Goal: Information Seeking & Learning: Learn about a topic

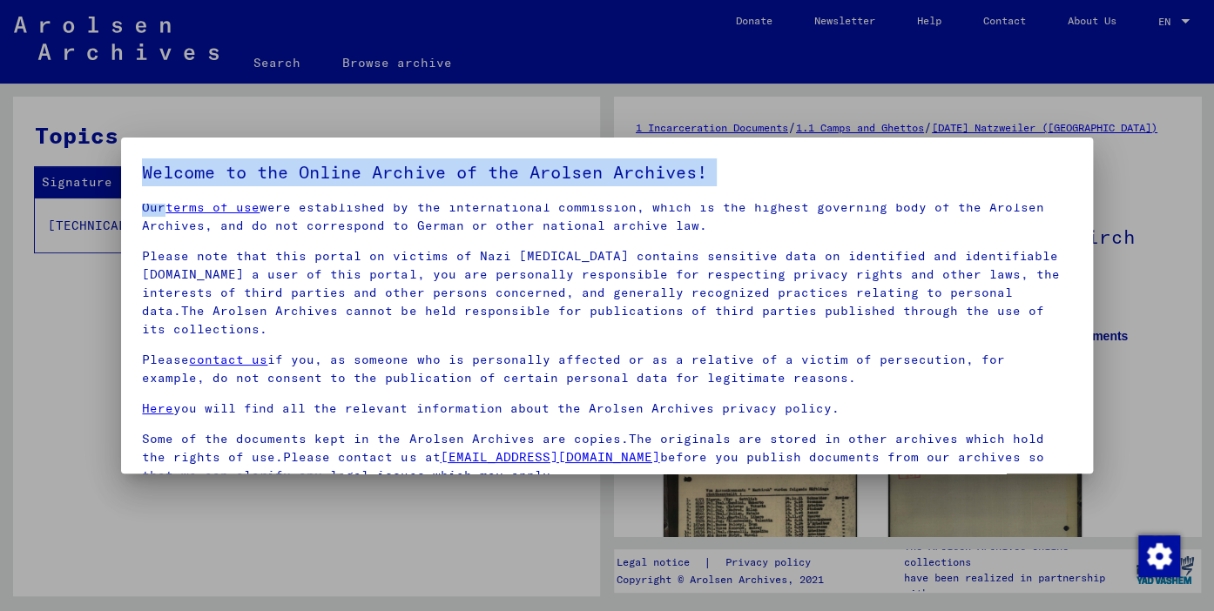
scroll to position [148, 0]
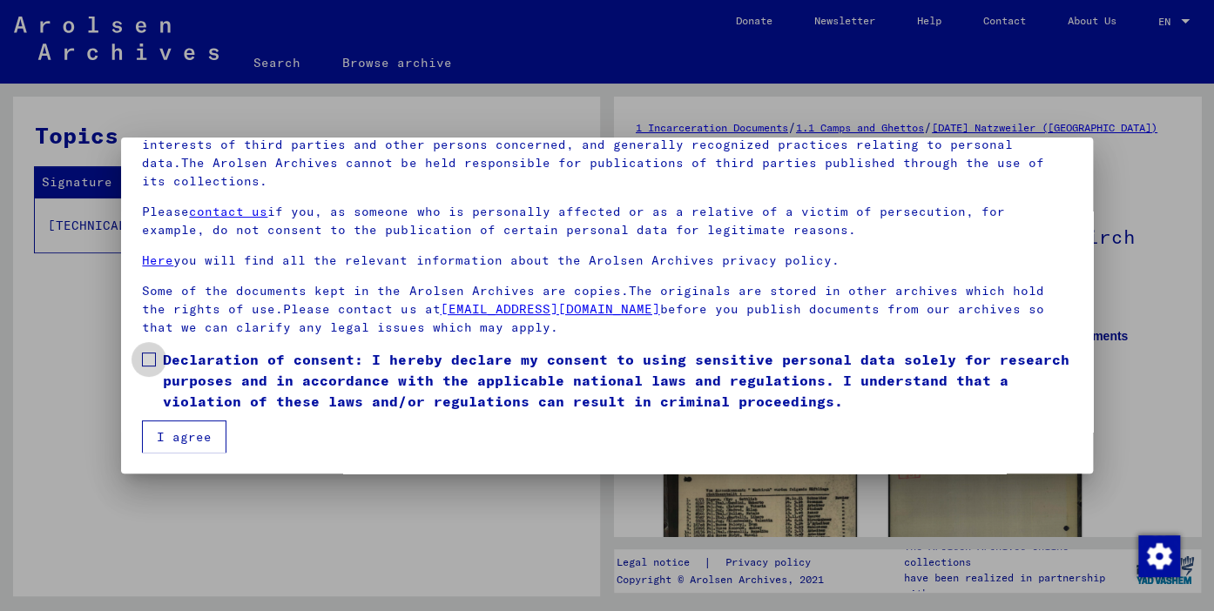
click at [144, 359] on span at bounding box center [149, 360] width 14 height 14
click at [180, 432] on button "I agree" at bounding box center [184, 437] width 84 height 33
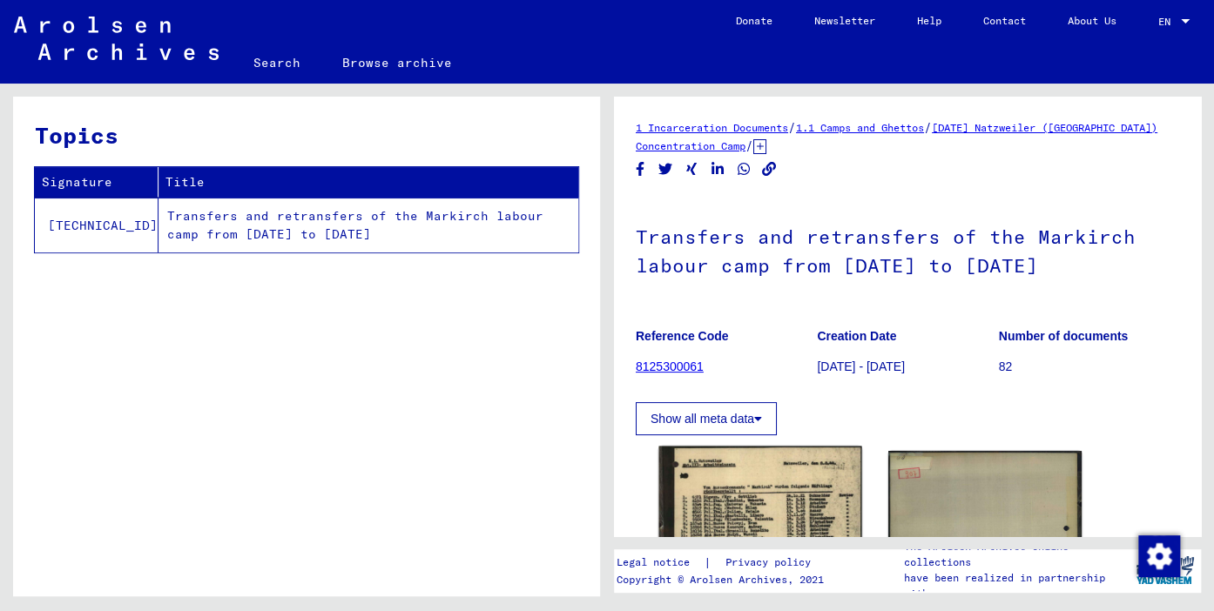
click at [827, 503] on img at bounding box center [759, 516] width 203 height 138
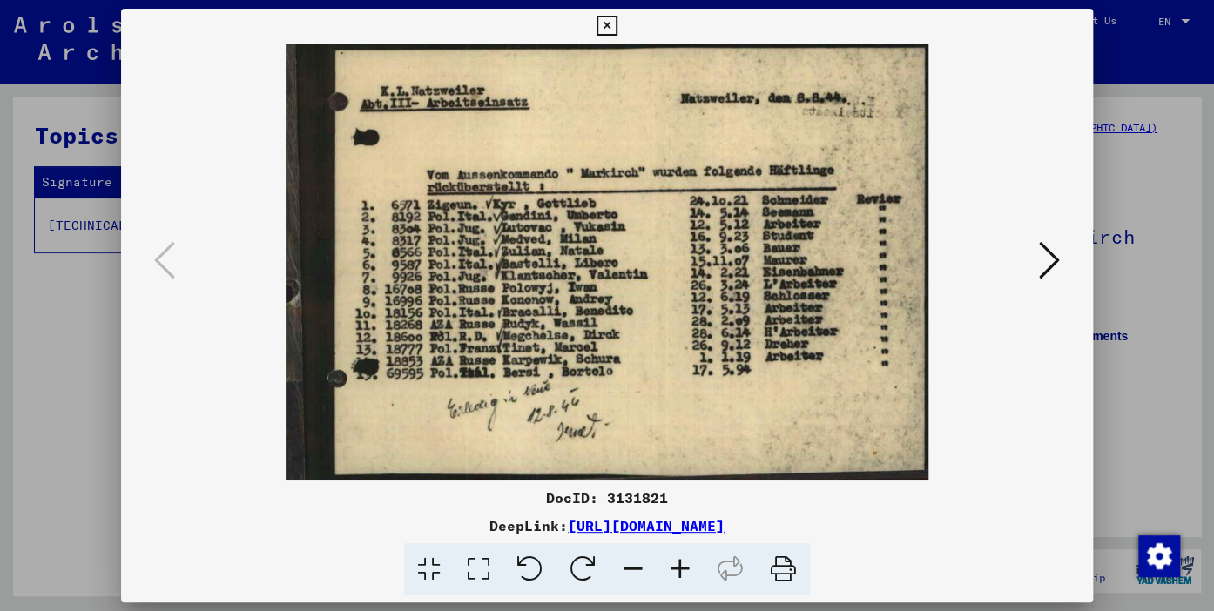
click at [617, 26] on icon at bounding box center [607, 26] width 20 height 21
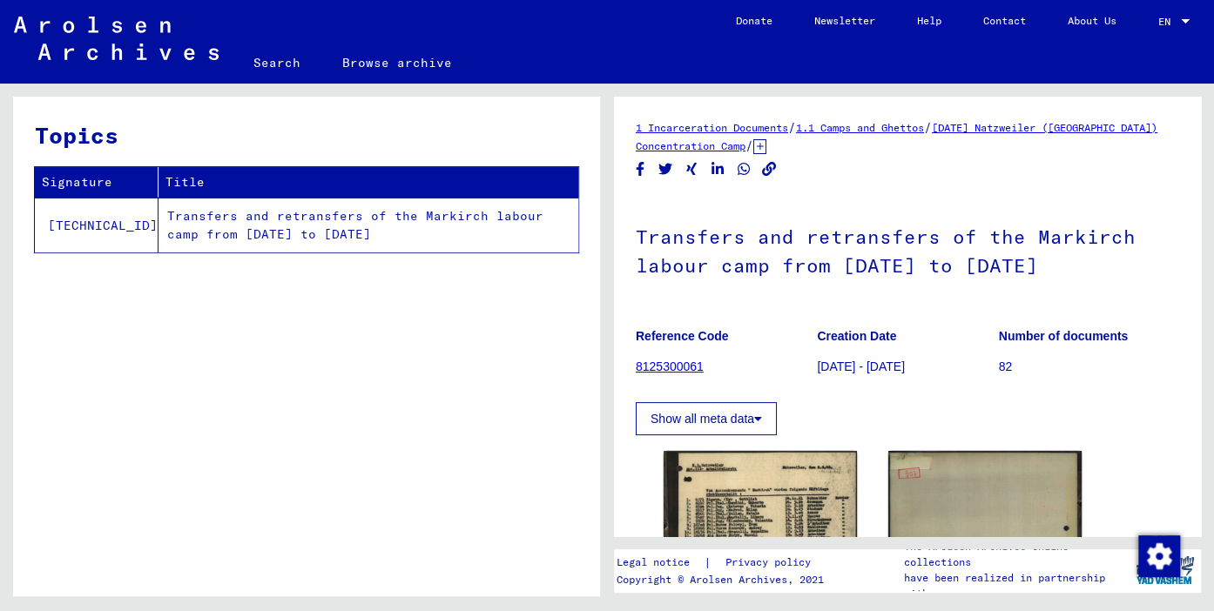
click at [689, 366] on link "8125300061" at bounding box center [670, 367] width 68 height 14
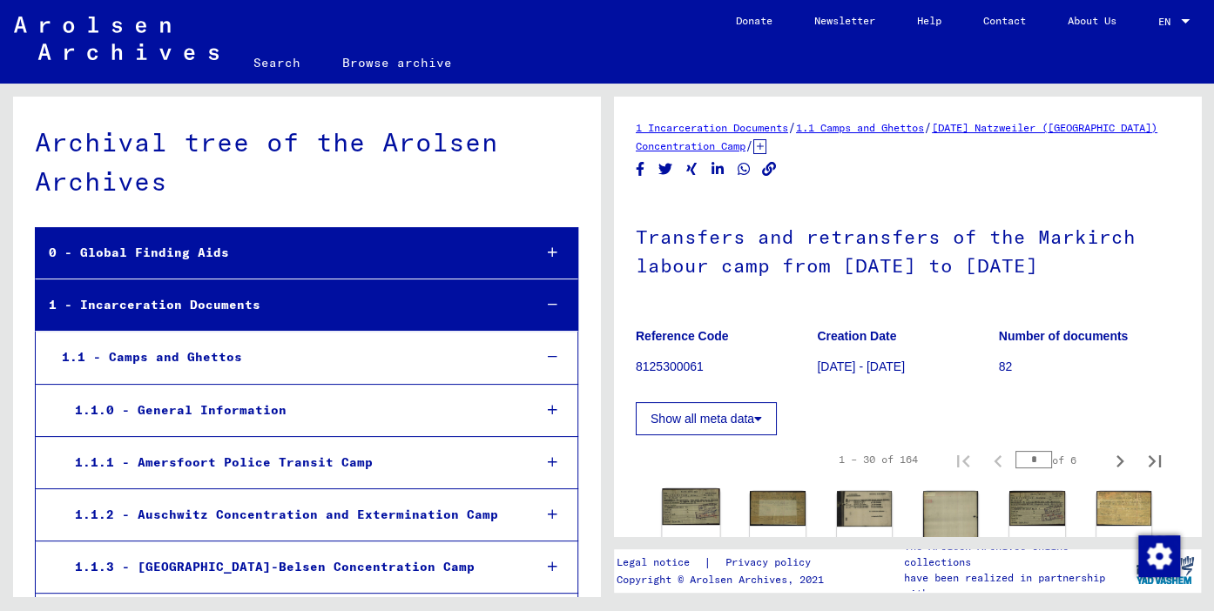
click at [691, 512] on img at bounding box center [690, 507] width 57 height 37
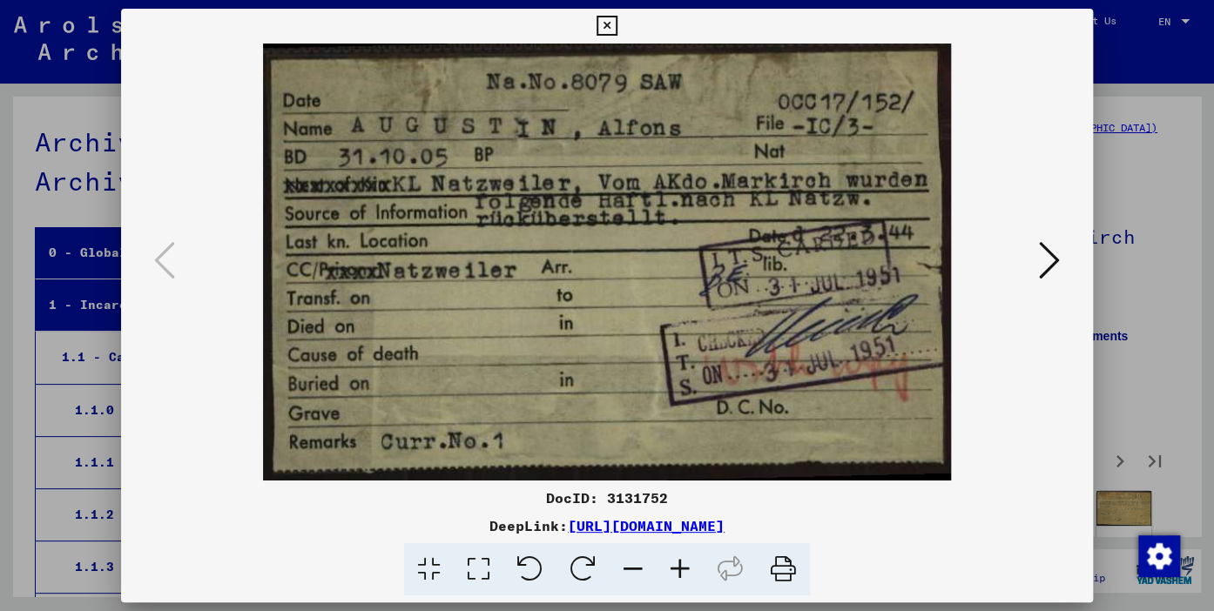
click at [1048, 266] on icon at bounding box center [1049, 261] width 21 height 42
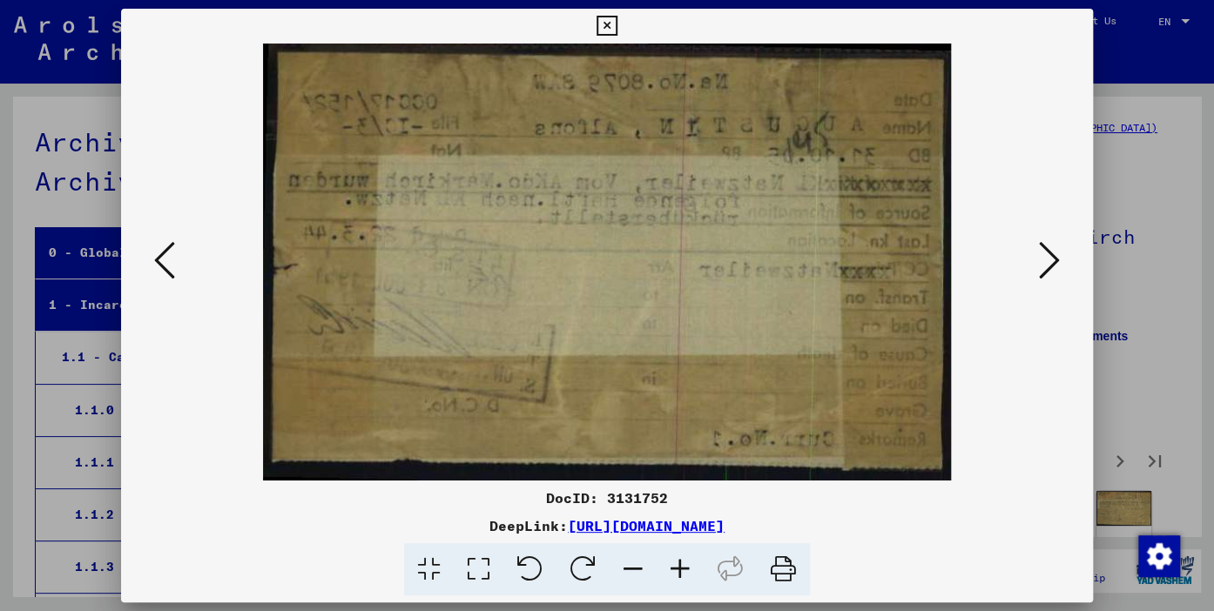
click at [1048, 266] on icon at bounding box center [1049, 261] width 21 height 42
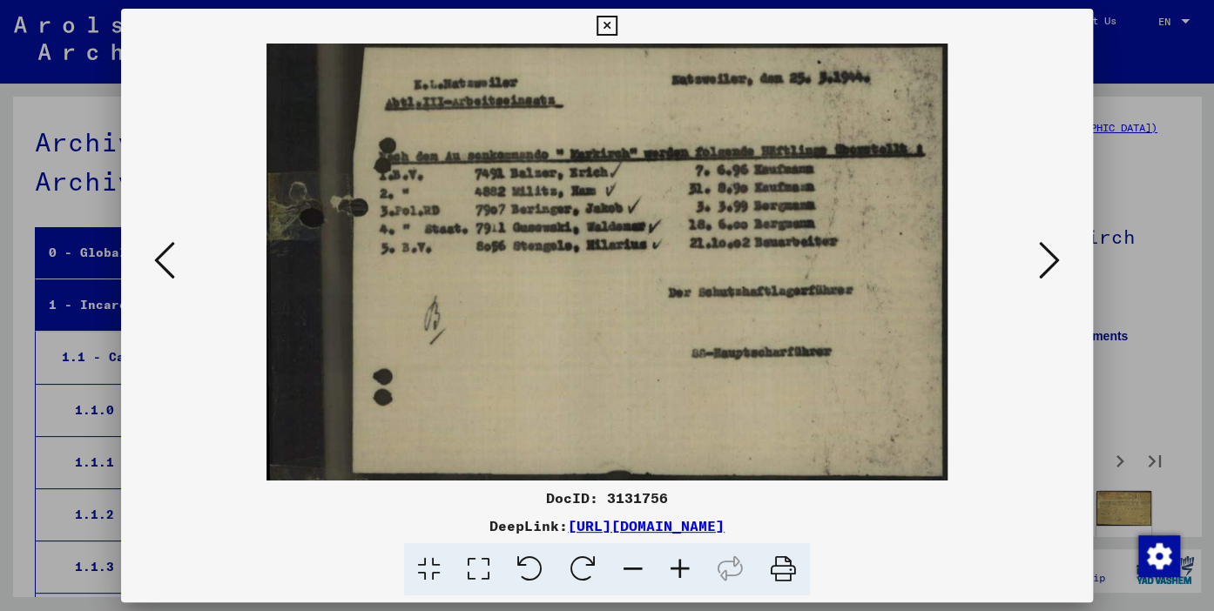
click at [1048, 266] on icon at bounding box center [1049, 261] width 21 height 42
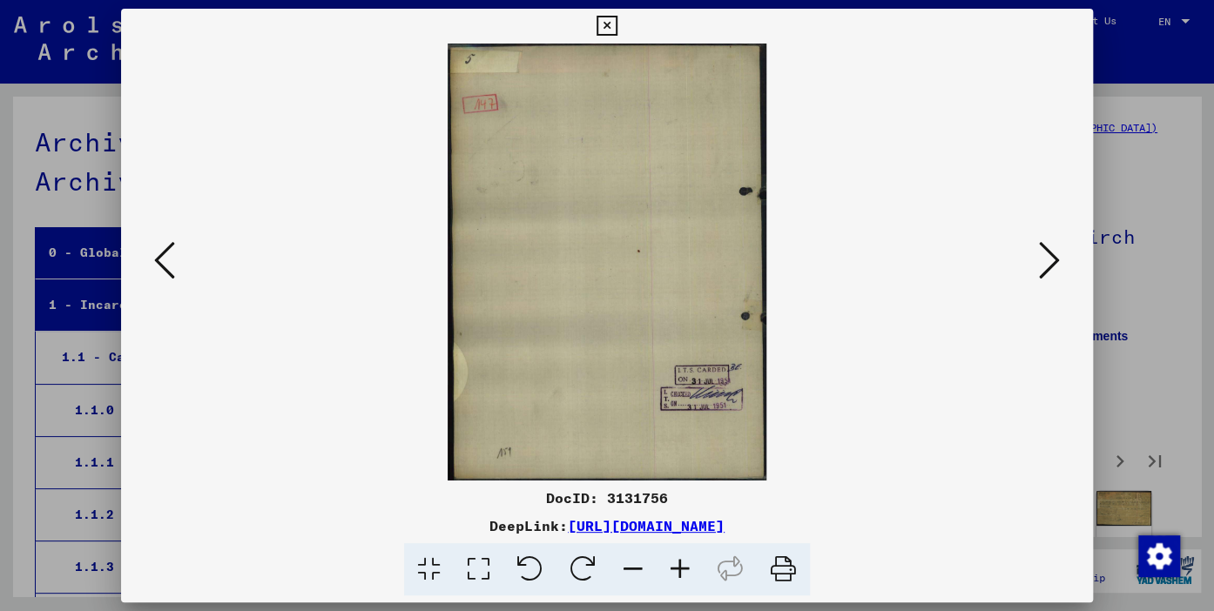
click at [1048, 266] on icon at bounding box center [1049, 261] width 21 height 42
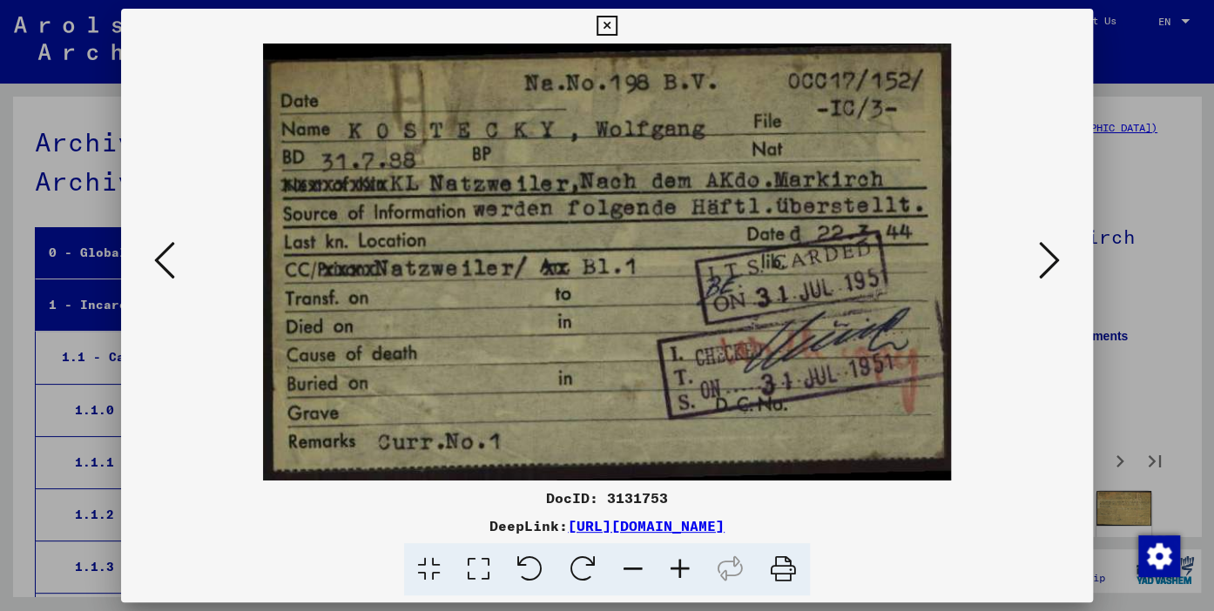
click at [1048, 266] on icon at bounding box center [1049, 261] width 21 height 42
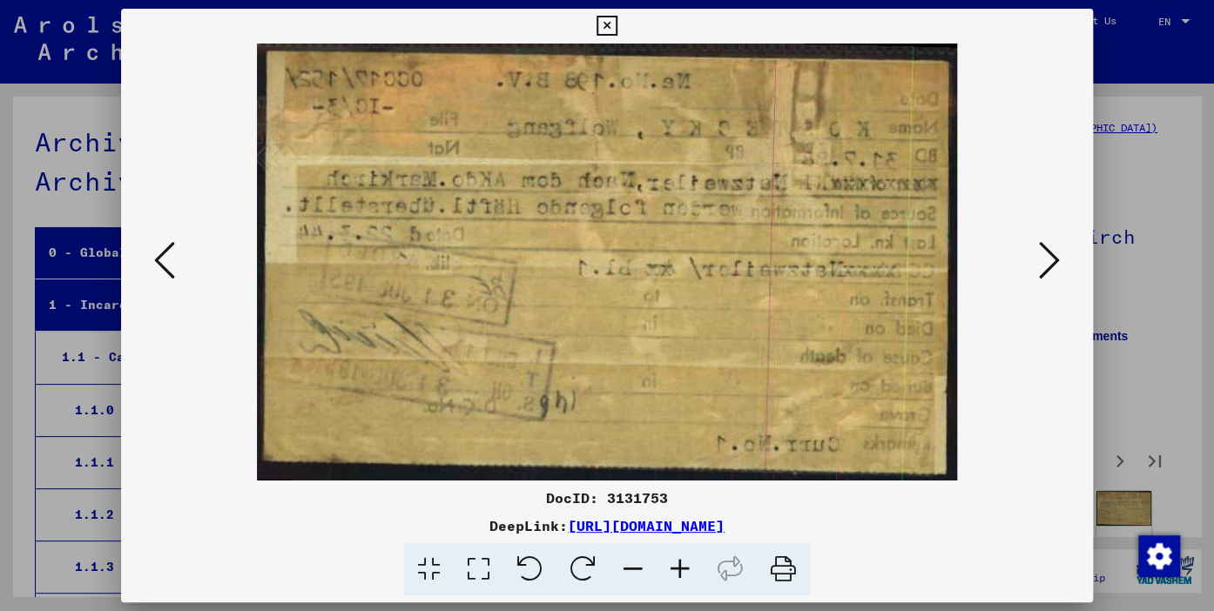
click at [1048, 267] on icon at bounding box center [1049, 261] width 21 height 42
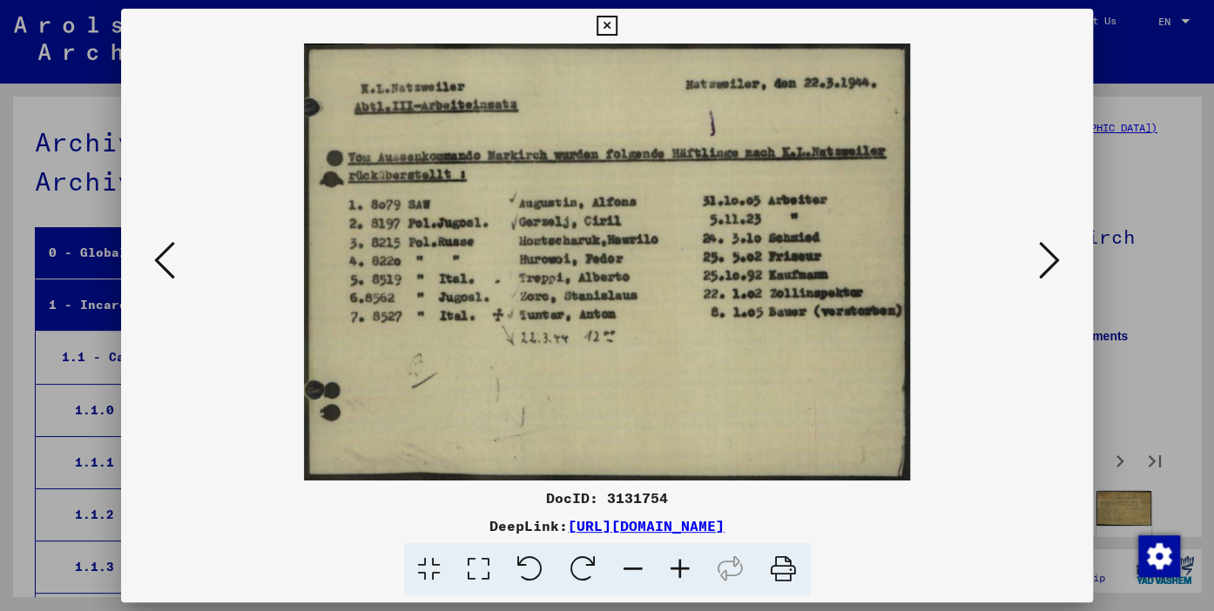
drag, startPoint x: 921, startPoint y: 526, endPoint x: 395, endPoint y: 530, distance: 526.1
click at [395, 530] on div "DeepLink: [URL][DOMAIN_NAME]" at bounding box center [606, 526] width 971 height 21
copy link "[URL][DOMAIN_NAME]"
click at [1050, 262] on icon at bounding box center [1049, 261] width 21 height 42
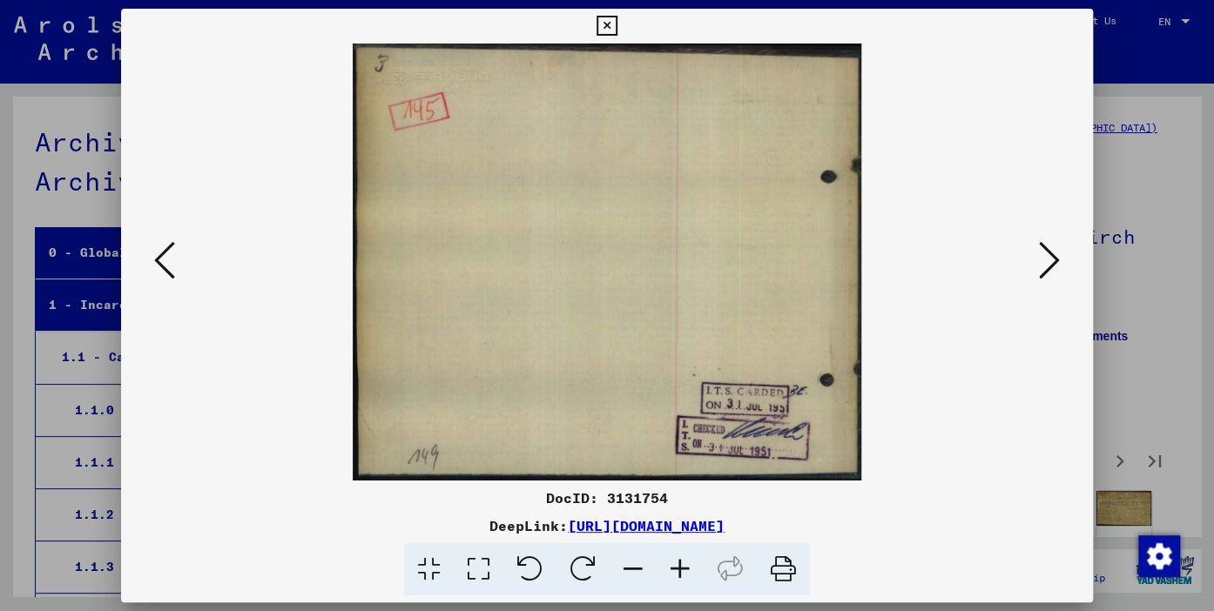
click at [1050, 263] on icon at bounding box center [1049, 261] width 21 height 42
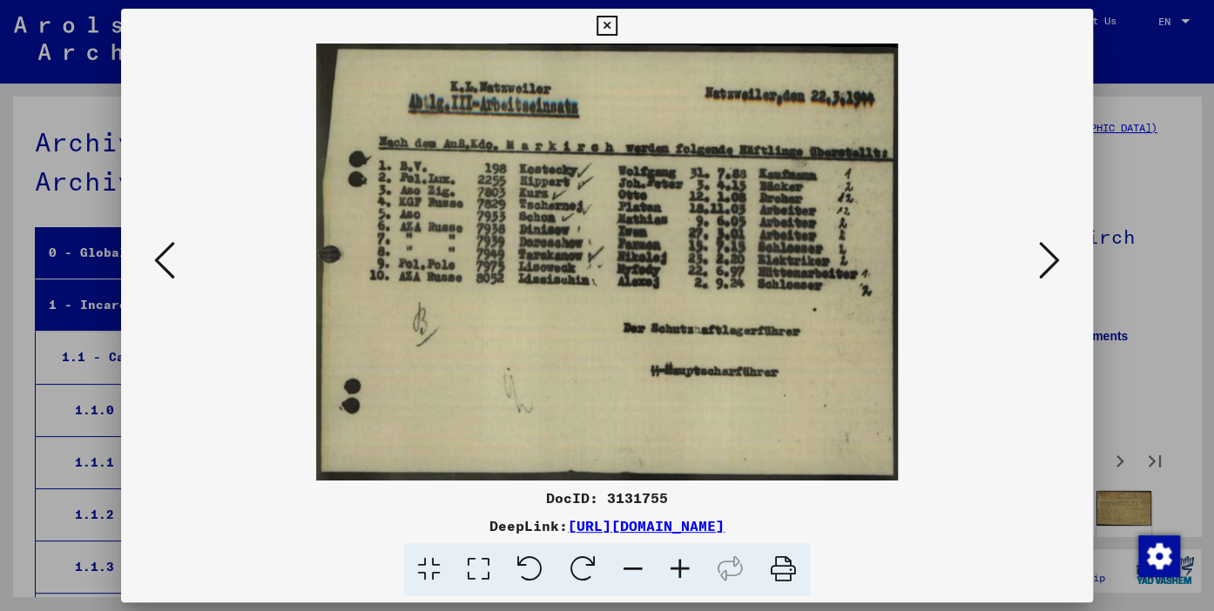
click at [1050, 263] on icon at bounding box center [1049, 261] width 21 height 42
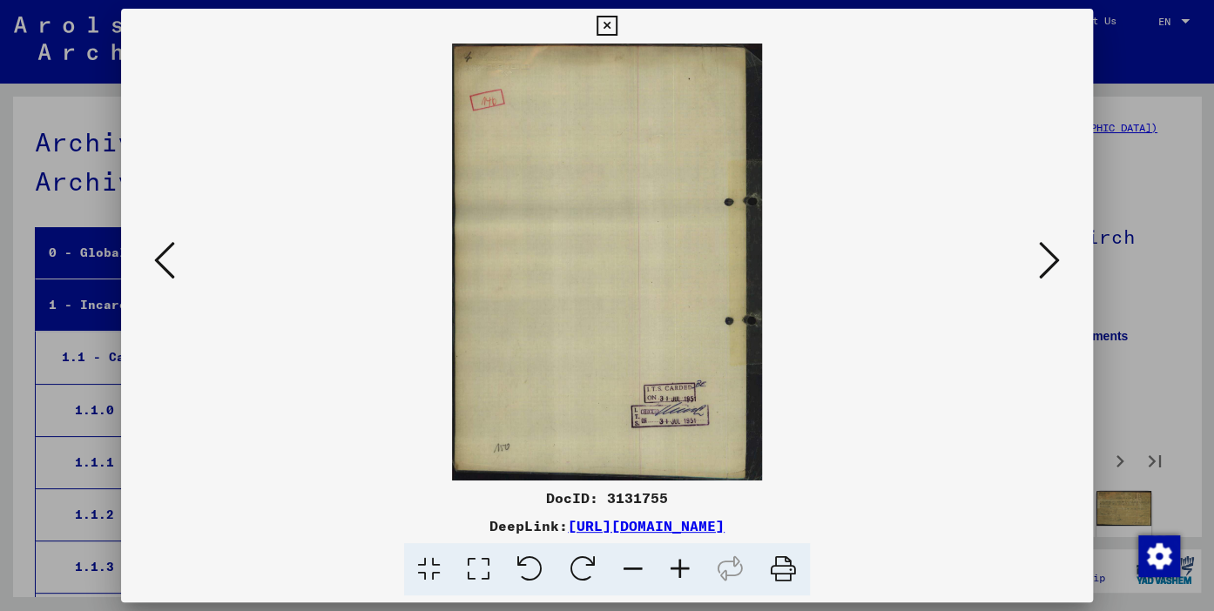
click at [1050, 263] on icon at bounding box center [1049, 261] width 21 height 42
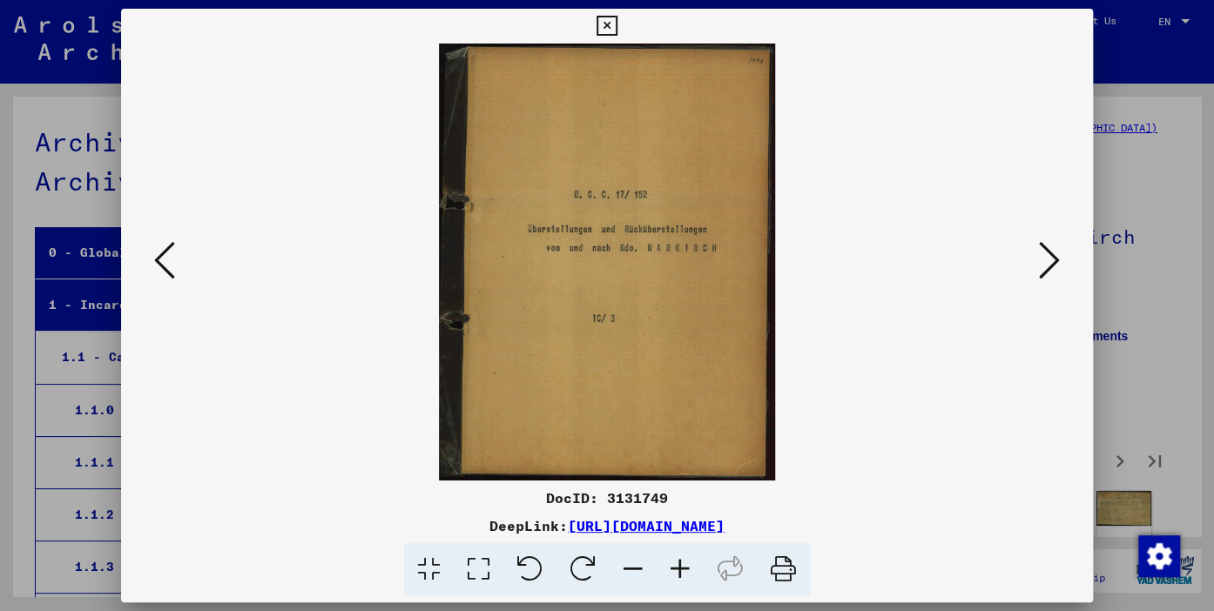
click at [177, 260] on button at bounding box center [164, 262] width 31 height 50
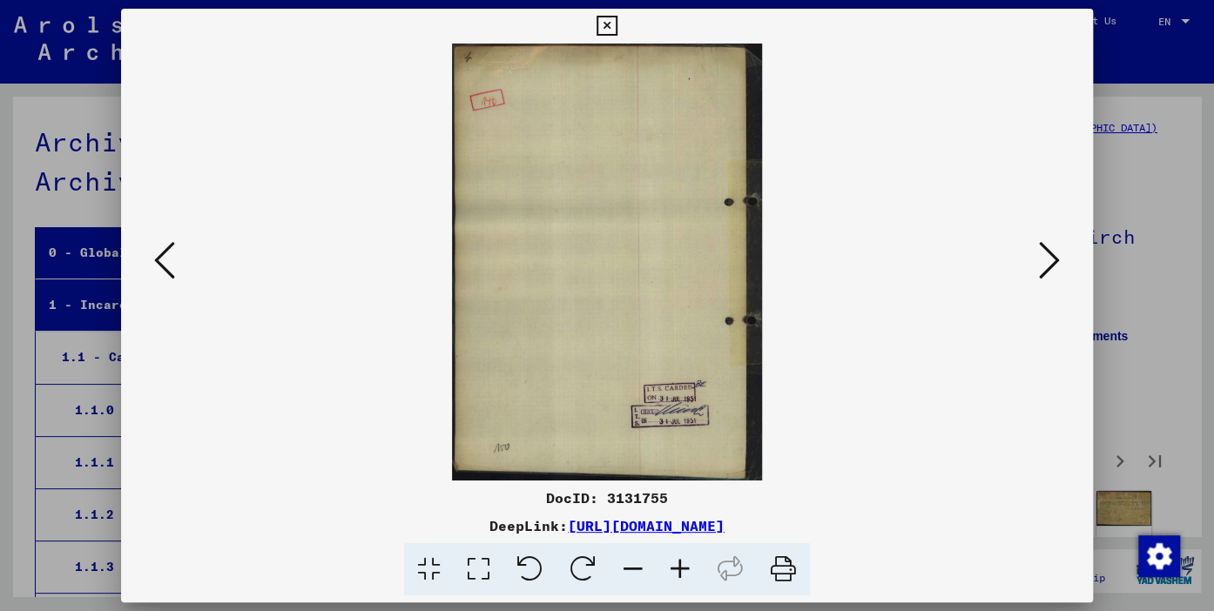
click at [176, 258] on button at bounding box center [164, 262] width 31 height 50
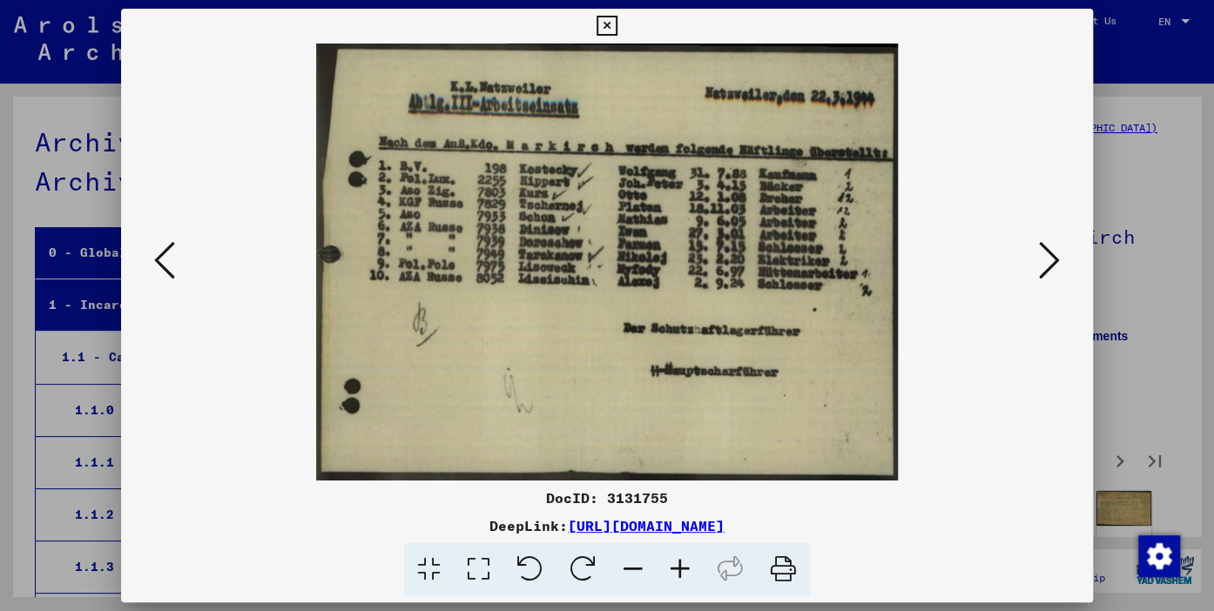
click at [1055, 261] on icon at bounding box center [1049, 261] width 21 height 42
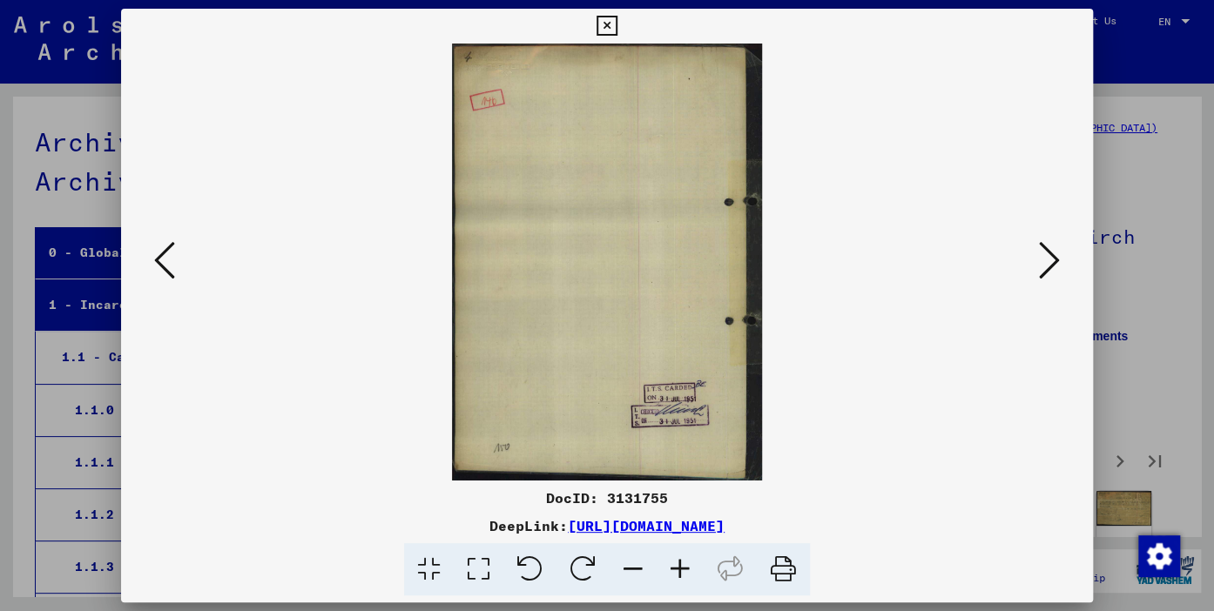
click at [1055, 261] on icon at bounding box center [1049, 261] width 21 height 42
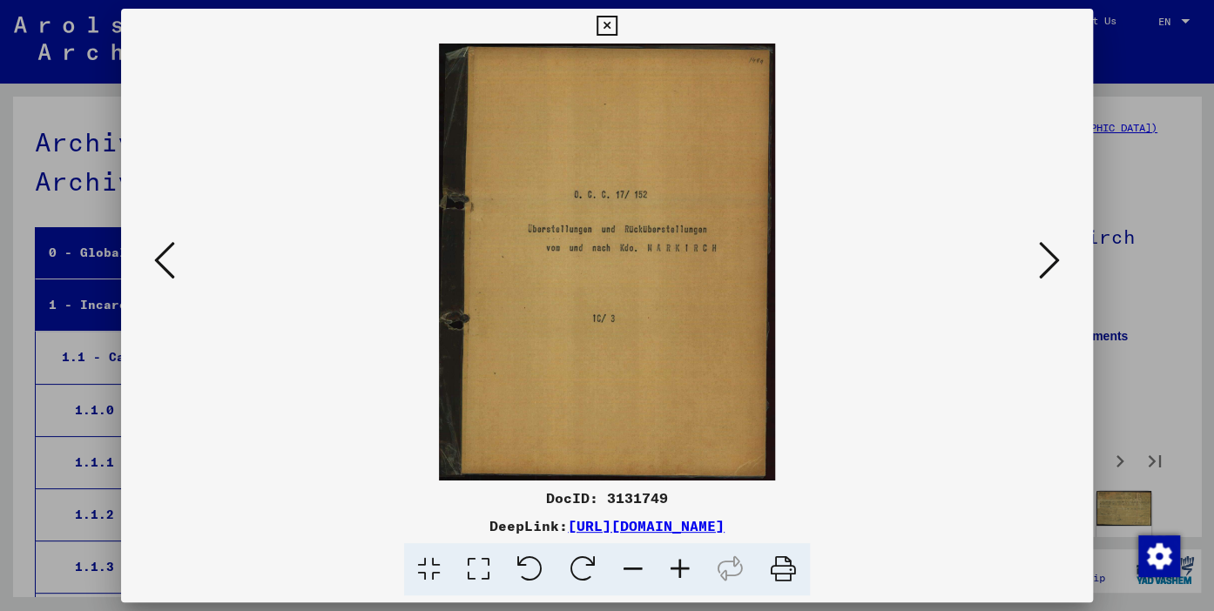
click at [1055, 261] on icon at bounding box center [1049, 261] width 21 height 42
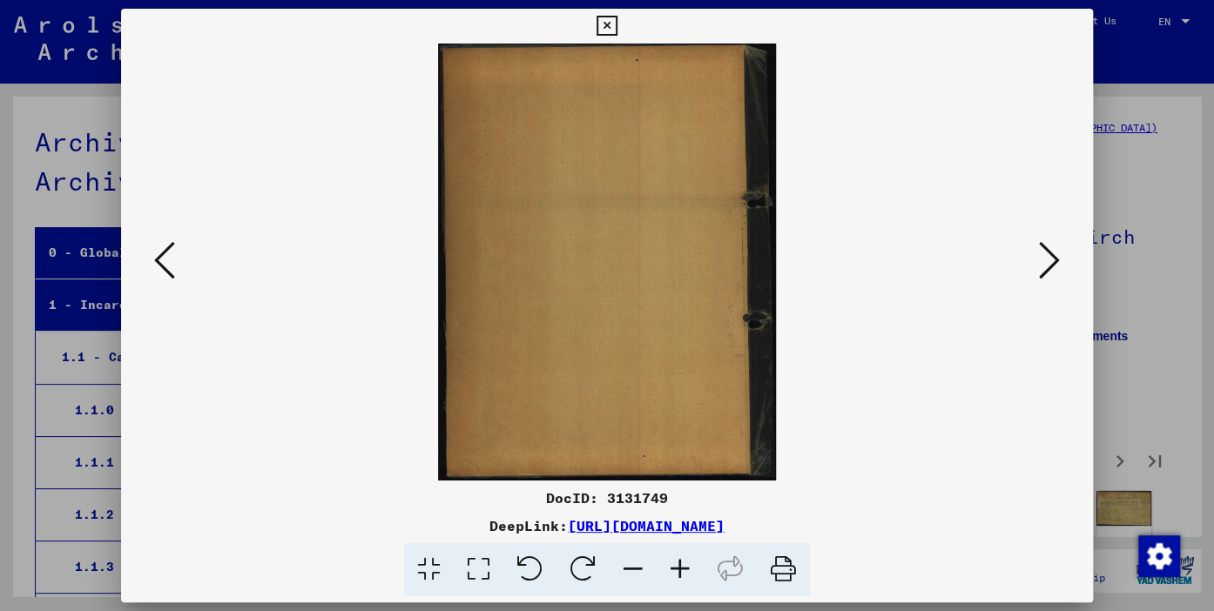
click at [1054, 261] on icon at bounding box center [1049, 261] width 21 height 42
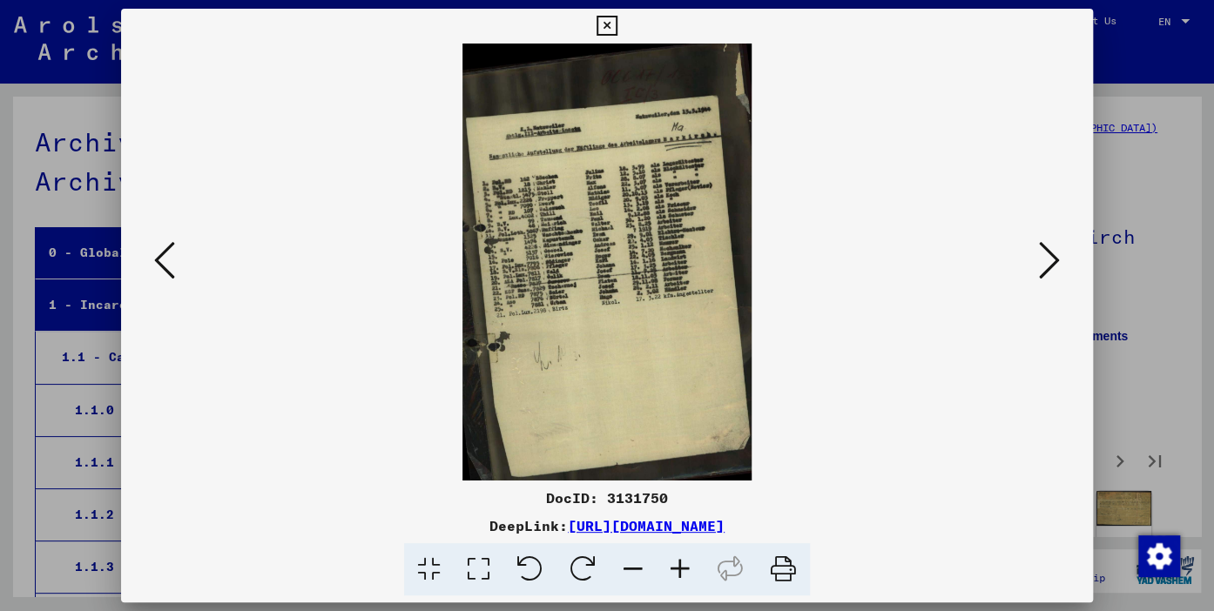
click at [679, 564] on icon at bounding box center [680, 570] width 47 height 53
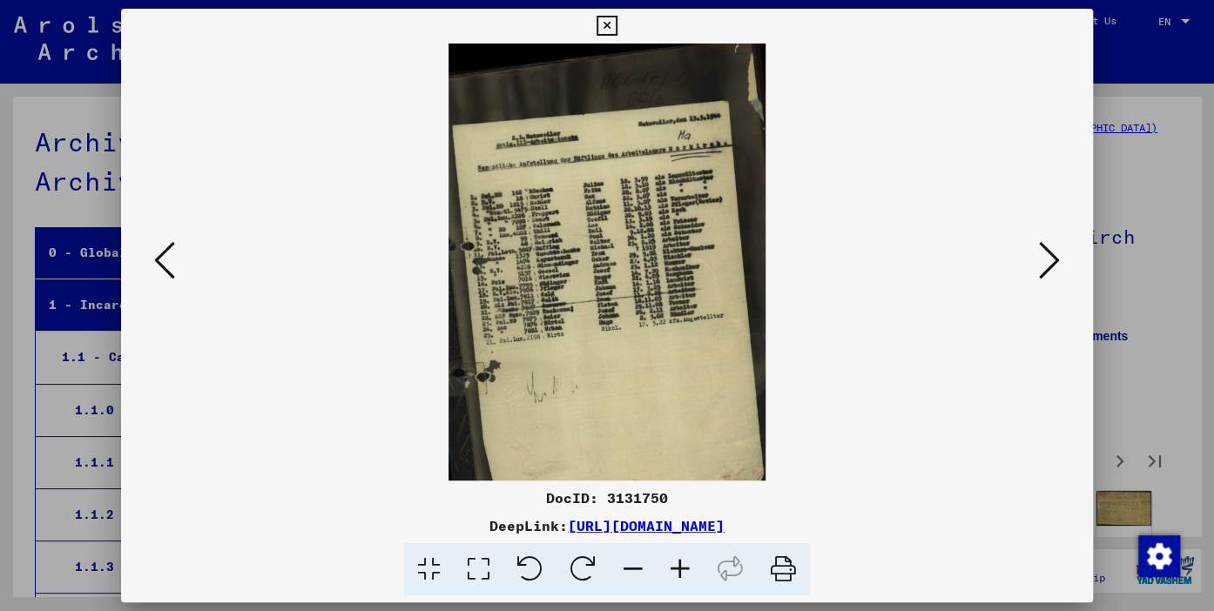
click at [679, 564] on icon at bounding box center [680, 570] width 47 height 53
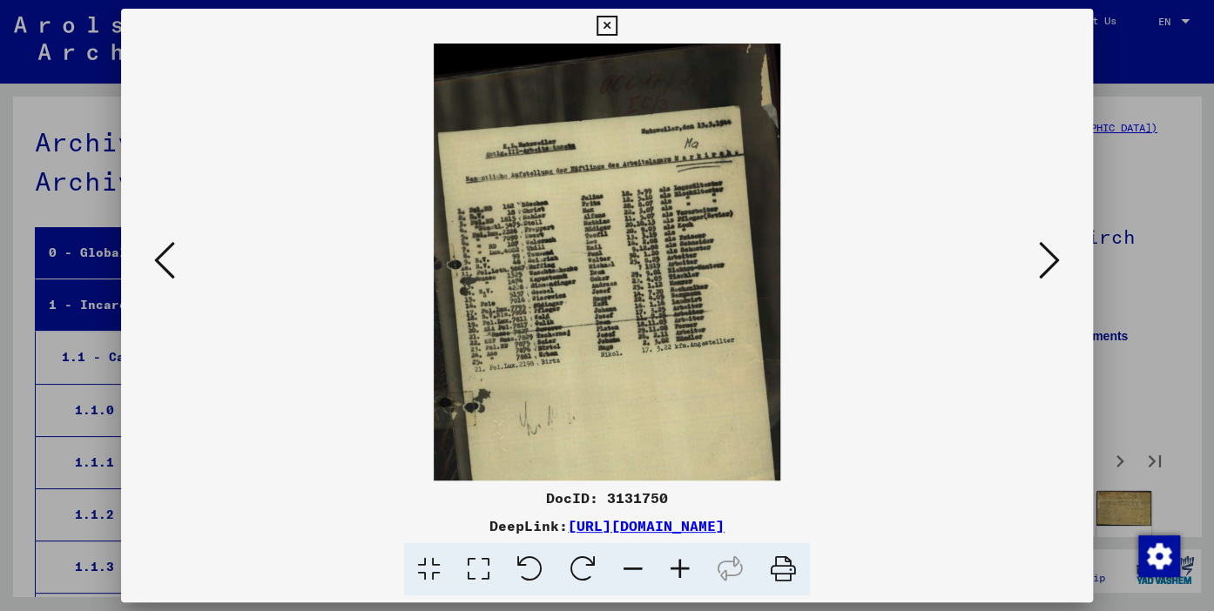
click at [678, 563] on icon at bounding box center [680, 570] width 47 height 53
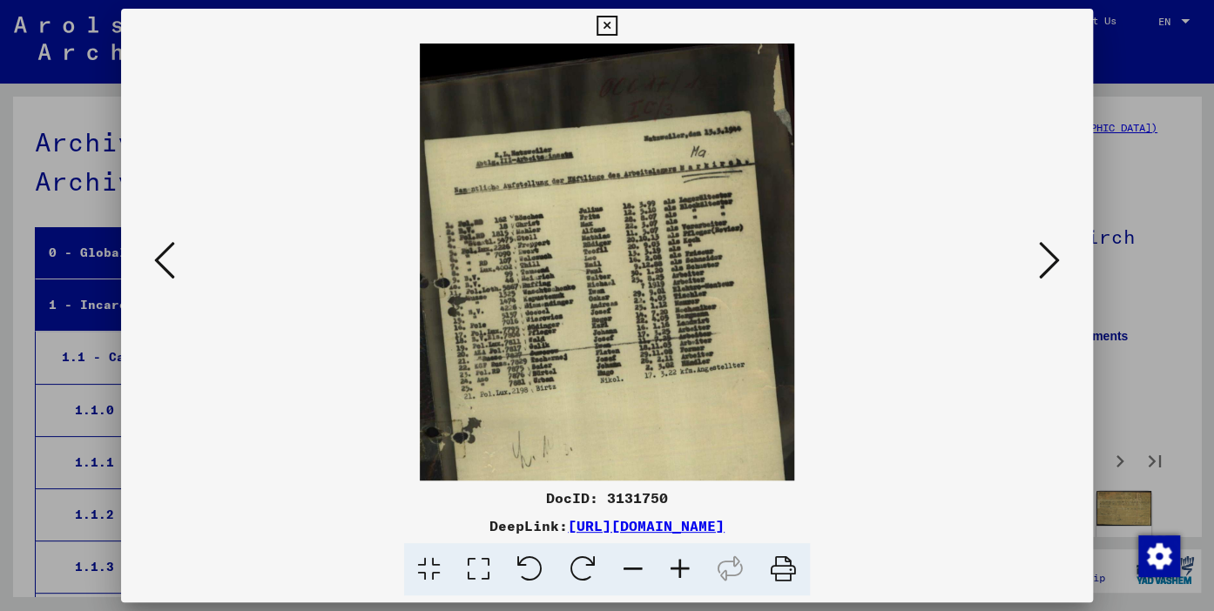
click at [678, 563] on icon at bounding box center [680, 570] width 47 height 53
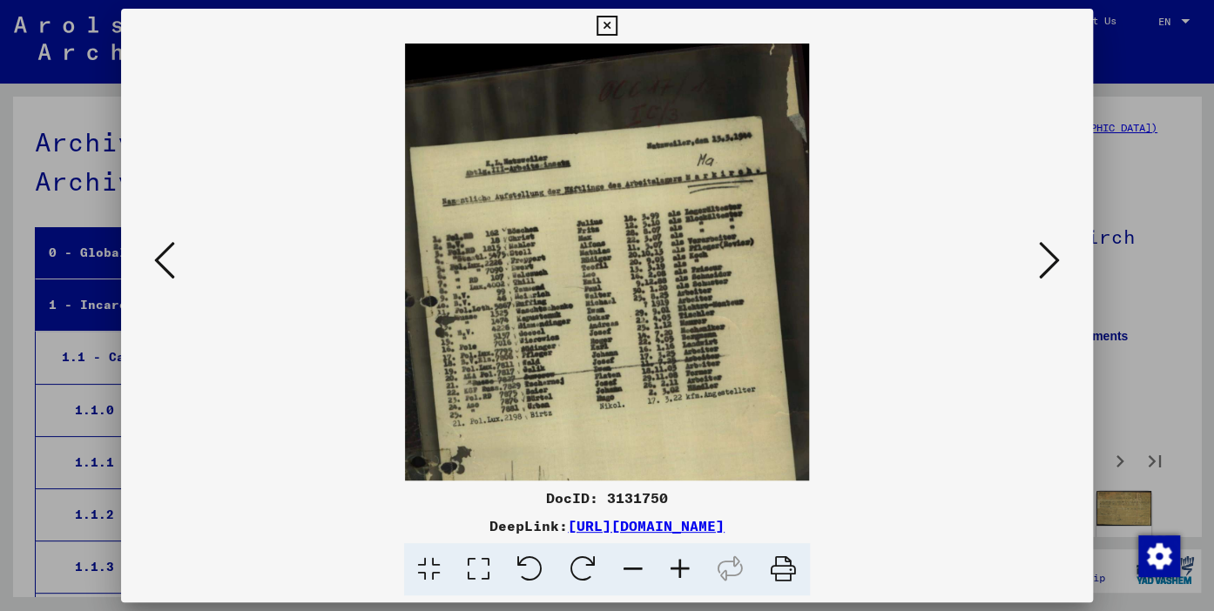
click at [678, 563] on icon at bounding box center [680, 570] width 47 height 53
click at [676, 559] on icon at bounding box center [680, 570] width 47 height 53
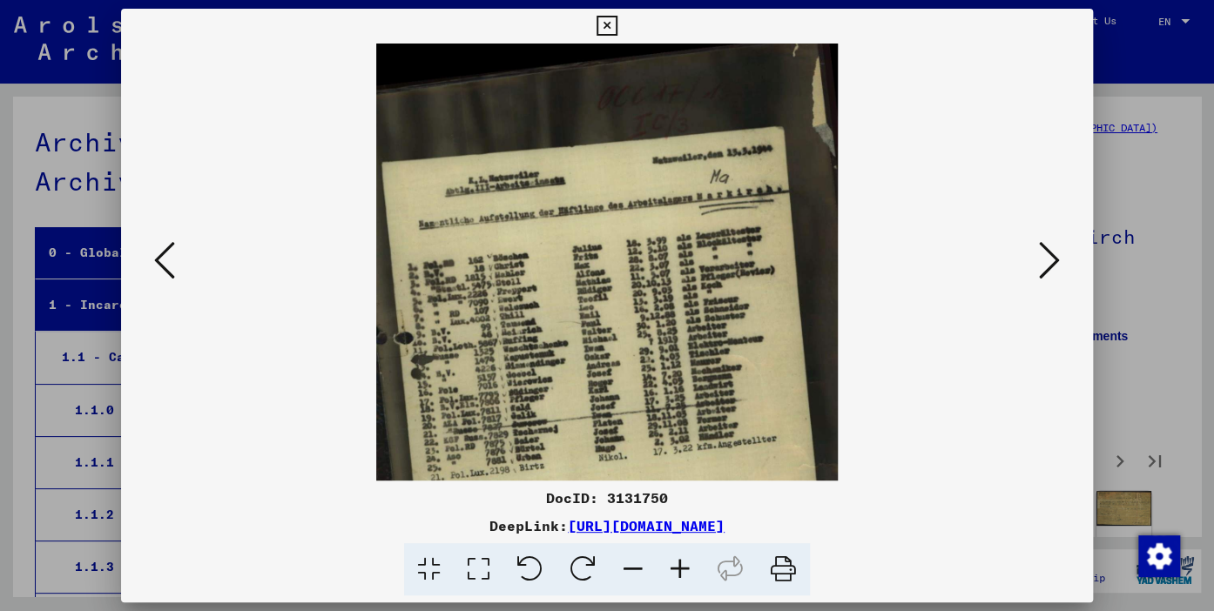
click at [675, 559] on icon at bounding box center [680, 570] width 47 height 53
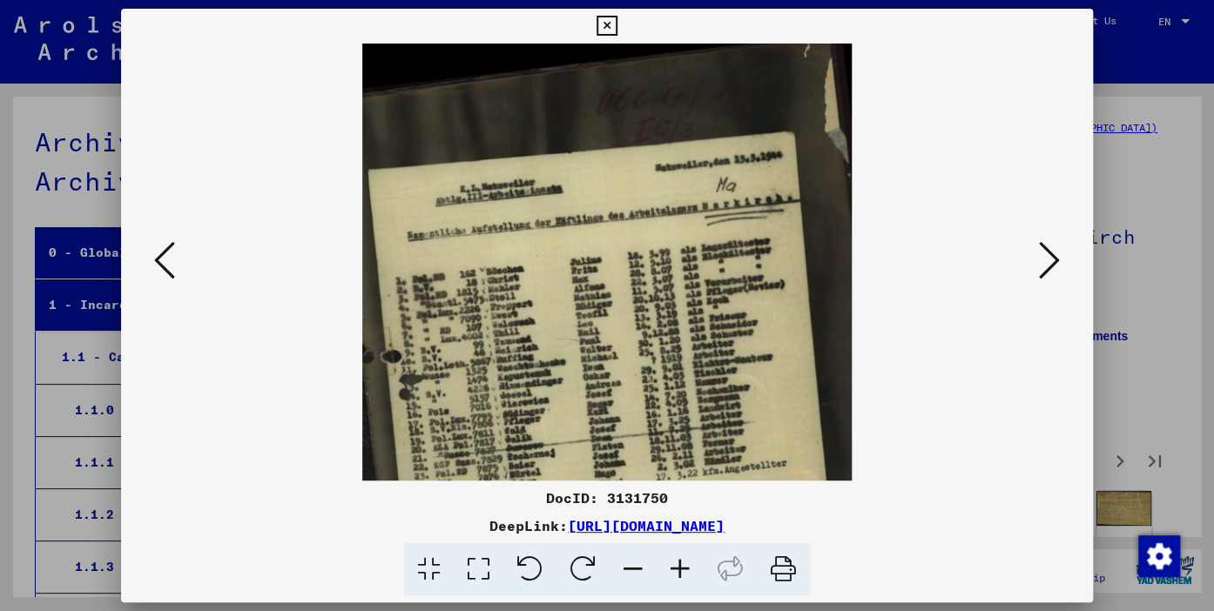
click at [675, 559] on icon at bounding box center [680, 570] width 47 height 53
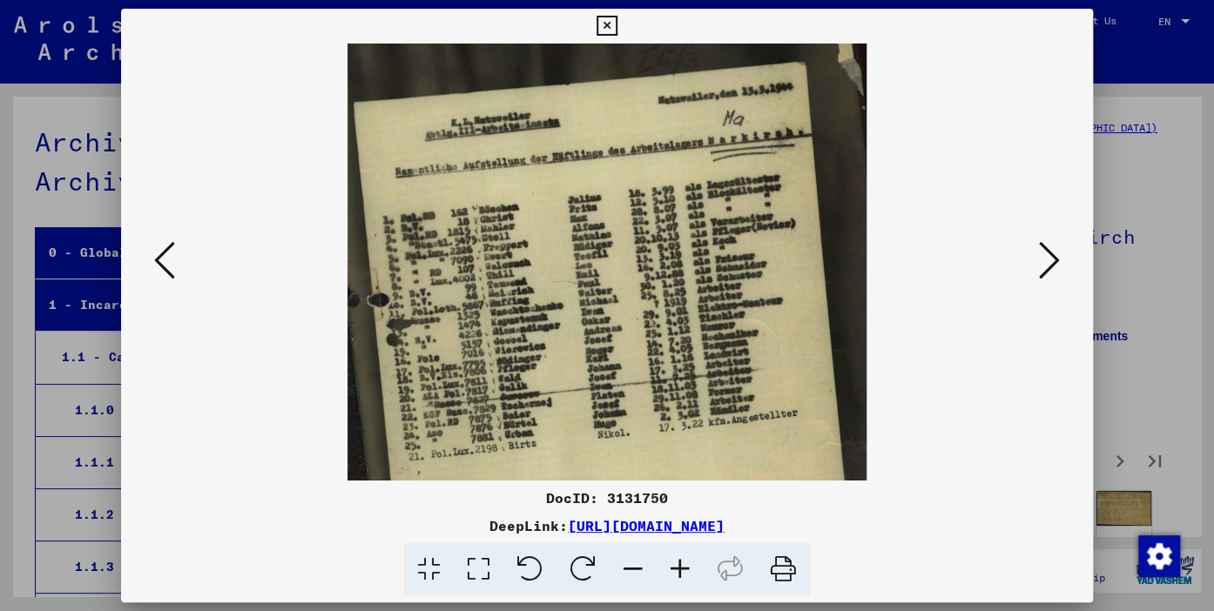
scroll to position [76, 0]
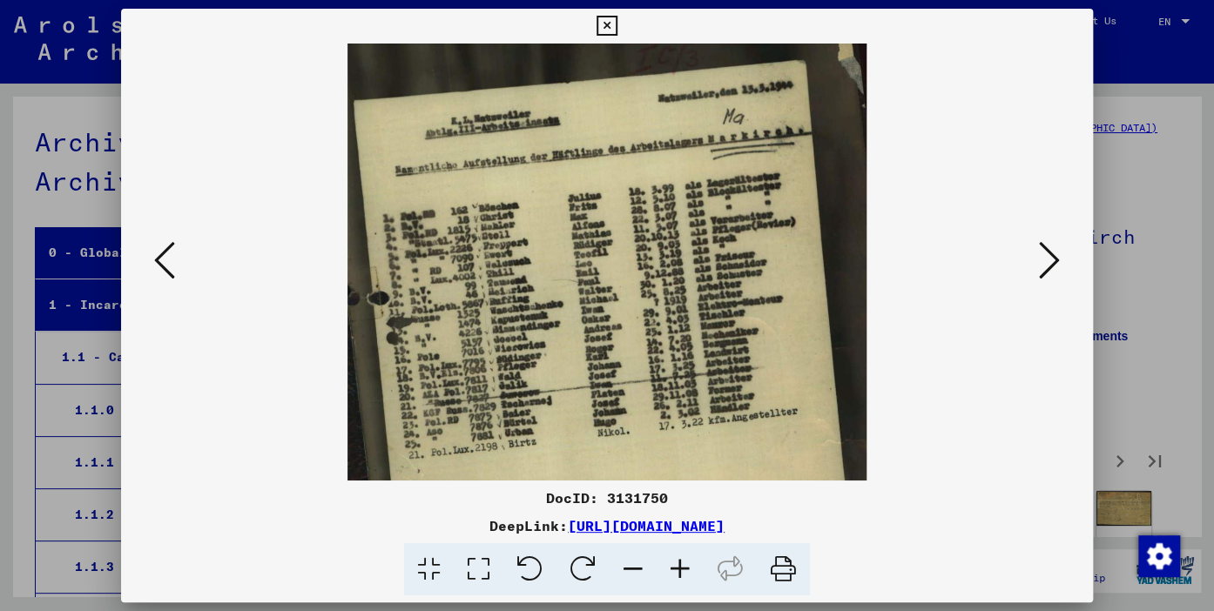
drag, startPoint x: 616, startPoint y: 409, endPoint x: 603, endPoint y: 368, distance: 43.8
click at [604, 331] on img at bounding box center [607, 360] width 519 height 786
click at [682, 566] on icon at bounding box center [680, 570] width 47 height 53
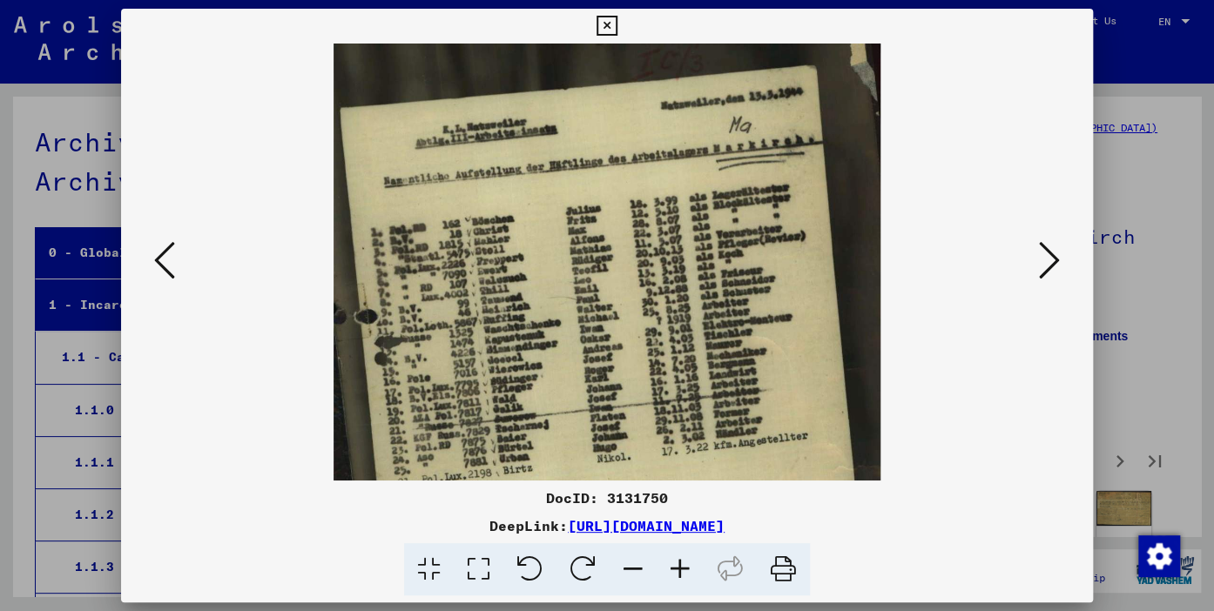
click at [681, 565] on icon at bounding box center [680, 570] width 47 height 53
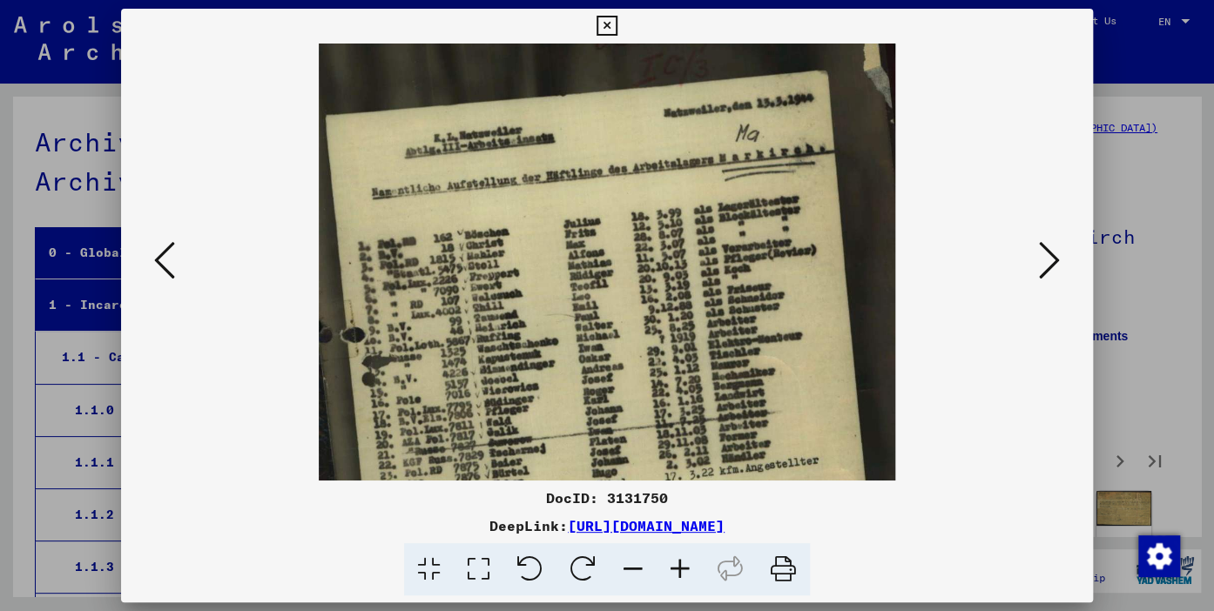
click at [678, 562] on icon at bounding box center [680, 570] width 47 height 53
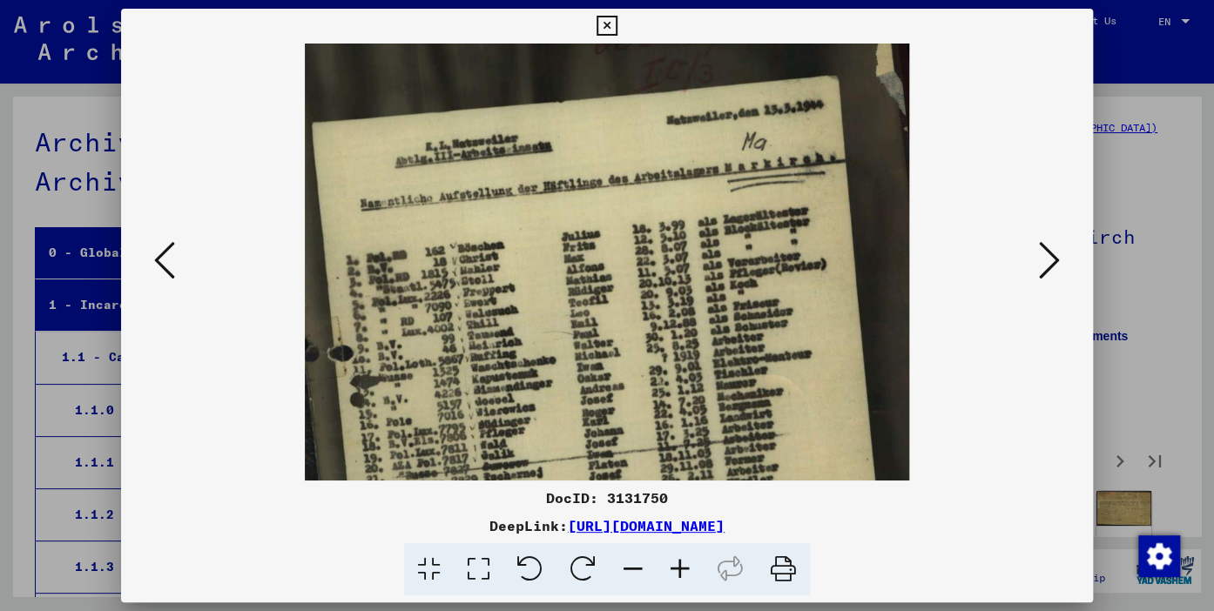
drag, startPoint x: 676, startPoint y: 559, endPoint x: 657, endPoint y: 517, distance: 46.0
click at [674, 557] on icon at bounding box center [680, 570] width 47 height 53
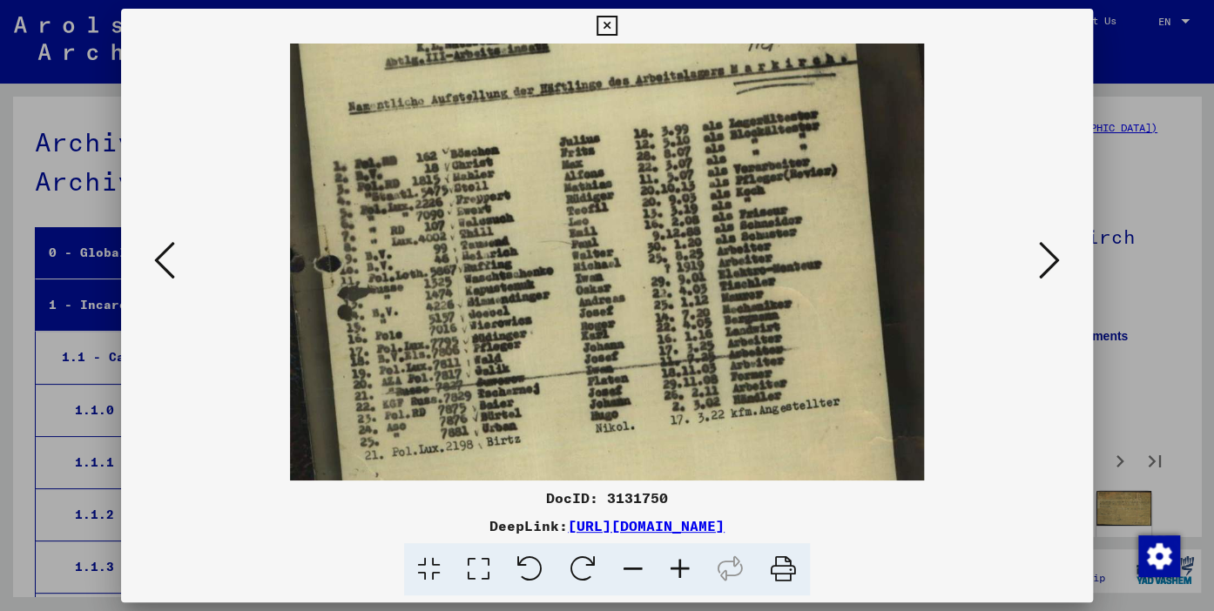
scroll to position [186, 0]
drag, startPoint x: 757, startPoint y: 382, endPoint x: 756, endPoint y: 274, distance: 108.0
click at [756, 274] on img at bounding box center [607, 338] width 634 height 960
click at [1046, 264] on icon at bounding box center [1049, 261] width 21 height 42
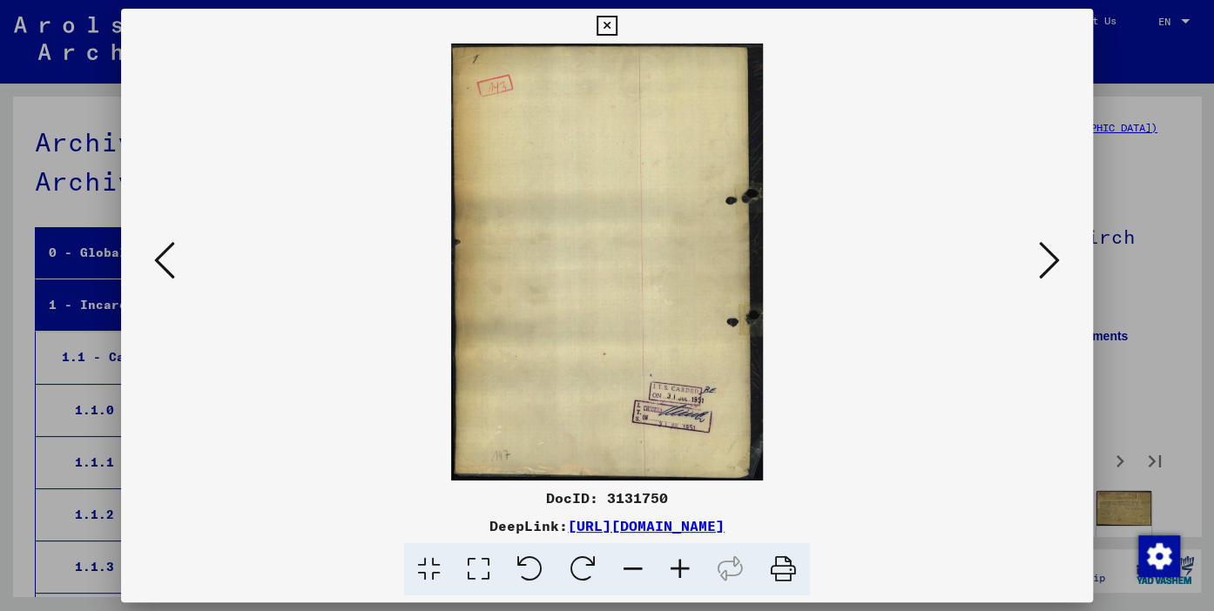
click at [1046, 264] on icon at bounding box center [1049, 261] width 21 height 42
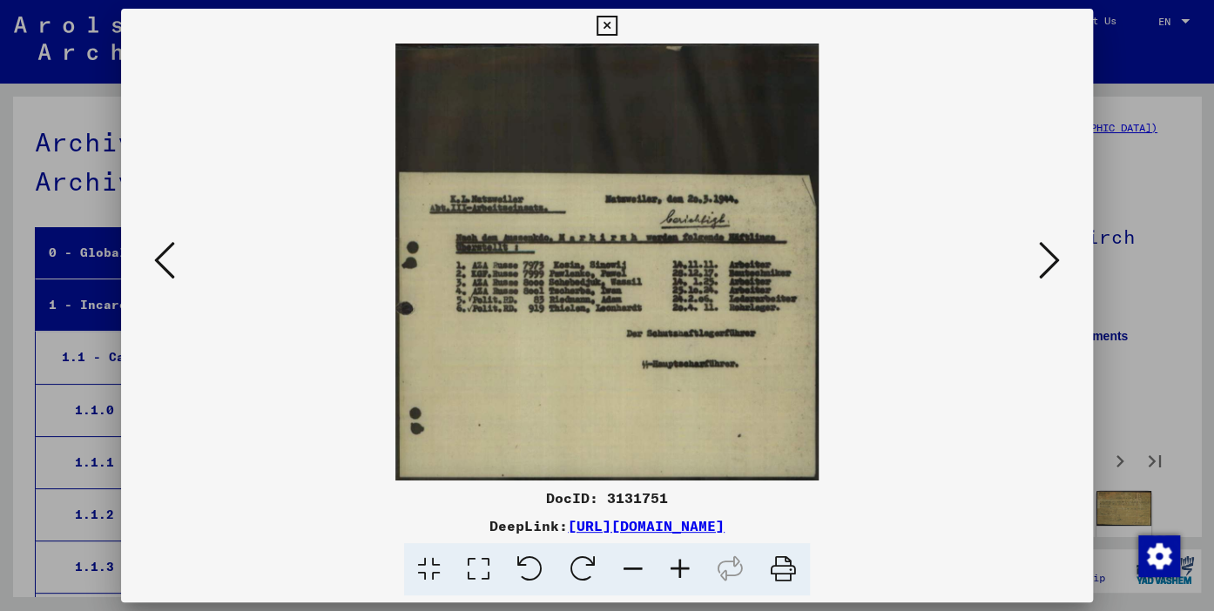
click at [1046, 264] on icon at bounding box center [1049, 261] width 21 height 42
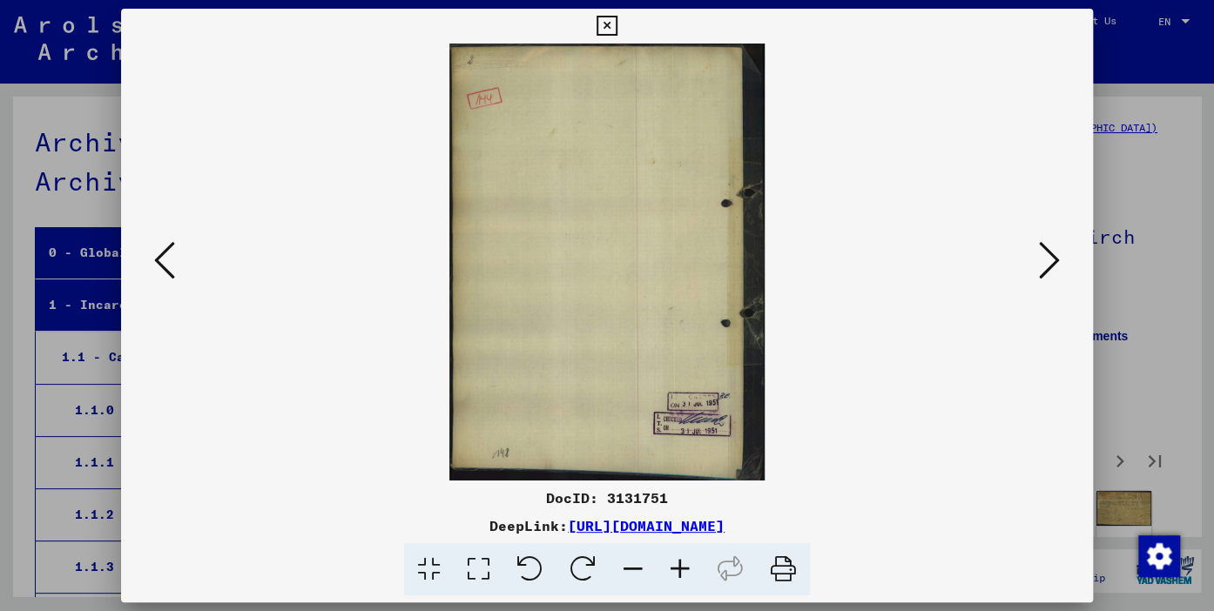
click at [1046, 264] on icon at bounding box center [1049, 261] width 21 height 42
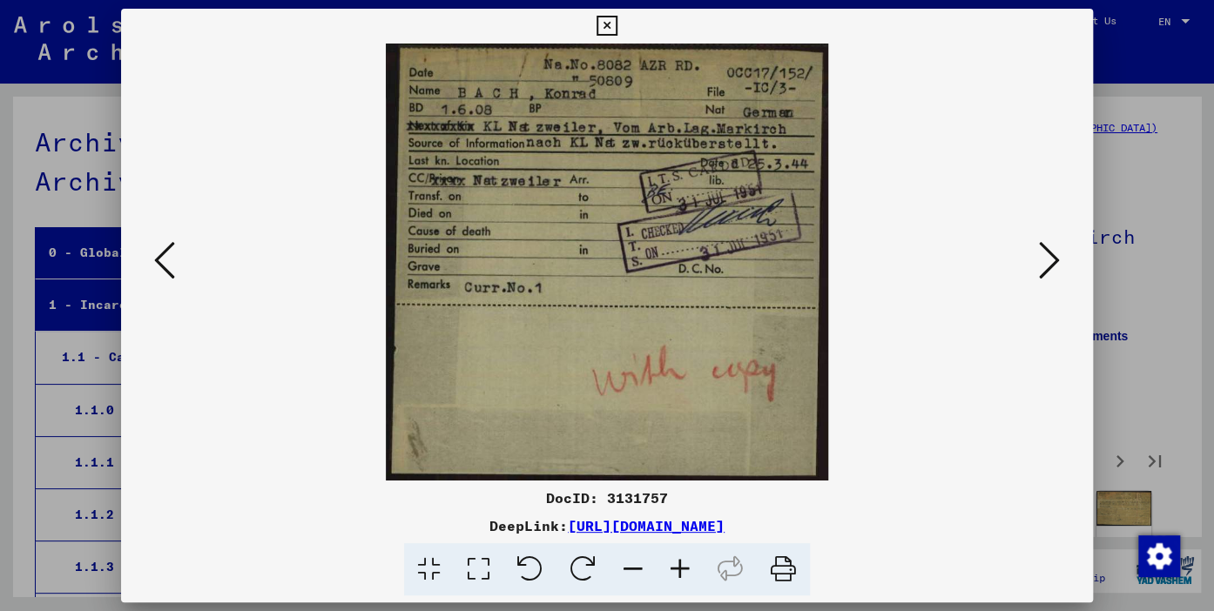
click at [1046, 264] on icon at bounding box center [1049, 261] width 21 height 42
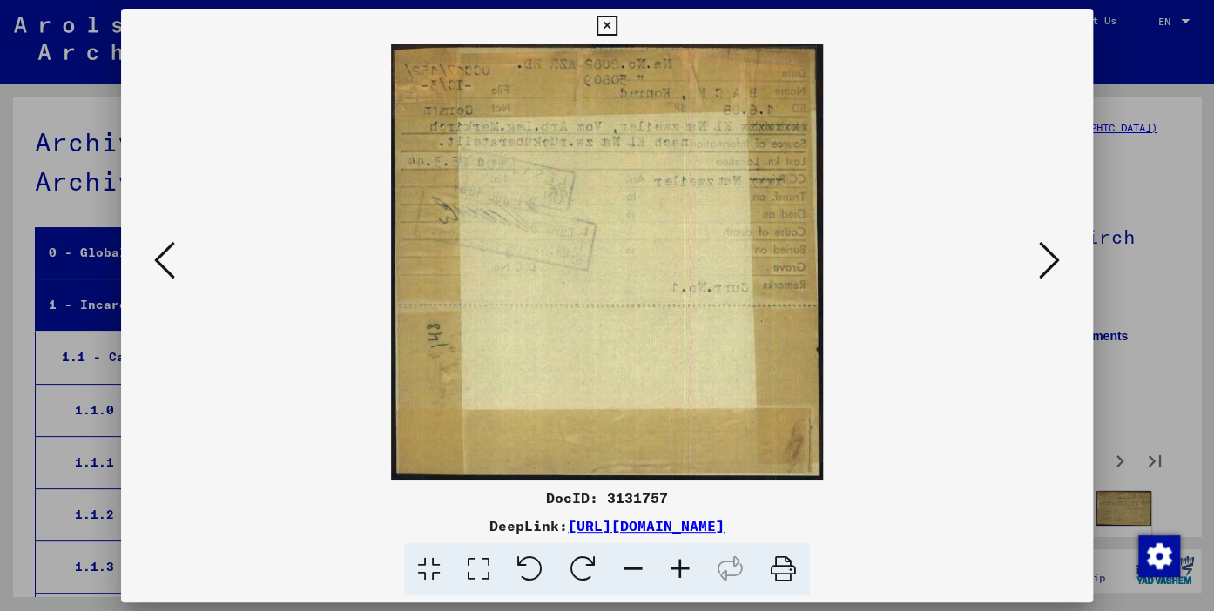
click at [1046, 264] on icon at bounding box center [1049, 261] width 21 height 42
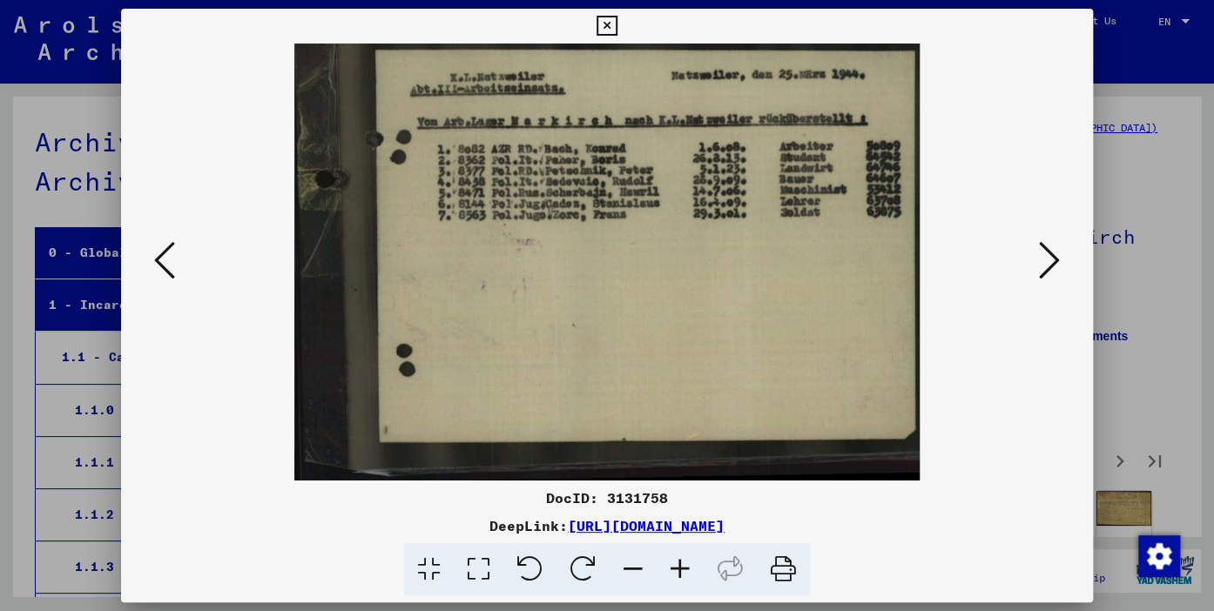
click at [1046, 264] on icon at bounding box center [1049, 261] width 21 height 42
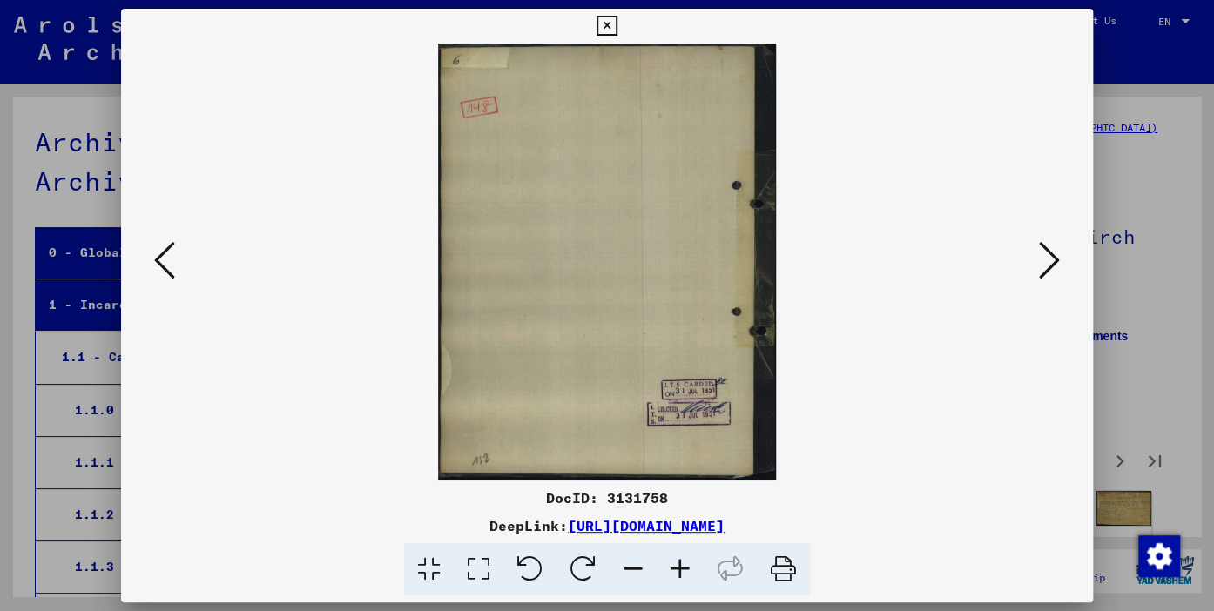
click at [165, 263] on icon at bounding box center [164, 261] width 21 height 42
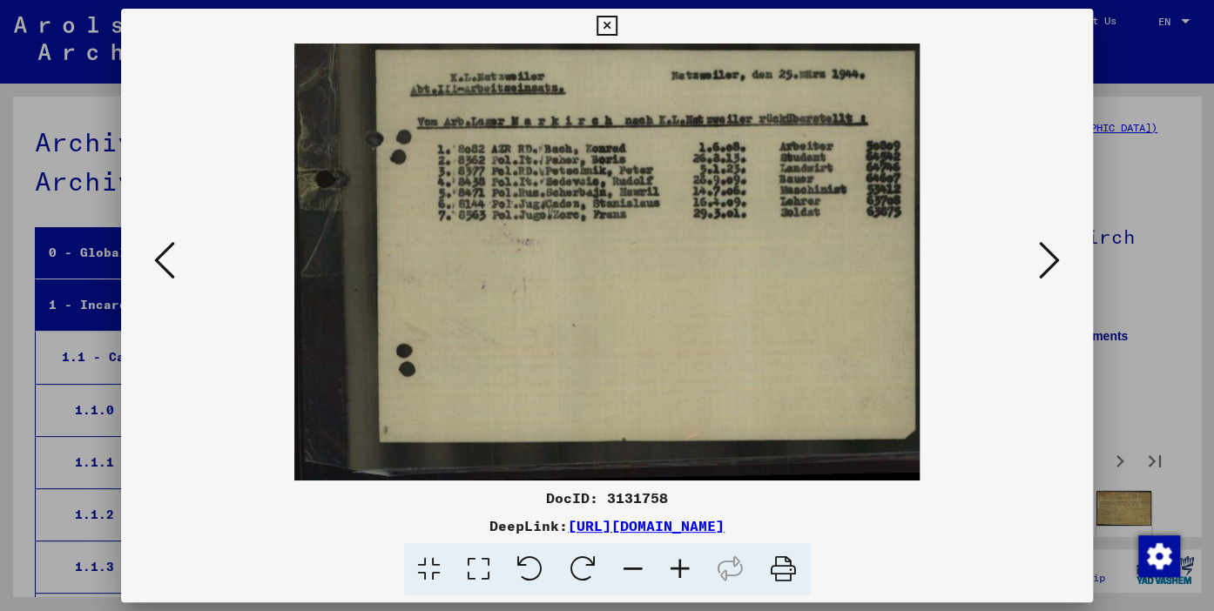
click at [1050, 258] on icon at bounding box center [1049, 261] width 21 height 42
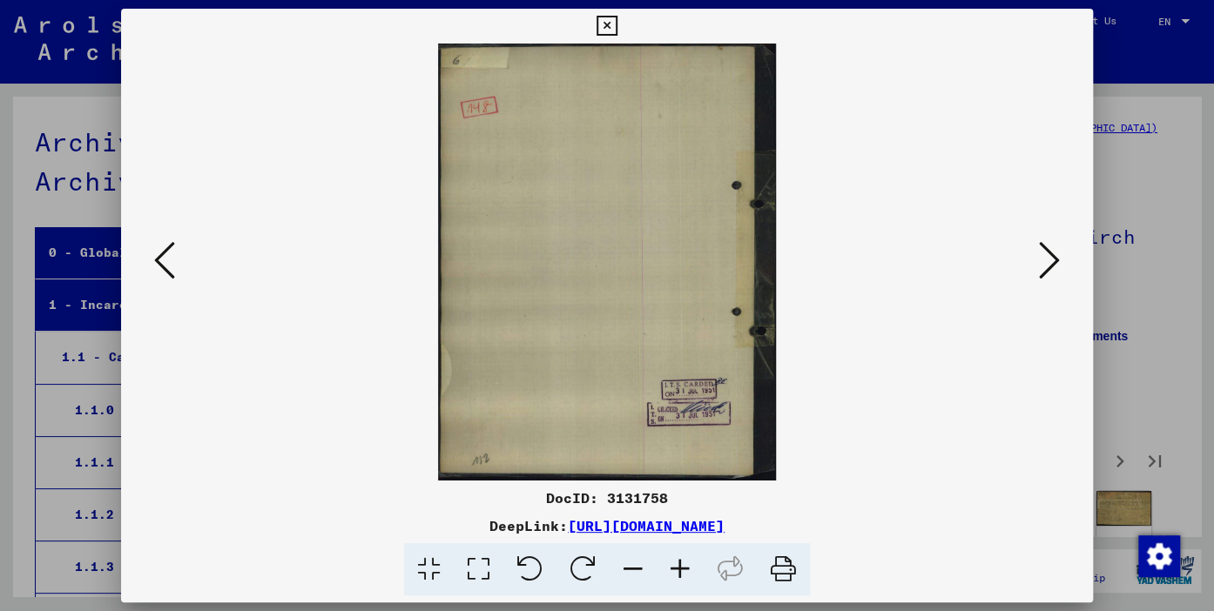
click at [1050, 258] on icon at bounding box center [1049, 261] width 21 height 42
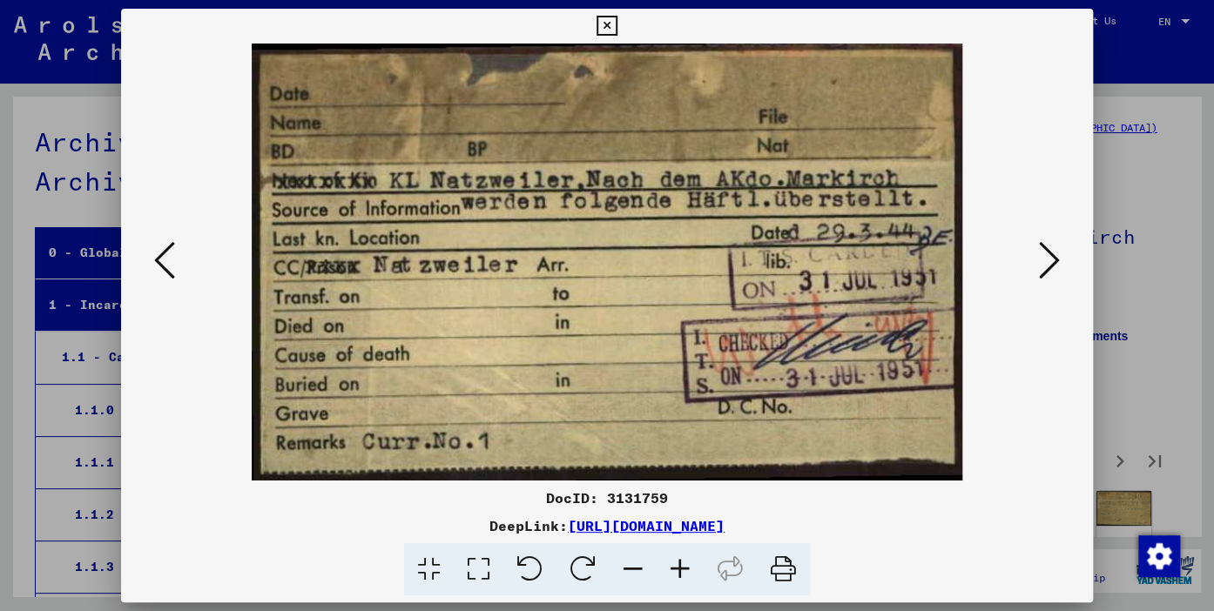
click at [1050, 258] on icon at bounding box center [1049, 261] width 21 height 42
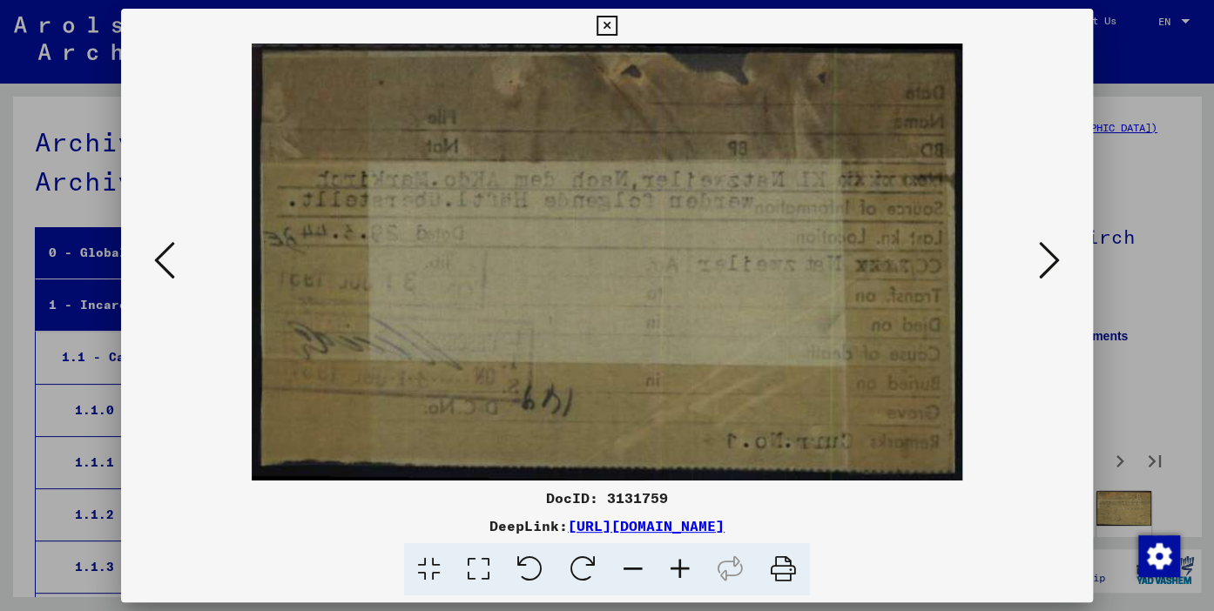
click at [1050, 258] on icon at bounding box center [1049, 261] width 21 height 42
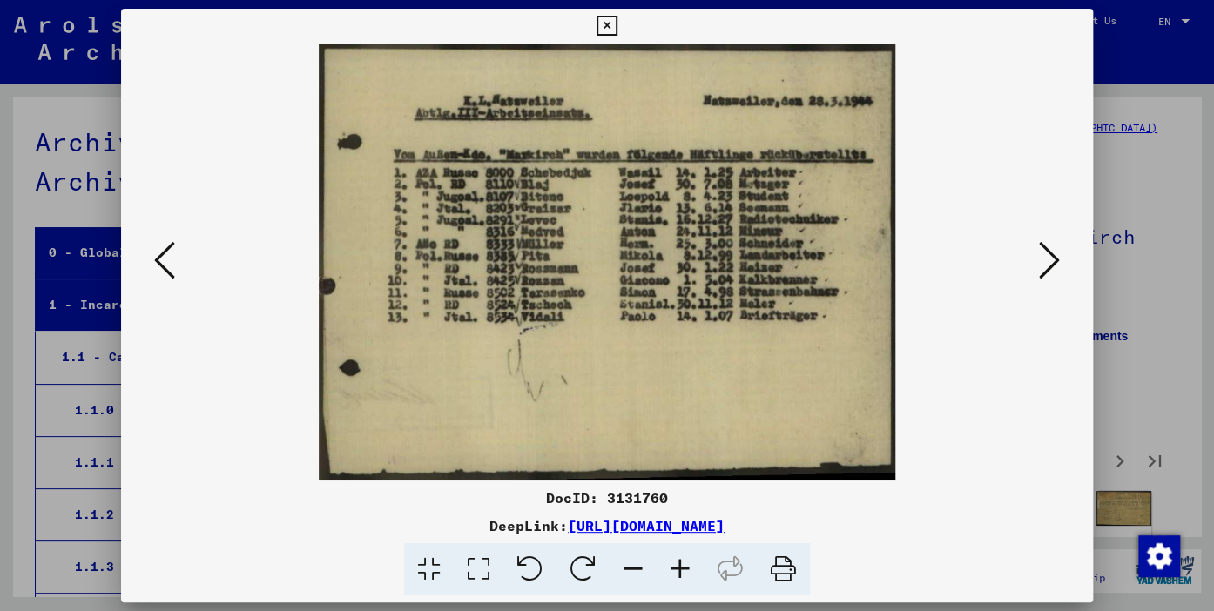
click at [1050, 258] on icon at bounding box center [1049, 261] width 21 height 42
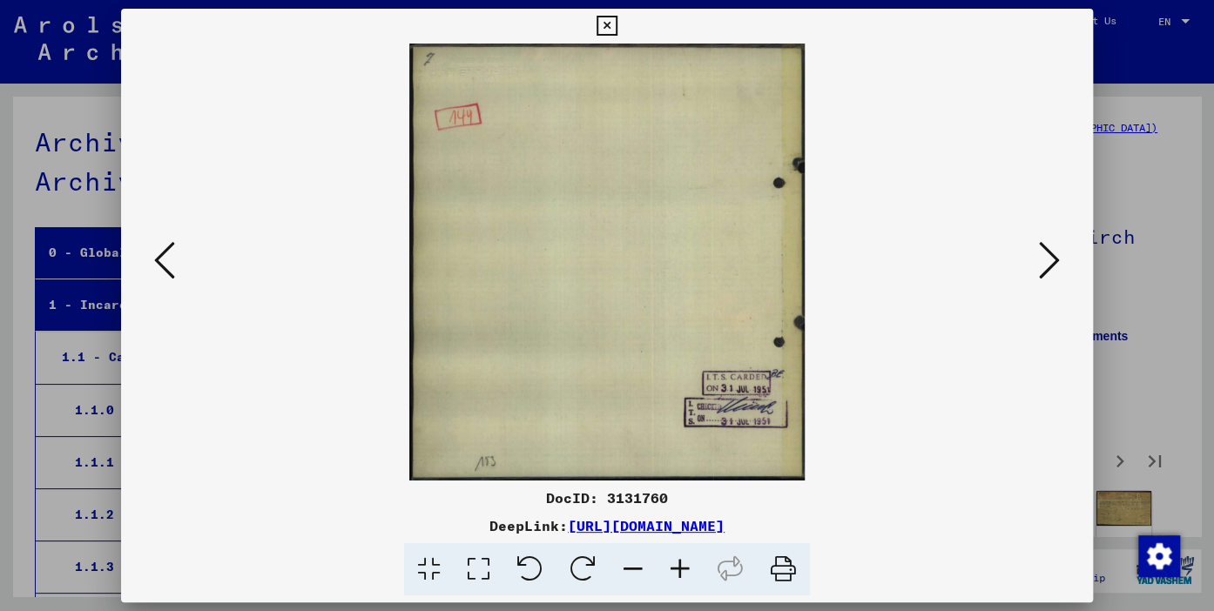
click at [1050, 258] on icon at bounding box center [1049, 261] width 21 height 42
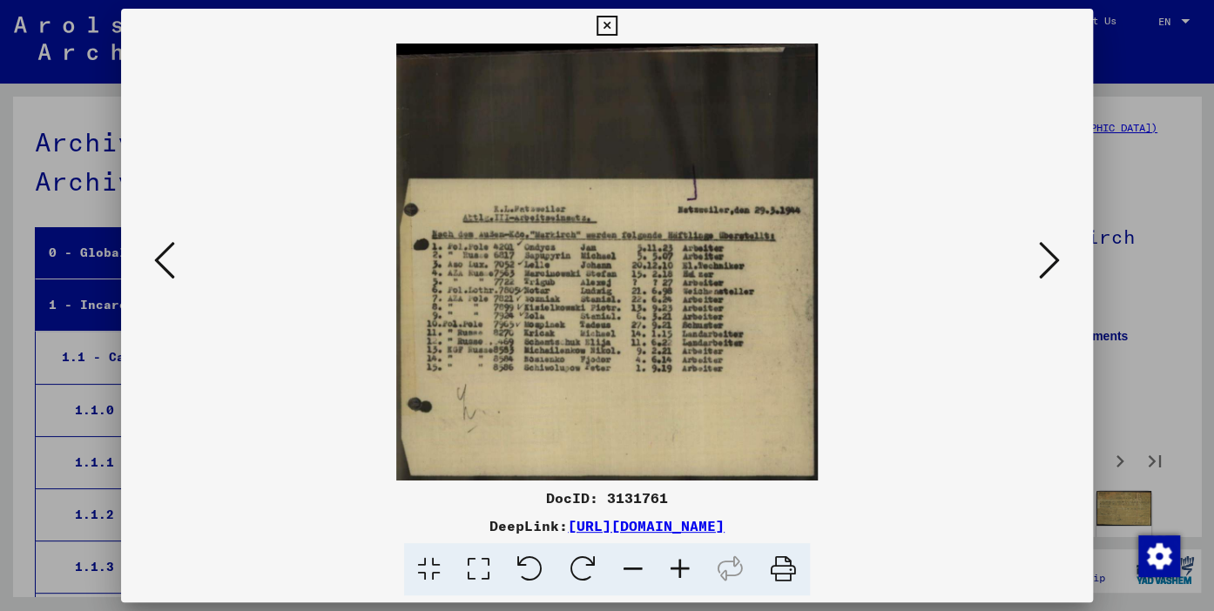
click at [1050, 258] on icon at bounding box center [1049, 261] width 21 height 42
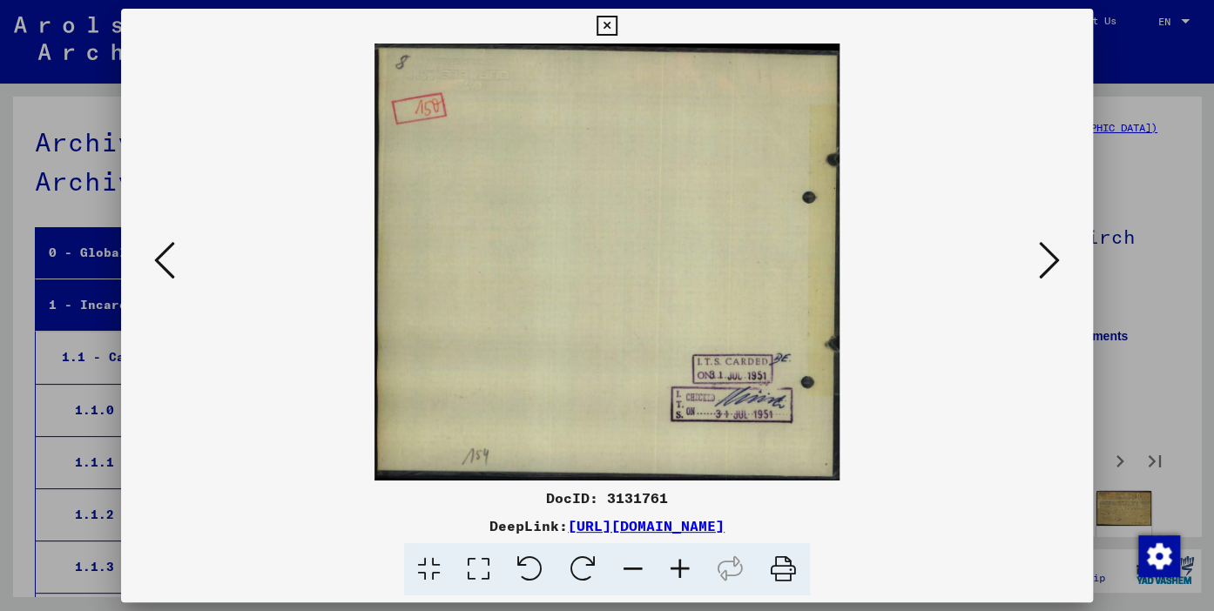
click at [1050, 258] on icon at bounding box center [1049, 261] width 21 height 42
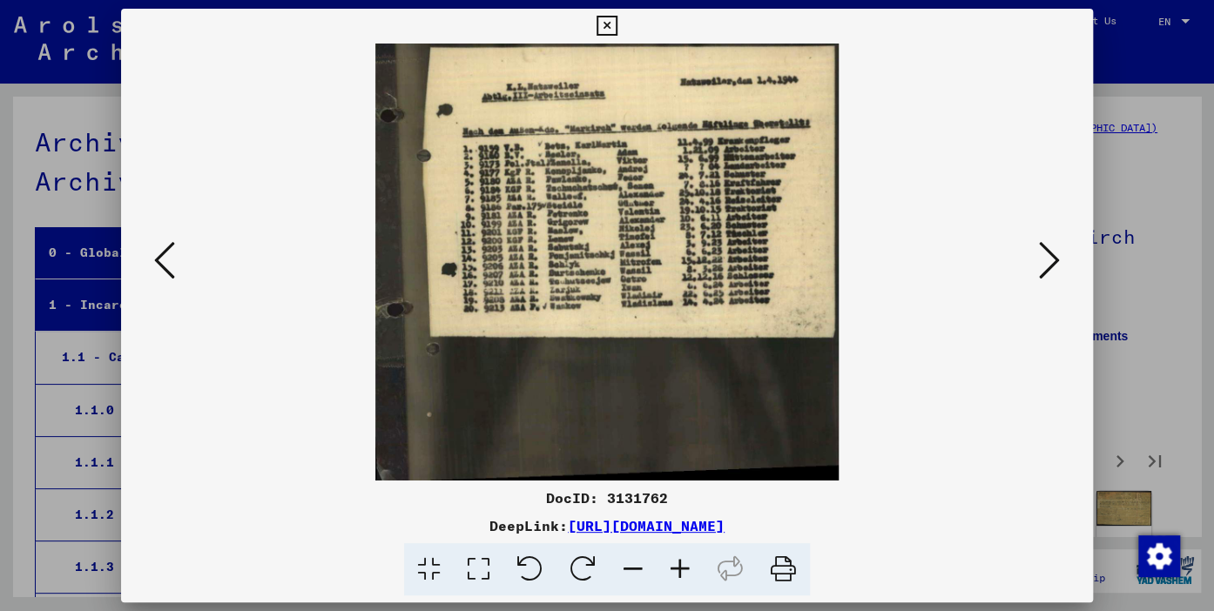
click at [1051, 256] on icon at bounding box center [1049, 261] width 21 height 42
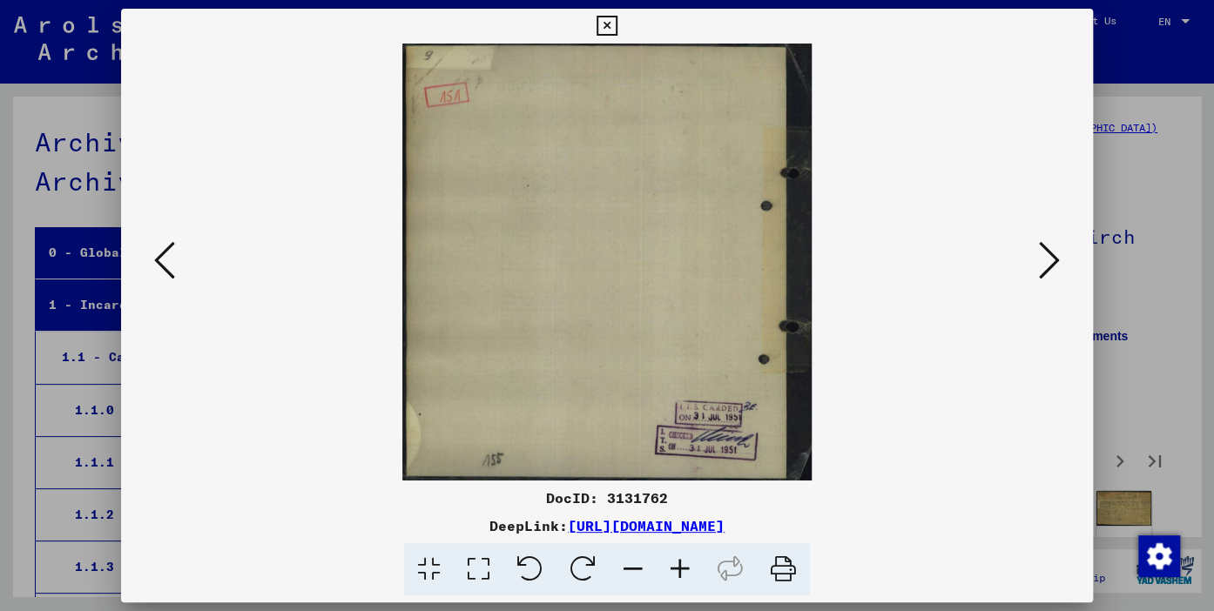
click at [1053, 256] on icon at bounding box center [1049, 261] width 21 height 42
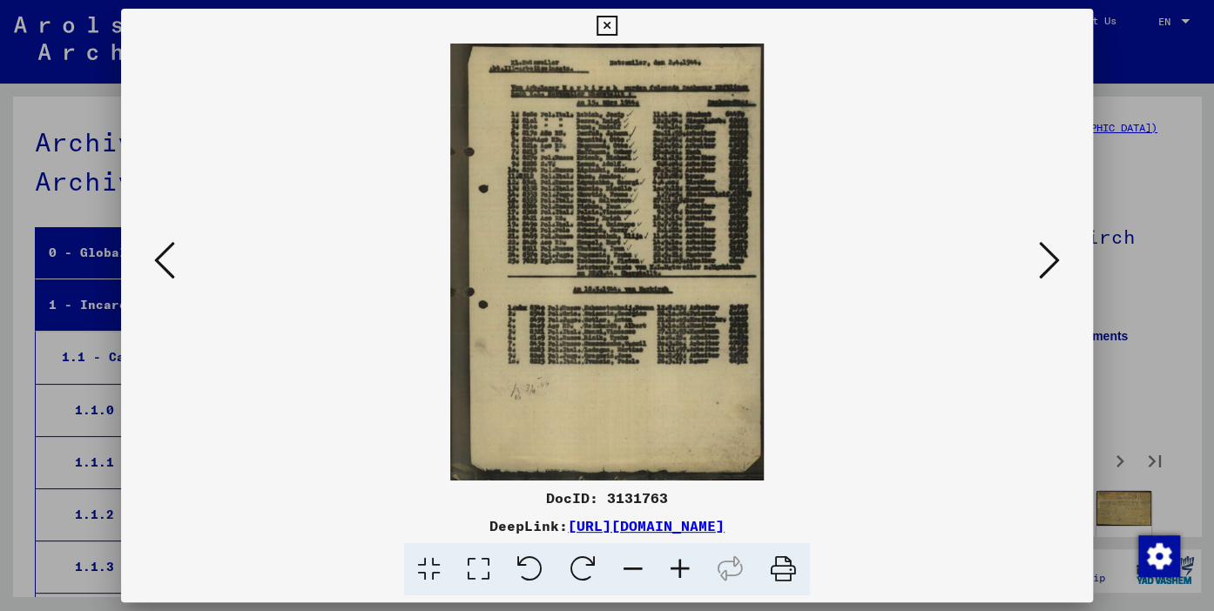
click at [164, 245] on icon at bounding box center [164, 261] width 21 height 42
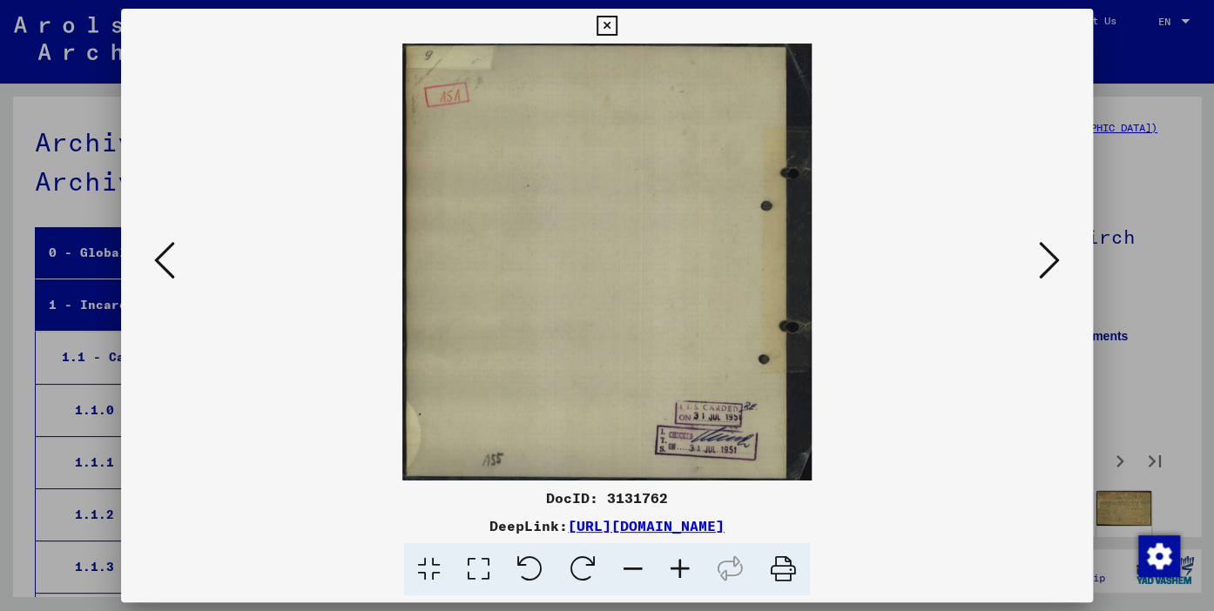
click at [164, 245] on icon at bounding box center [164, 261] width 21 height 42
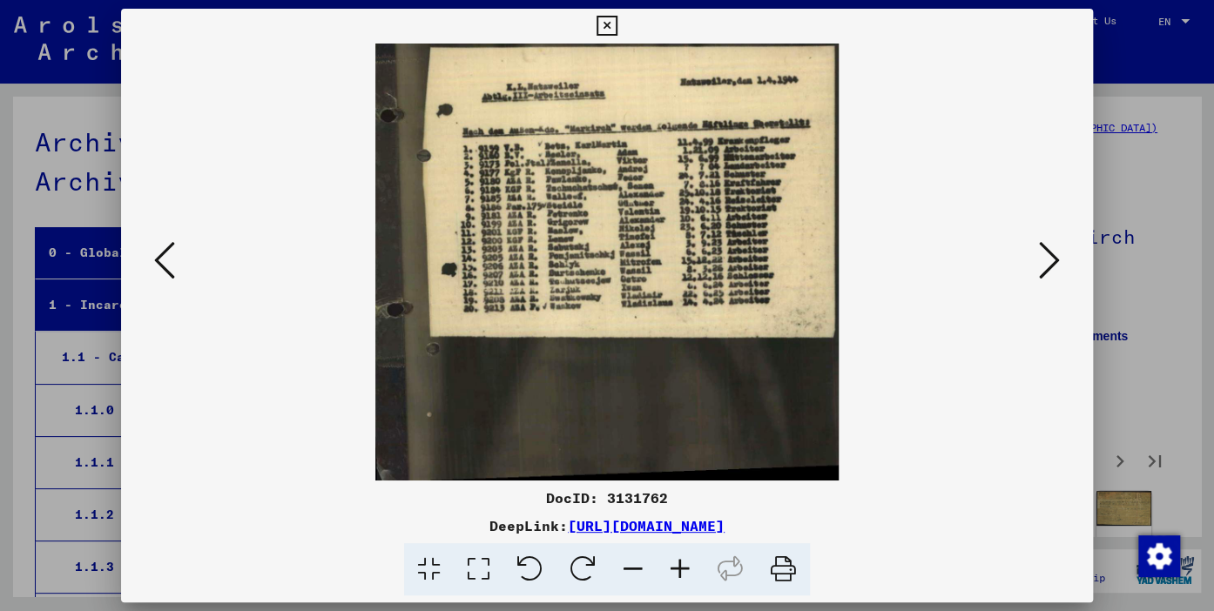
click at [1050, 259] on icon at bounding box center [1049, 261] width 21 height 42
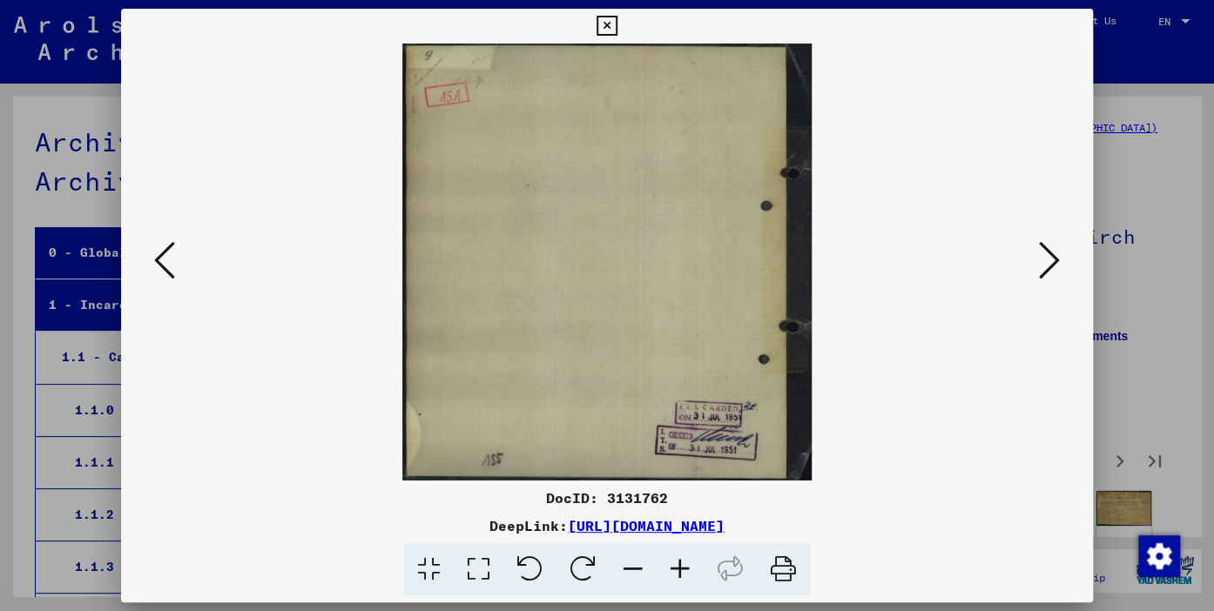
click at [1050, 259] on icon at bounding box center [1049, 261] width 21 height 42
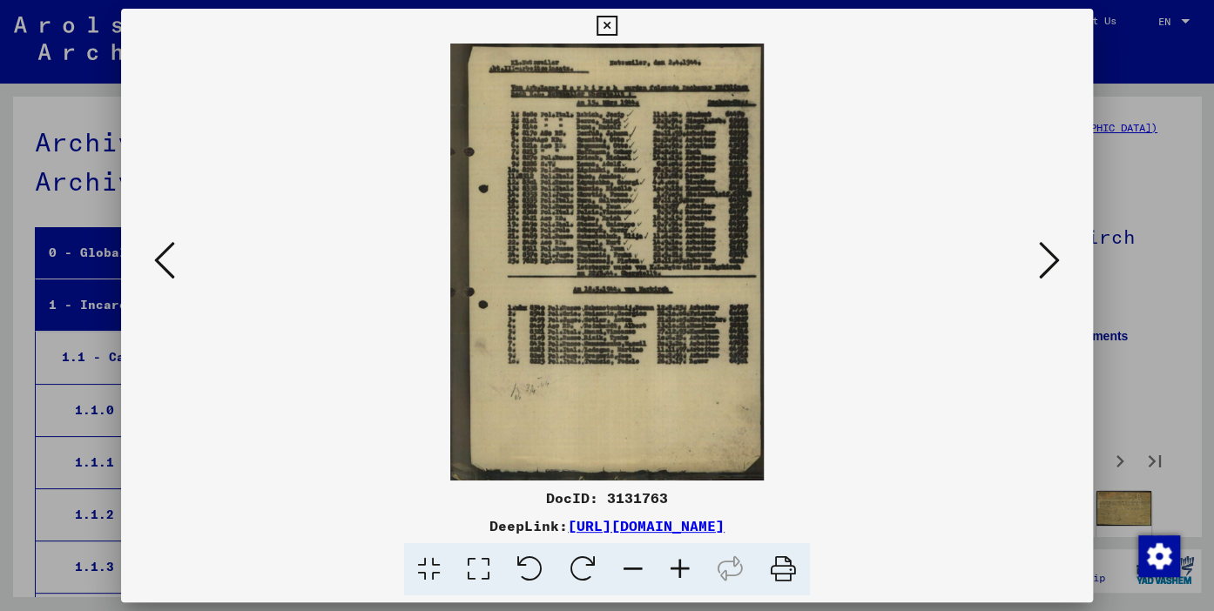
click at [679, 570] on icon at bounding box center [680, 570] width 47 height 53
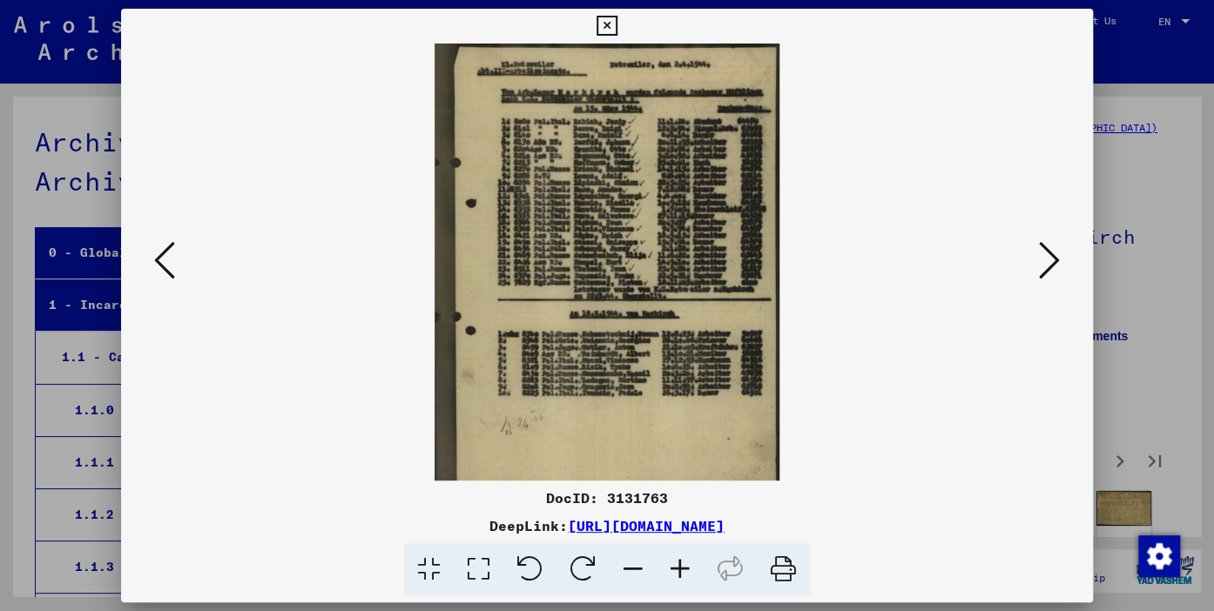
click at [679, 570] on icon at bounding box center [680, 570] width 47 height 53
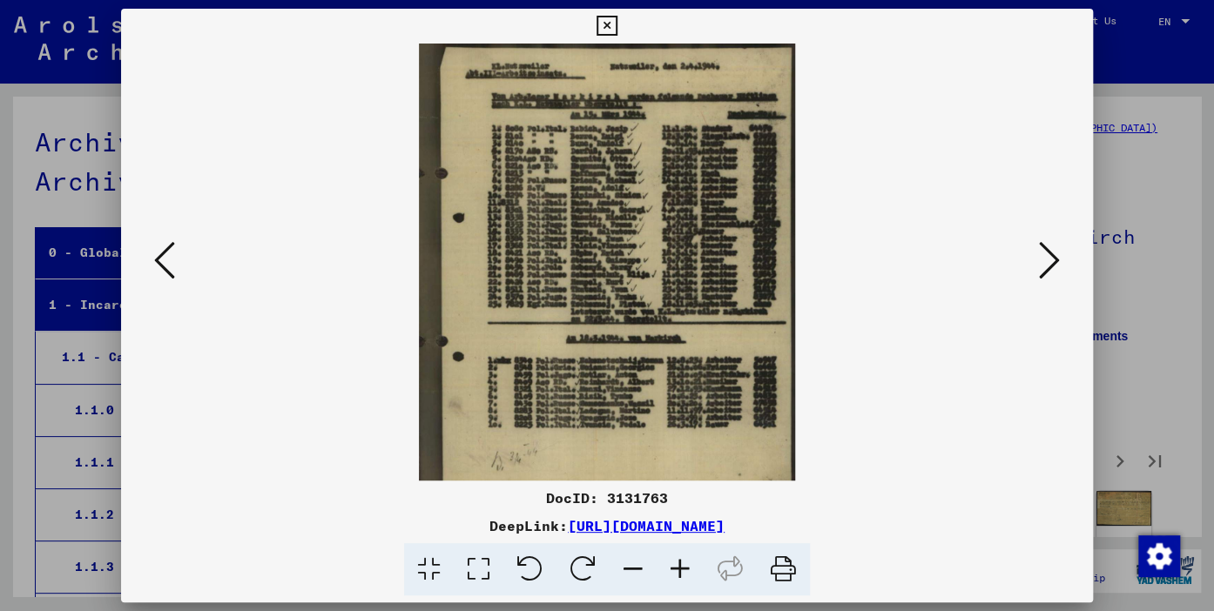
click at [679, 570] on icon at bounding box center [680, 570] width 47 height 53
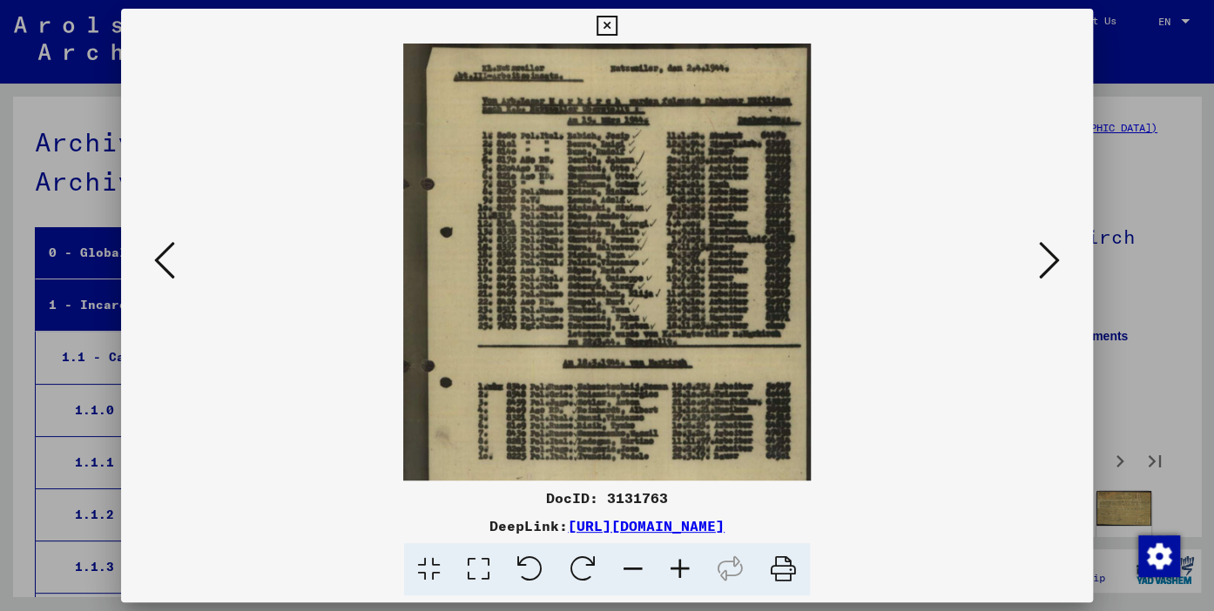
click at [679, 570] on icon at bounding box center [680, 570] width 47 height 53
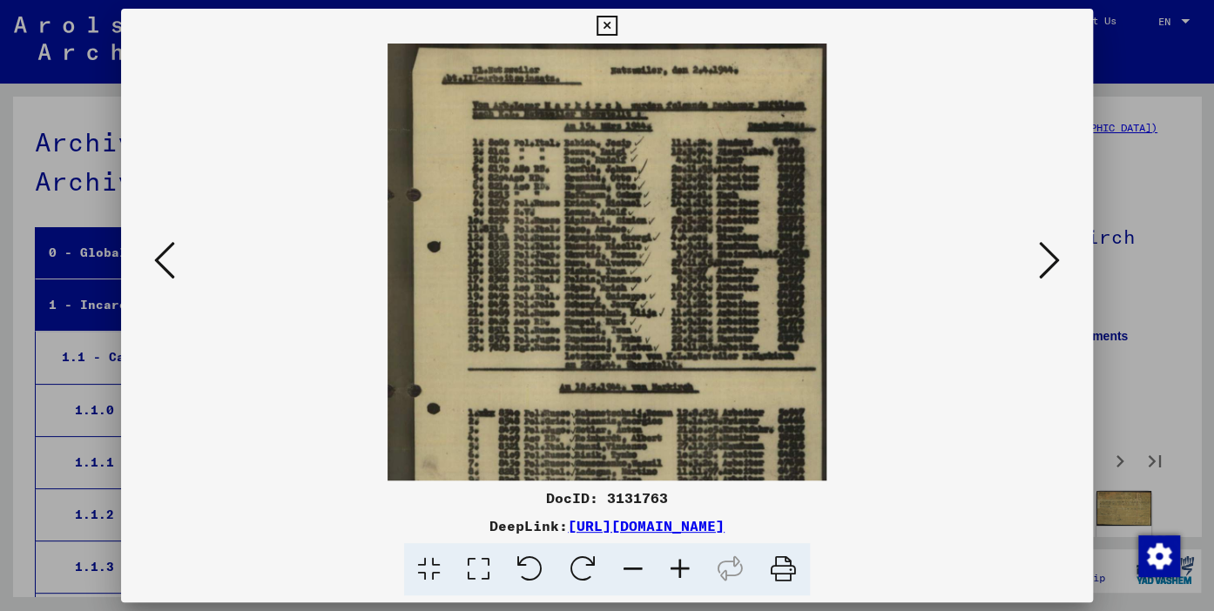
click at [679, 570] on icon at bounding box center [680, 570] width 47 height 53
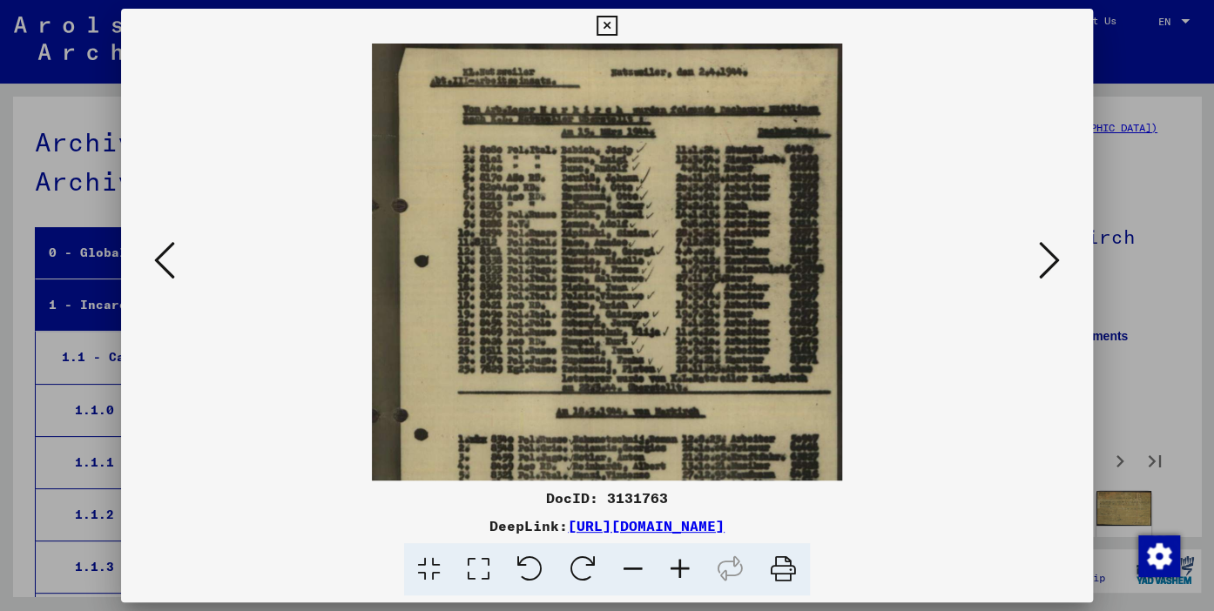
click at [679, 570] on icon at bounding box center [680, 570] width 47 height 53
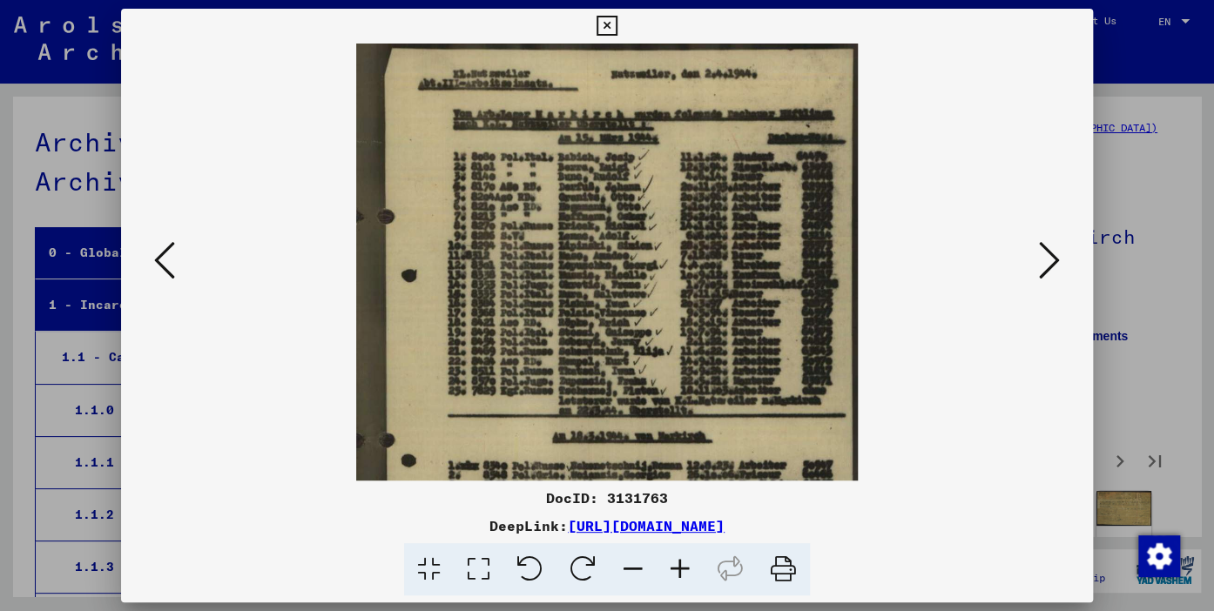
click at [679, 570] on icon at bounding box center [680, 570] width 47 height 53
click at [678, 570] on icon at bounding box center [680, 570] width 47 height 53
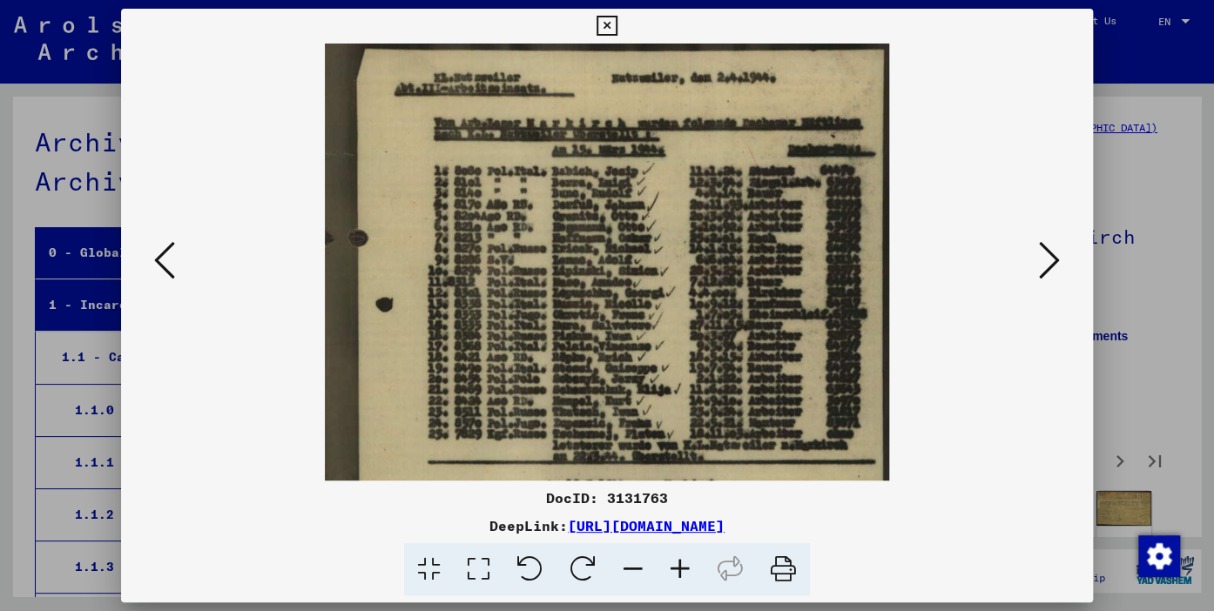
click at [678, 570] on icon at bounding box center [680, 570] width 47 height 53
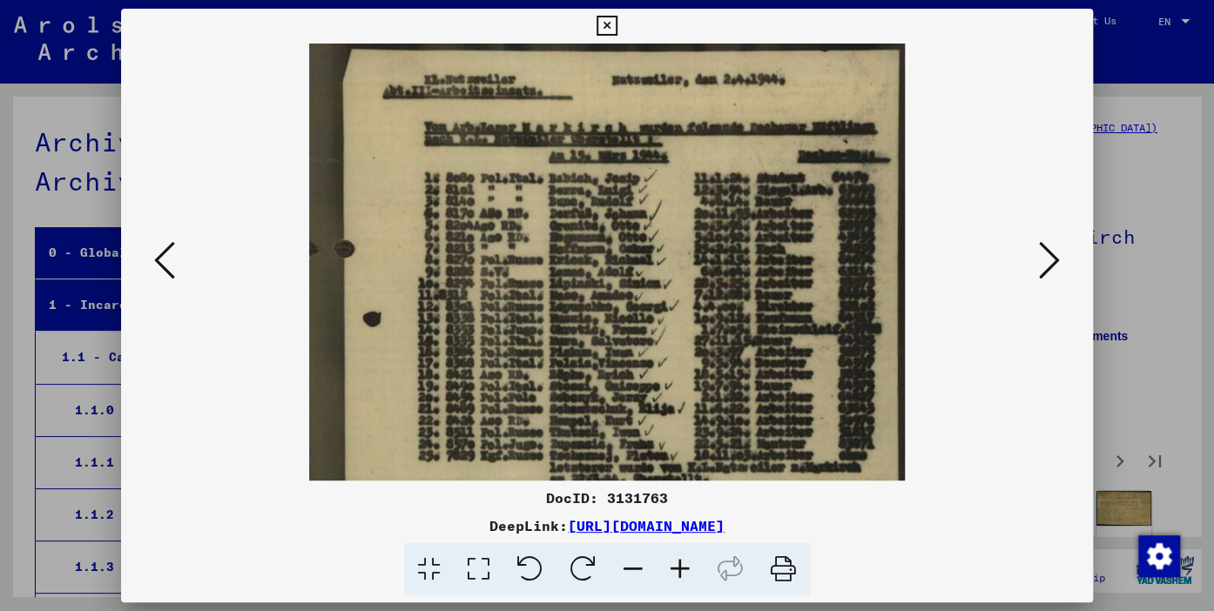
click at [678, 570] on icon at bounding box center [680, 570] width 47 height 53
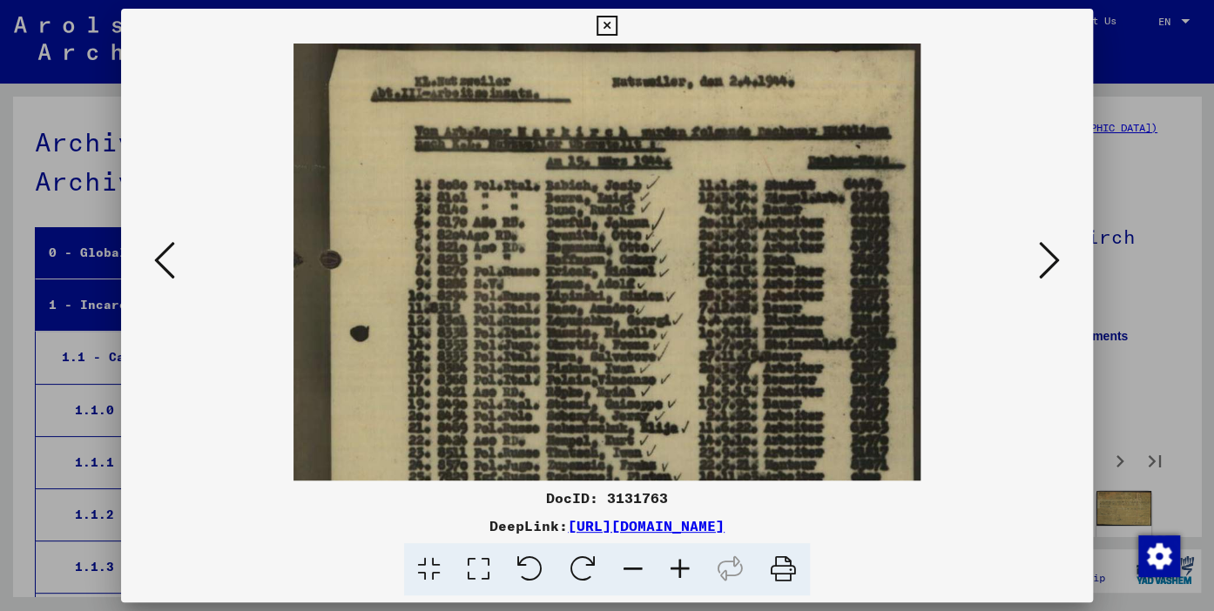
click at [678, 570] on icon at bounding box center [680, 570] width 47 height 53
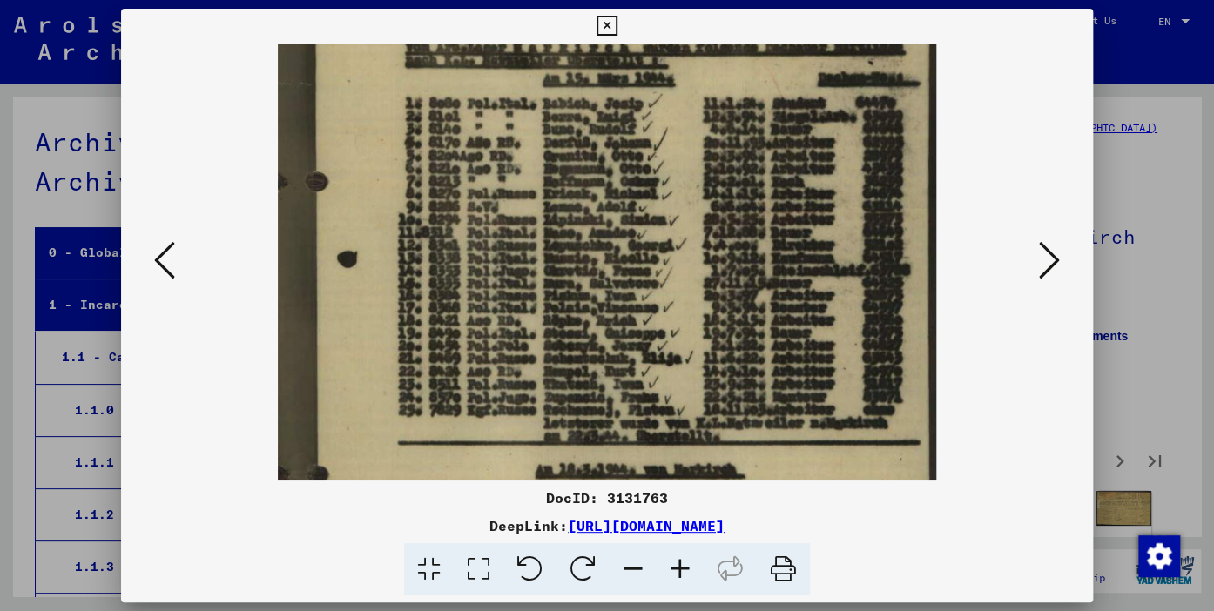
scroll to position [90, 0]
drag, startPoint x: 692, startPoint y: 377, endPoint x: 666, endPoint y: 287, distance: 93.2
click at [669, 287] on img at bounding box center [607, 412] width 658 height 916
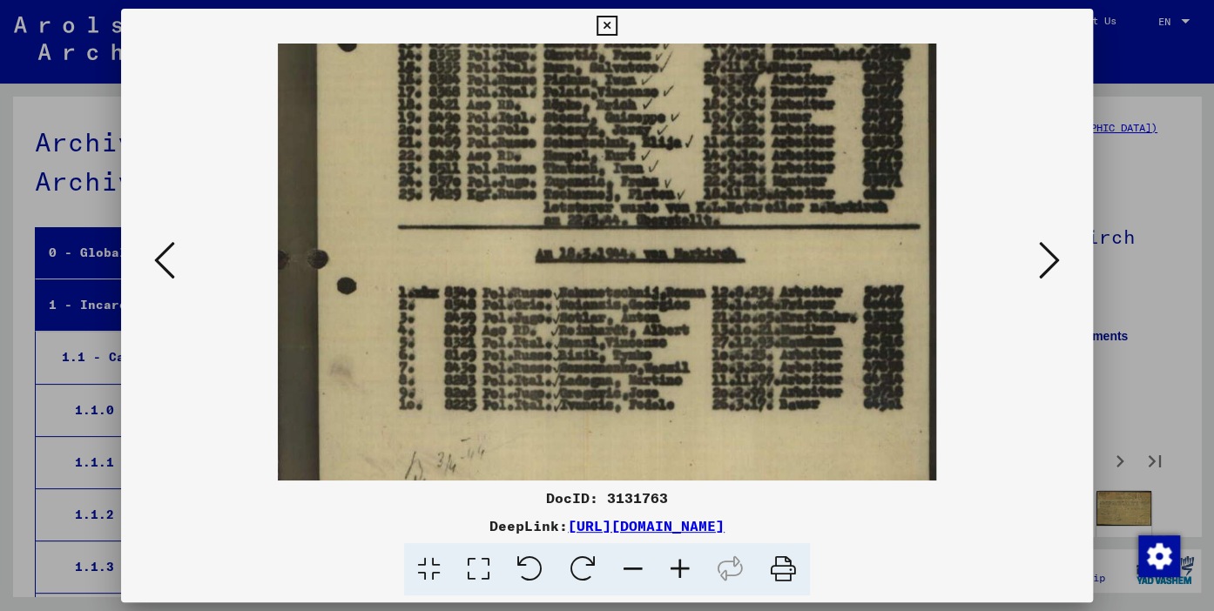
scroll to position [312, 0]
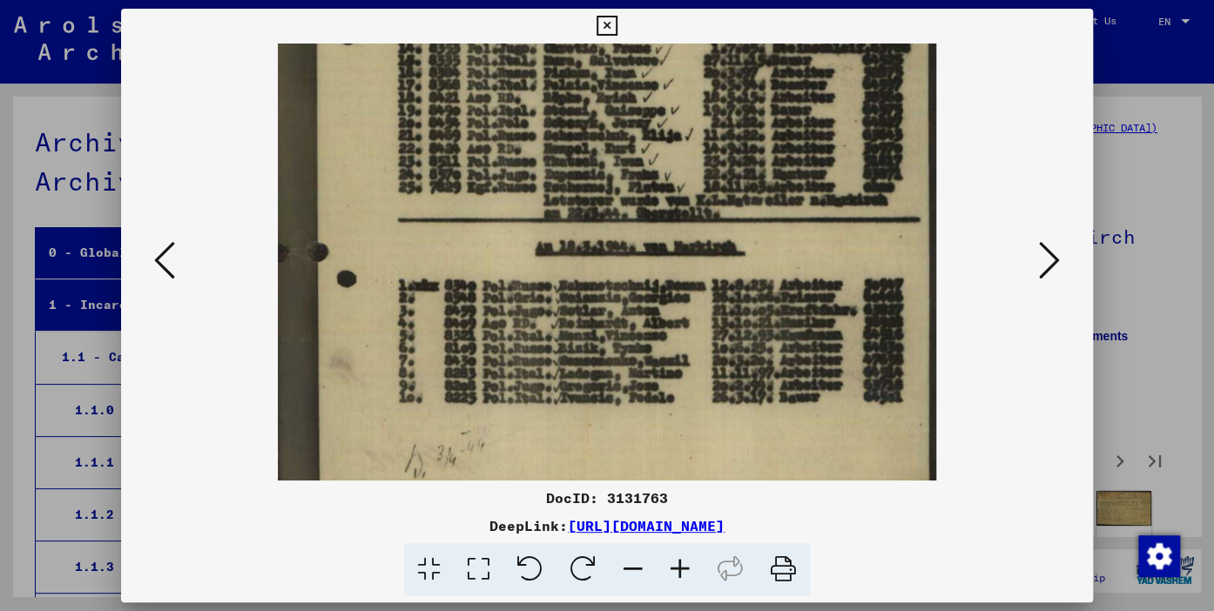
drag, startPoint x: 638, startPoint y: 368, endPoint x: 615, endPoint y: 145, distance: 223.3
click at [615, 145] on img at bounding box center [607, 190] width 658 height 916
click at [1057, 264] on icon at bounding box center [1049, 261] width 21 height 42
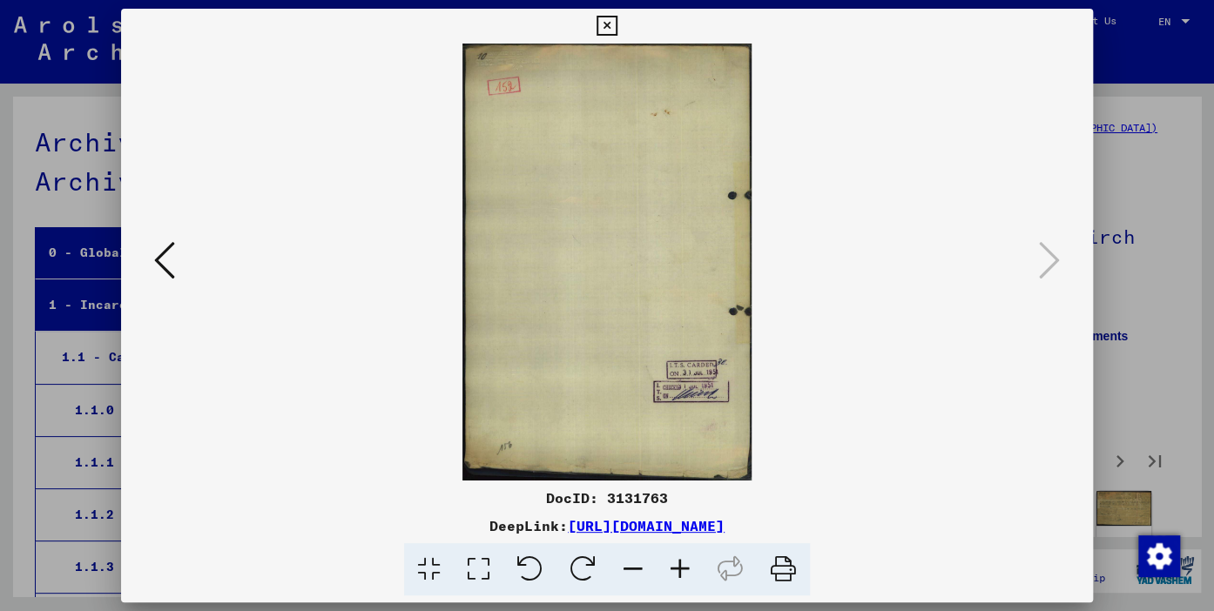
click at [617, 29] on icon at bounding box center [607, 26] width 20 height 21
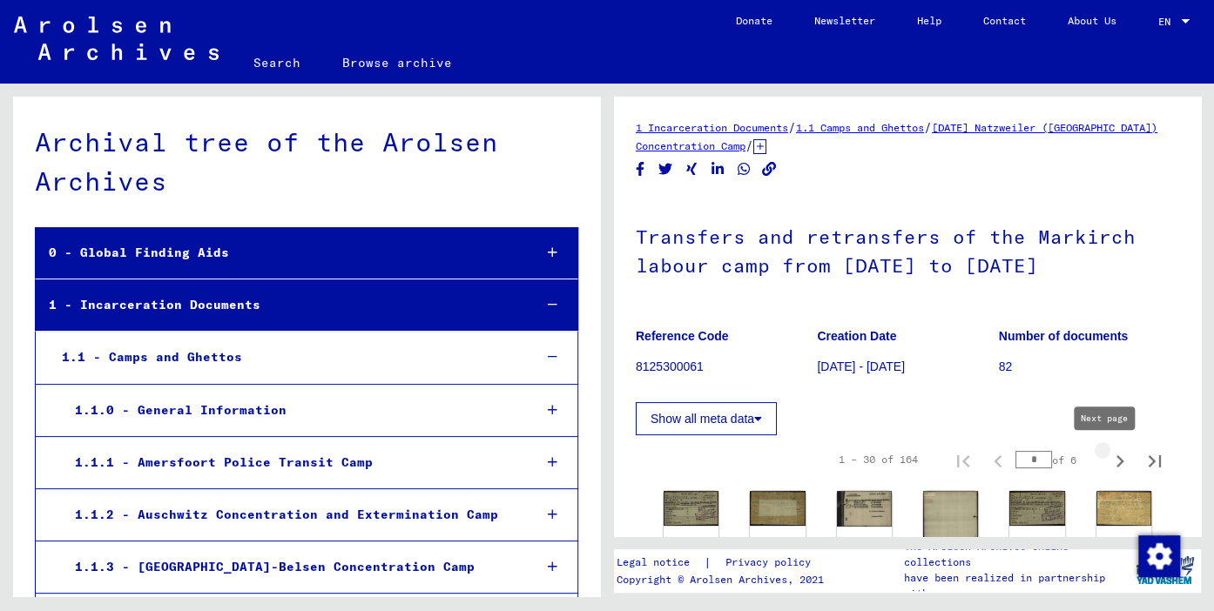
click at [1117, 463] on icon "Next page" at bounding box center [1121, 462] width 8 height 12
type input "*"
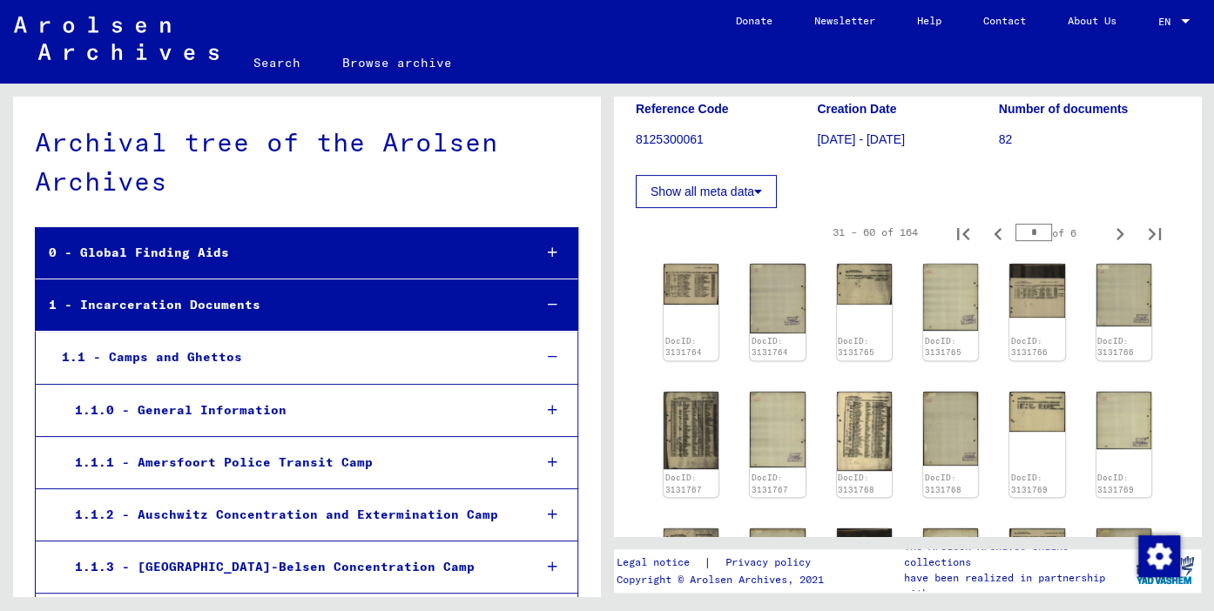
scroll to position [384, 0]
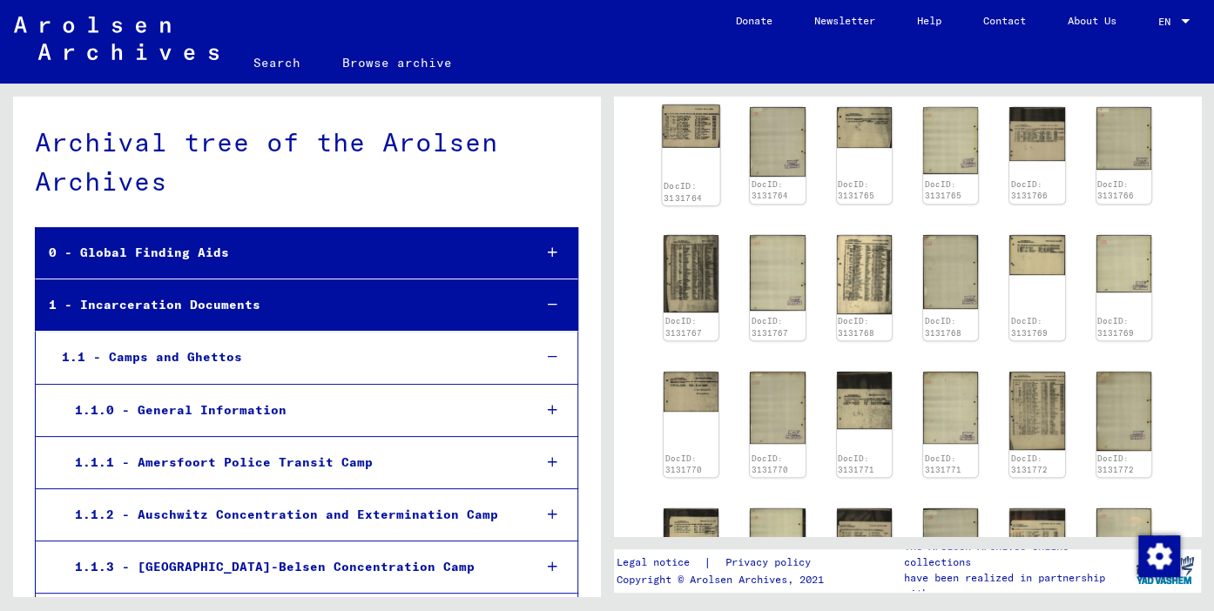
click at [684, 136] on img at bounding box center [690, 126] width 57 height 43
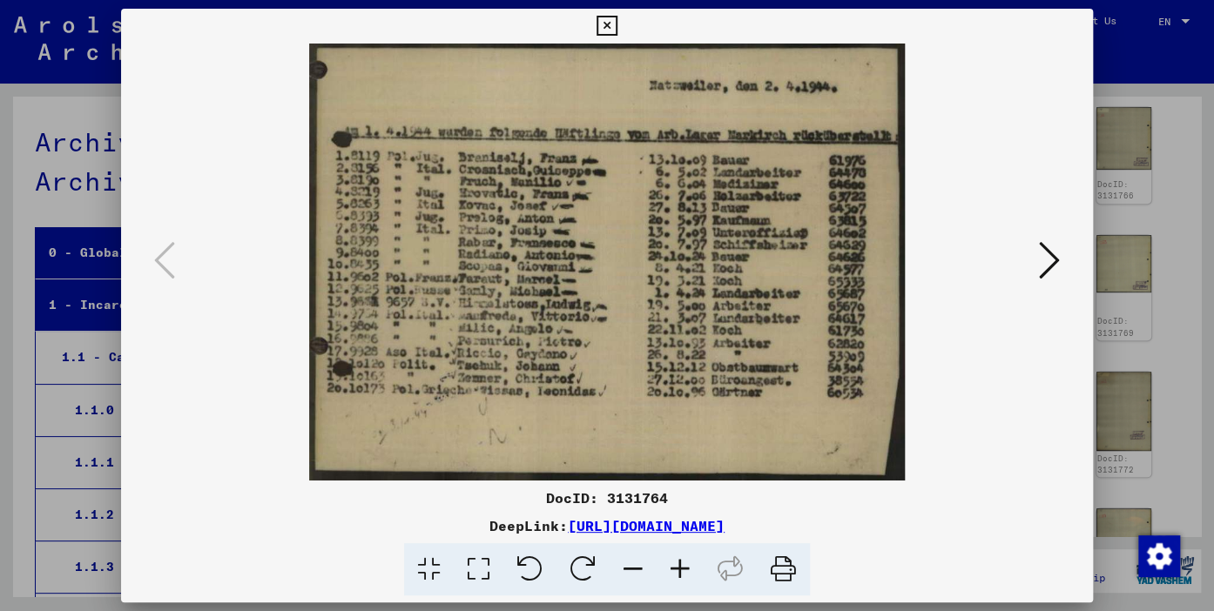
click at [1051, 256] on icon at bounding box center [1049, 261] width 21 height 42
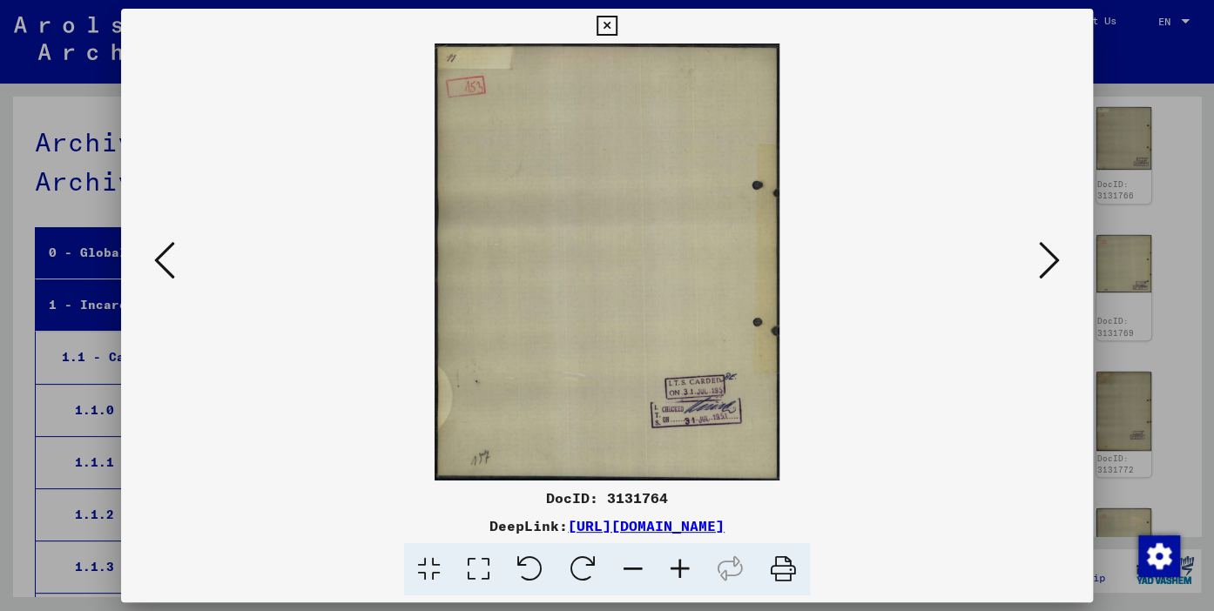
click at [1051, 256] on icon at bounding box center [1049, 261] width 21 height 42
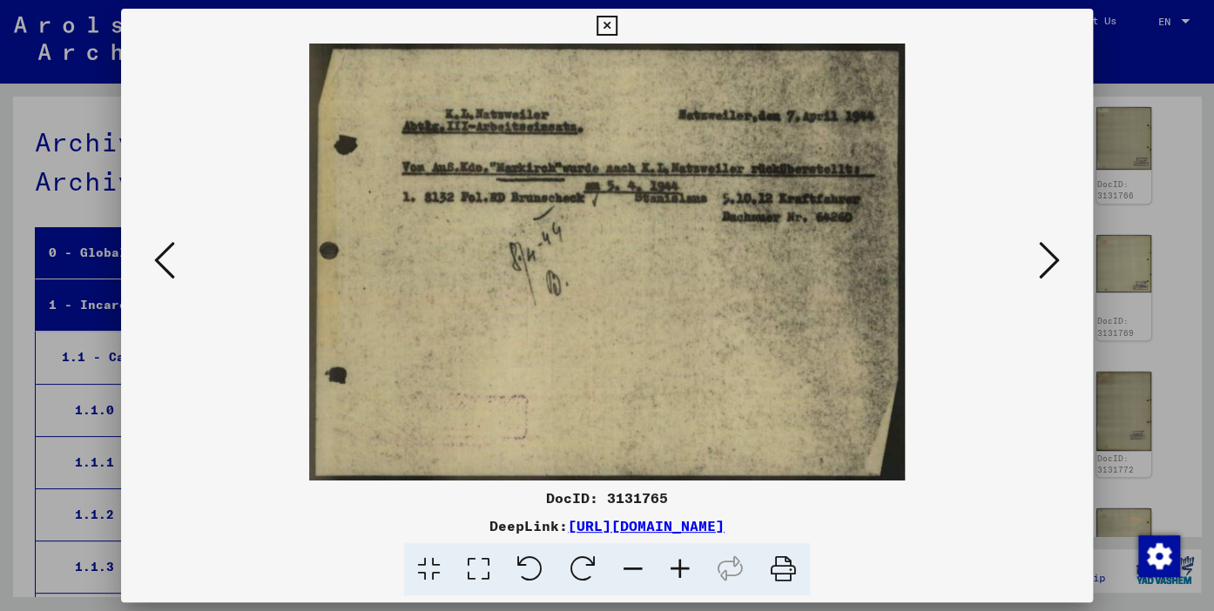
click at [1051, 256] on icon at bounding box center [1049, 261] width 21 height 42
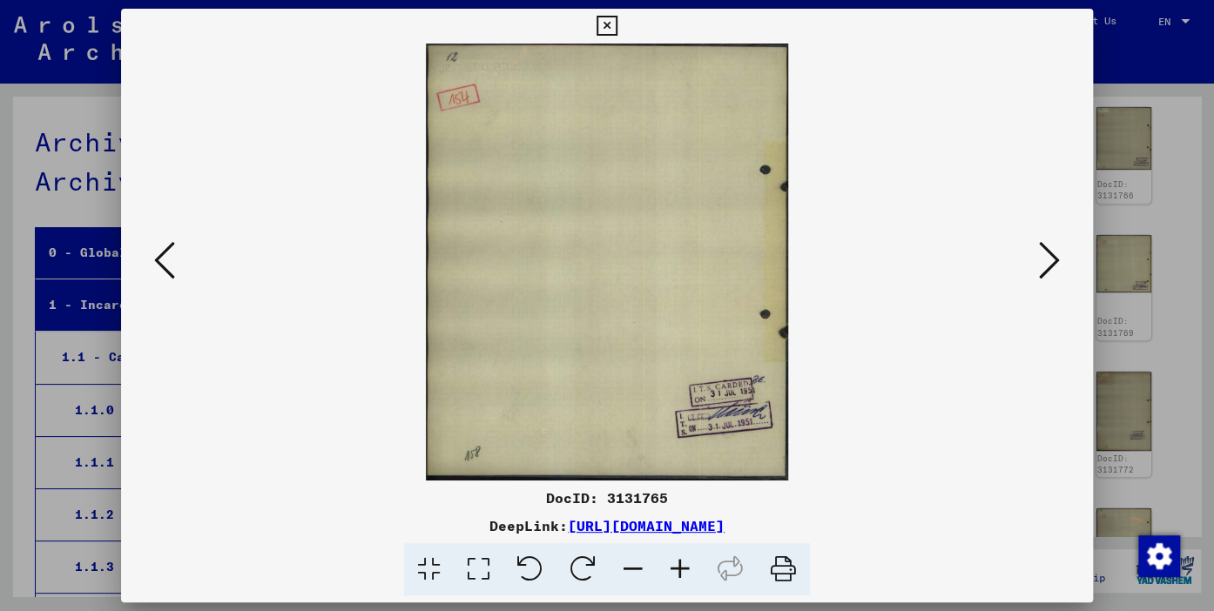
click at [1051, 256] on icon at bounding box center [1049, 261] width 21 height 42
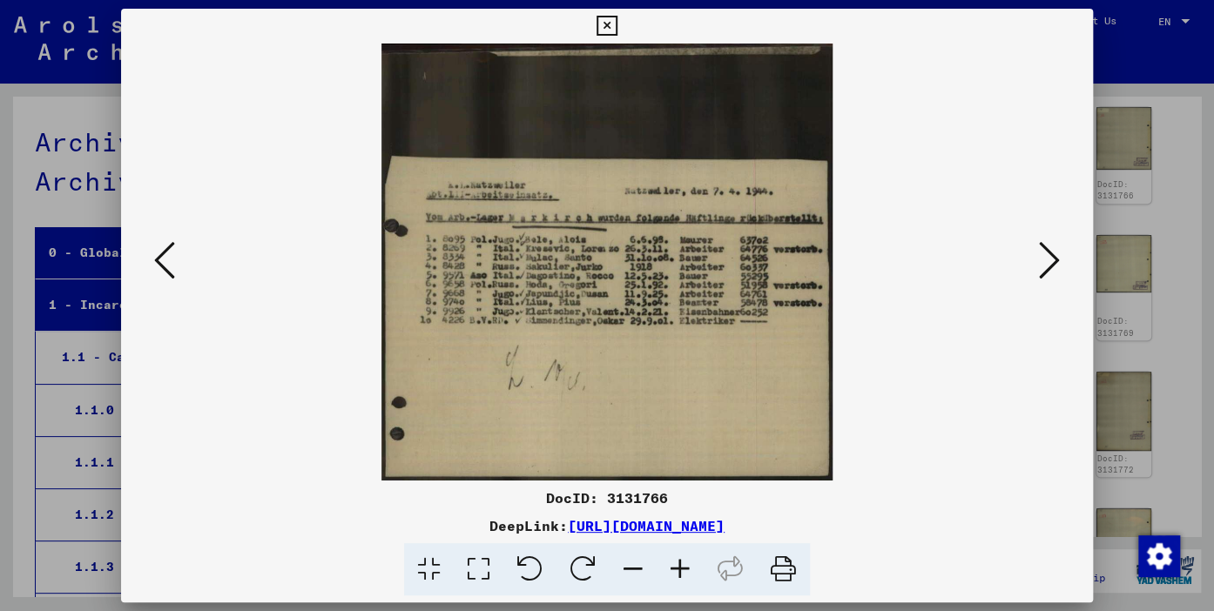
click at [1051, 256] on icon at bounding box center [1049, 261] width 21 height 42
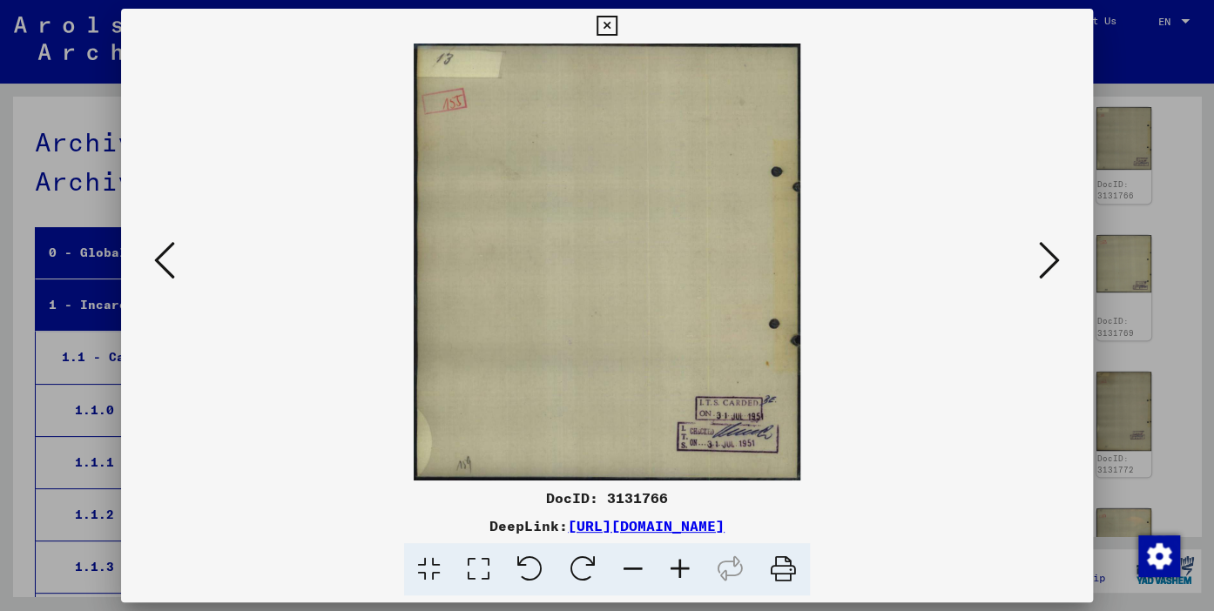
click at [1051, 256] on icon at bounding box center [1049, 261] width 21 height 42
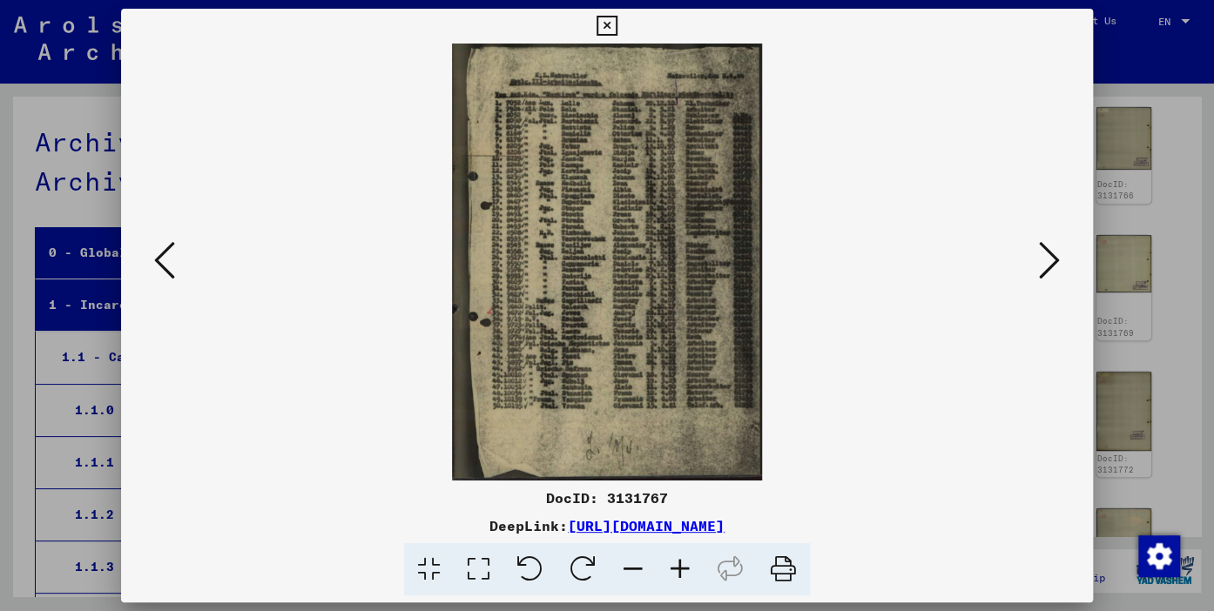
click at [678, 567] on icon at bounding box center [680, 570] width 47 height 53
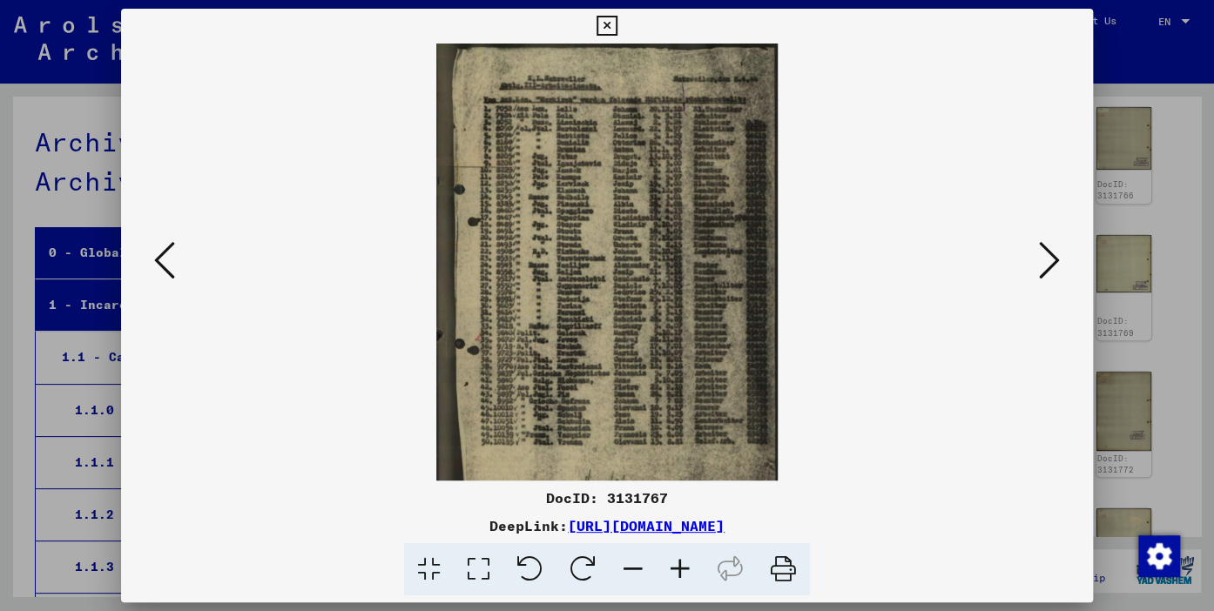
click at [678, 567] on icon at bounding box center [680, 570] width 47 height 53
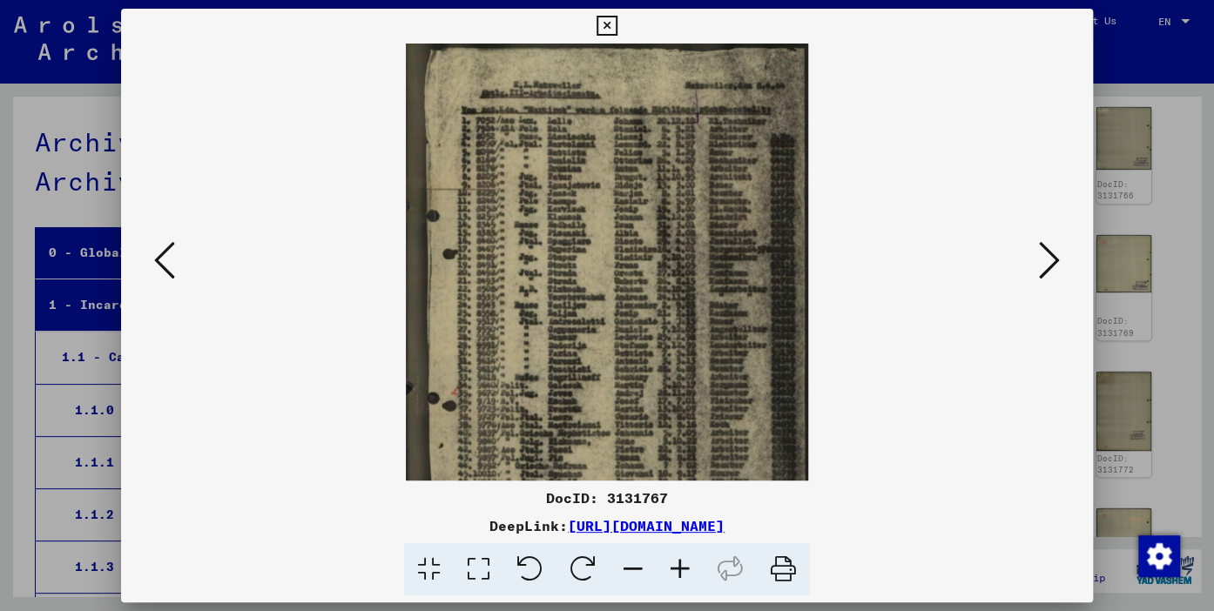
click at [678, 567] on icon at bounding box center [680, 570] width 47 height 53
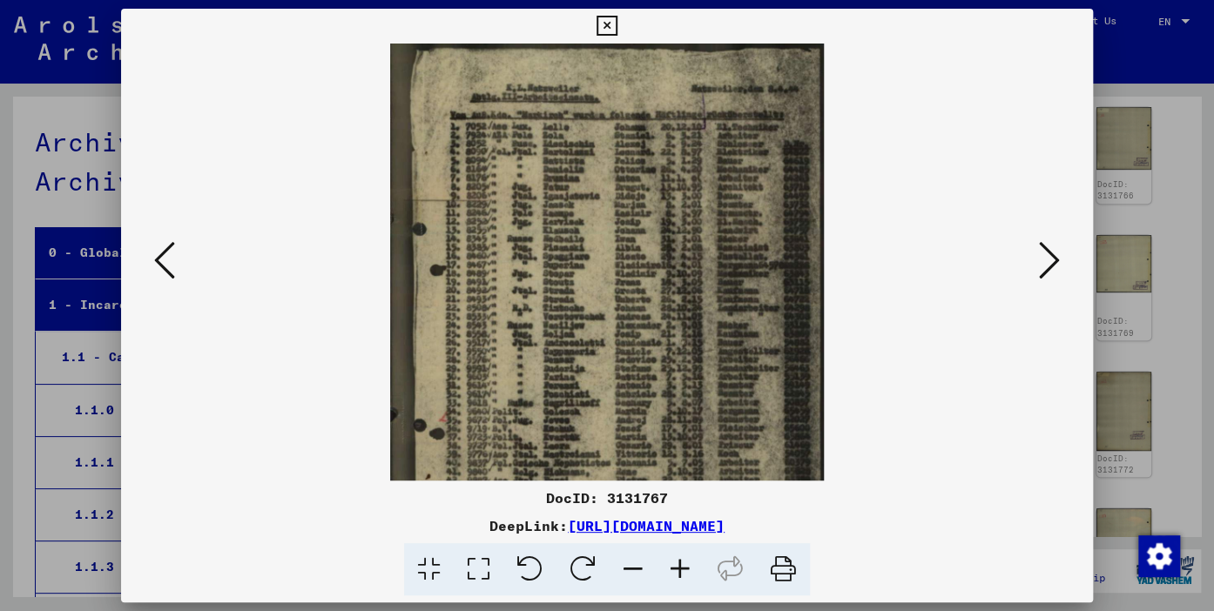
click at [678, 567] on icon at bounding box center [680, 570] width 47 height 53
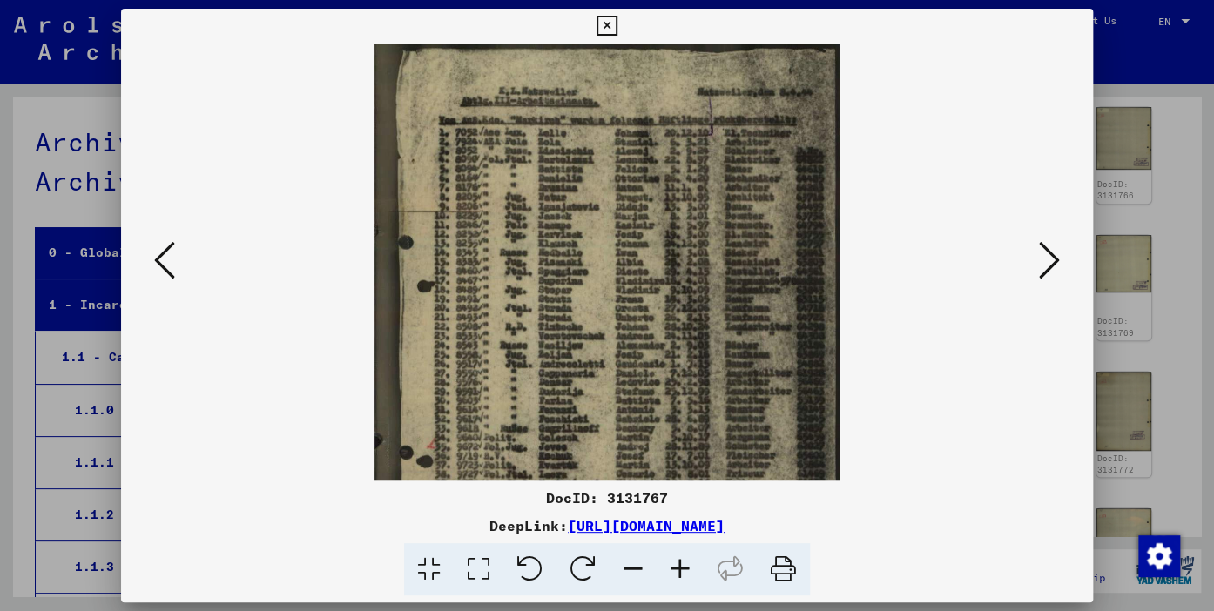
click at [678, 567] on icon at bounding box center [680, 570] width 47 height 53
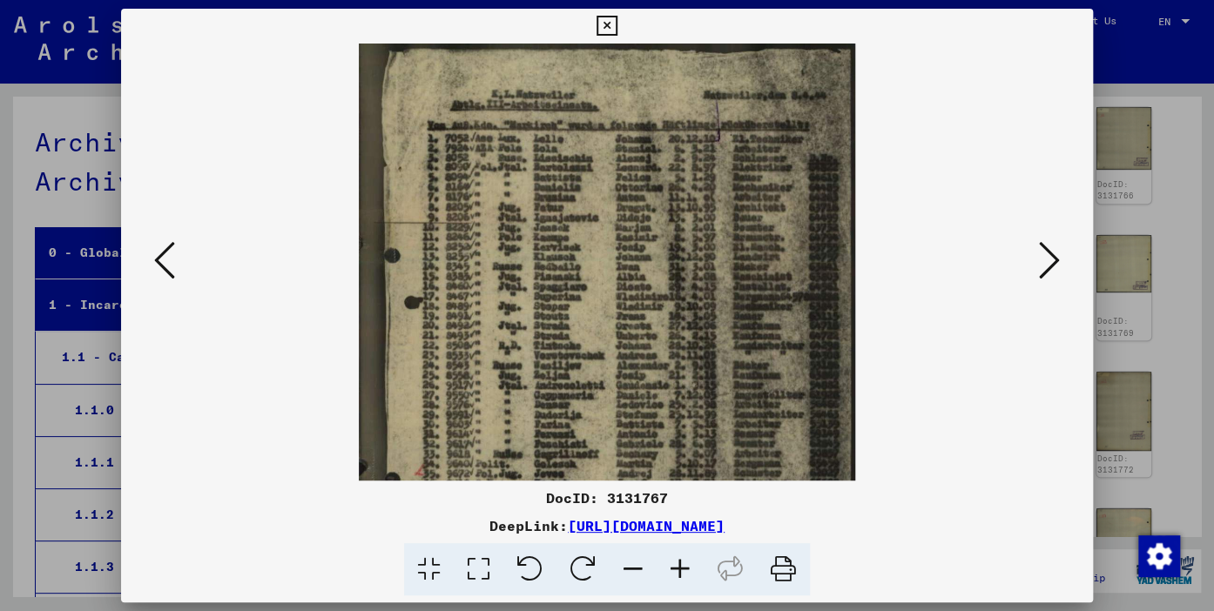
click at [678, 567] on icon at bounding box center [680, 570] width 47 height 53
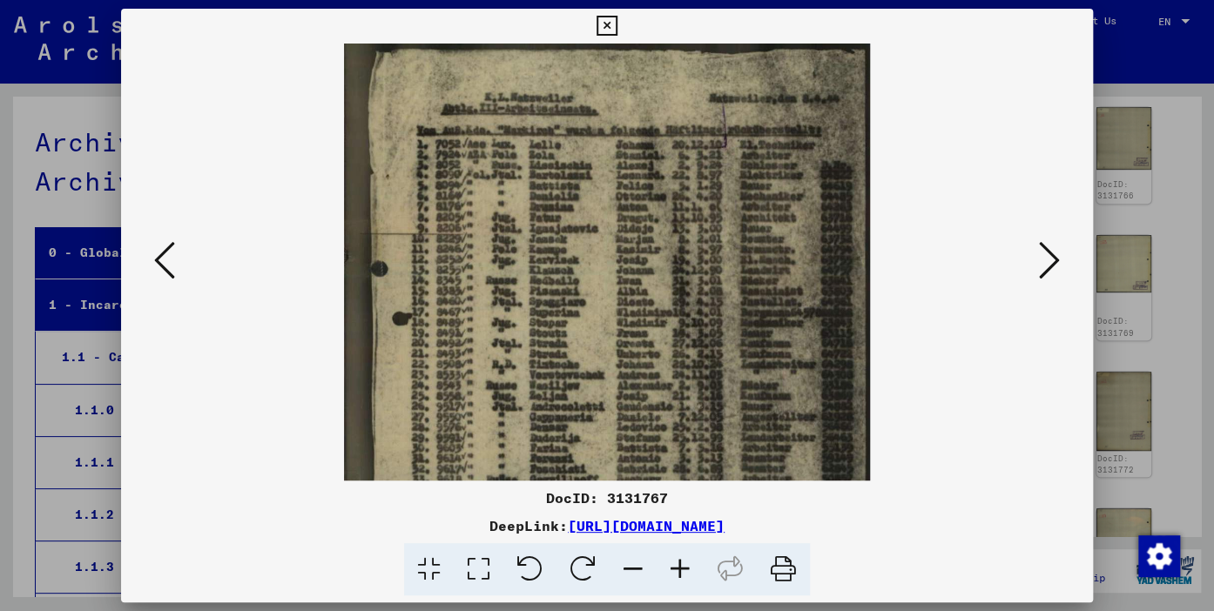
click at [678, 567] on icon at bounding box center [680, 570] width 47 height 53
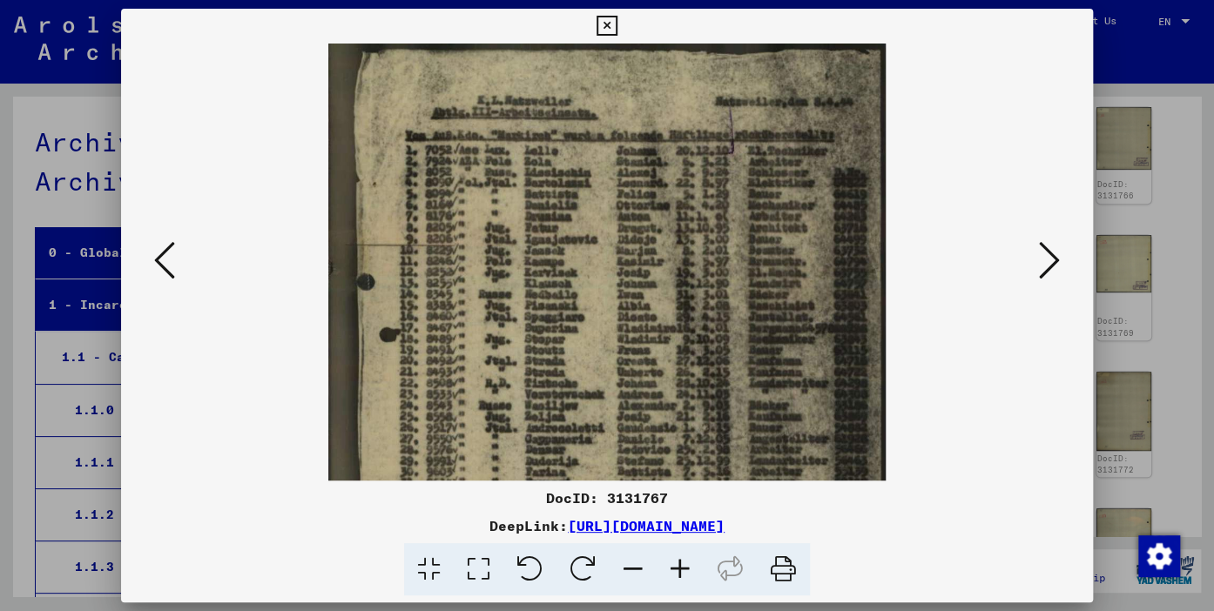
click at [678, 567] on icon at bounding box center [680, 570] width 47 height 53
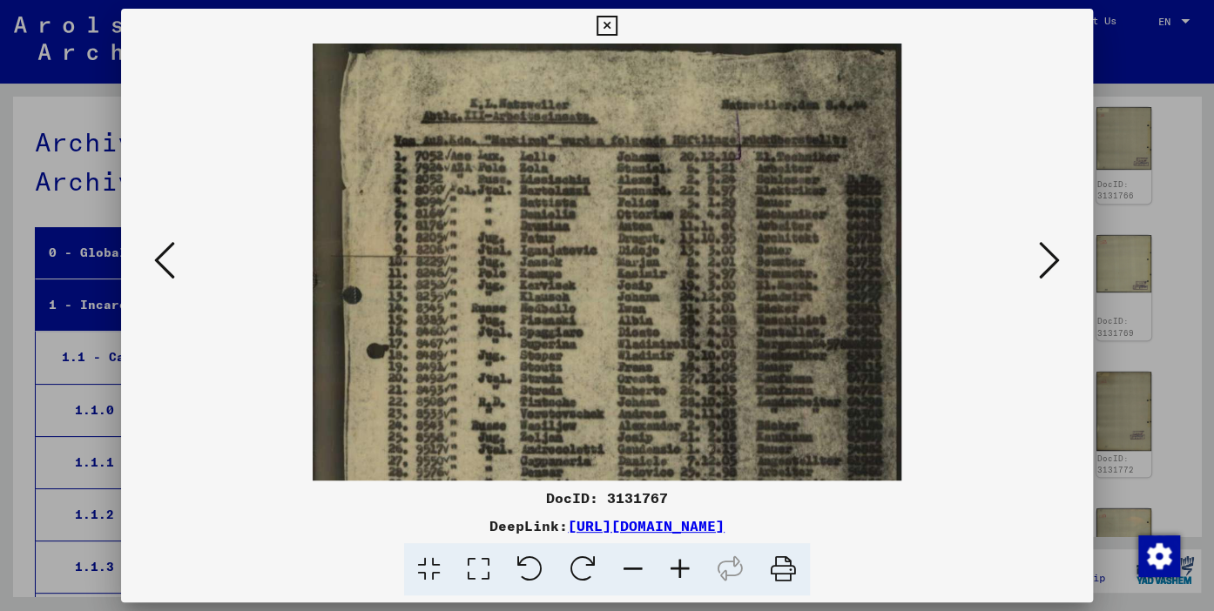
click at [678, 567] on icon at bounding box center [680, 570] width 47 height 53
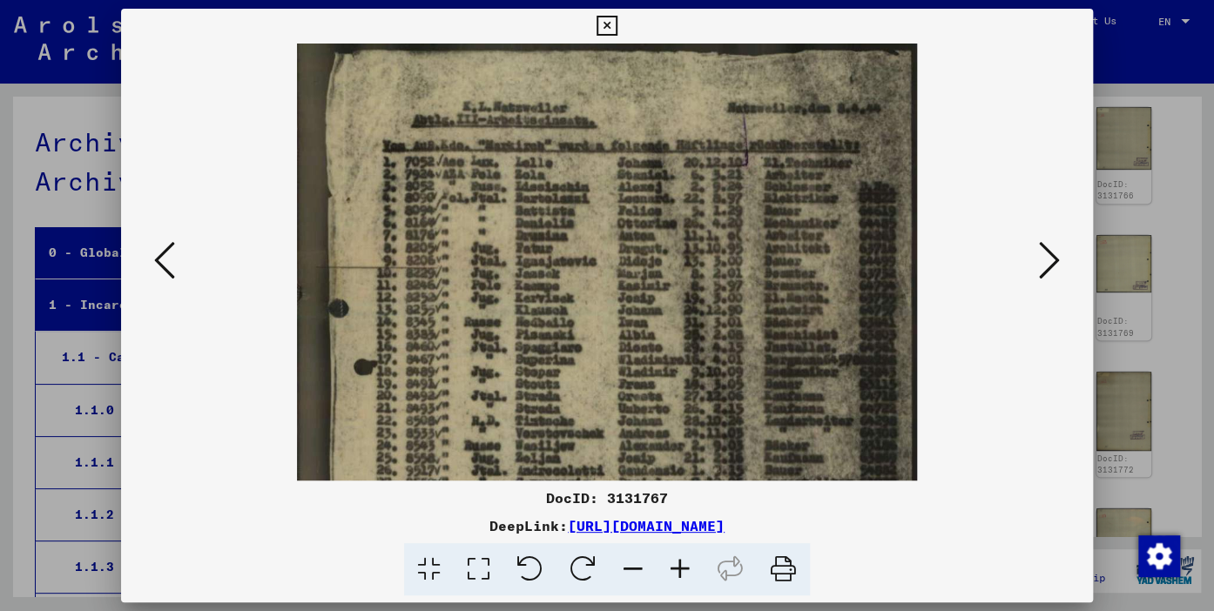
click at [678, 567] on icon at bounding box center [680, 570] width 47 height 53
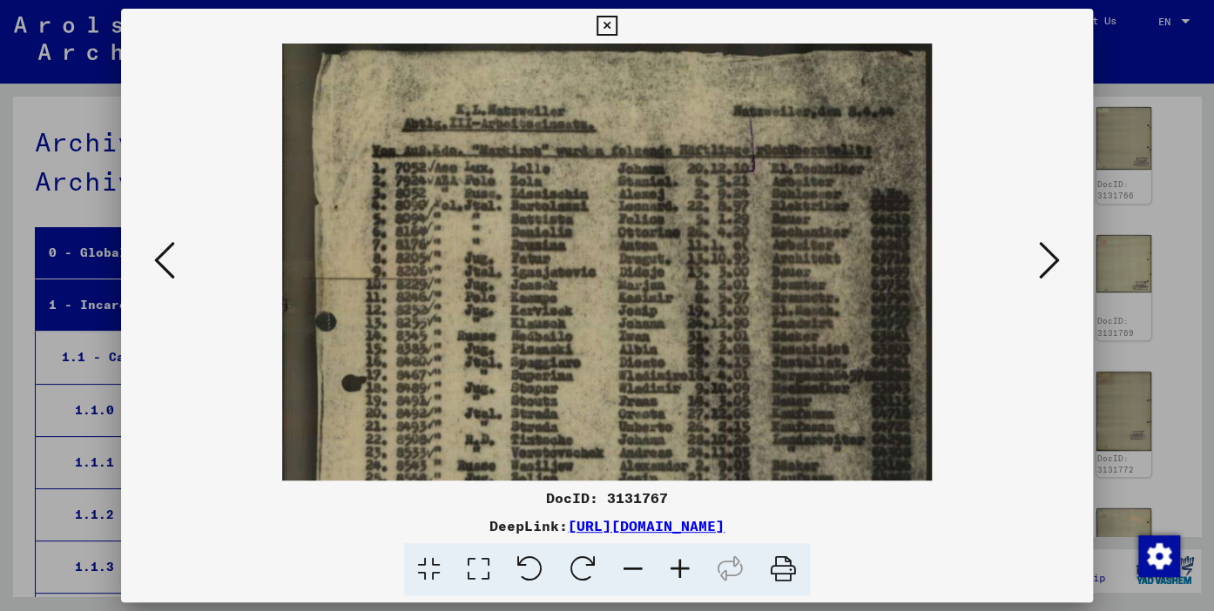
click at [678, 567] on icon at bounding box center [680, 570] width 47 height 53
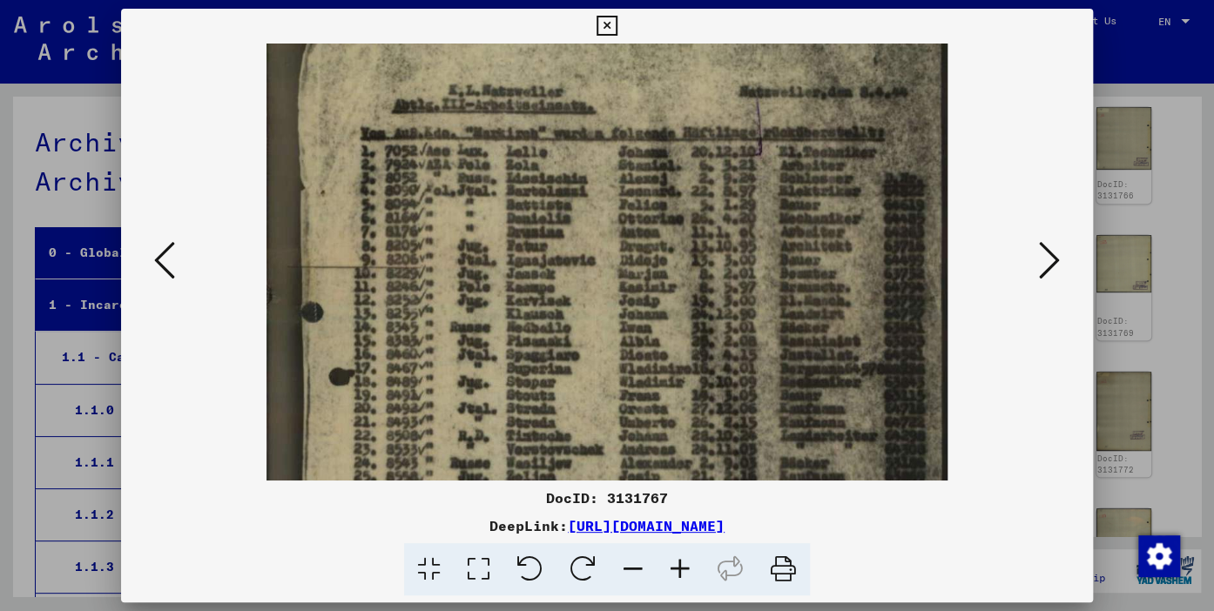
scroll to position [26, 0]
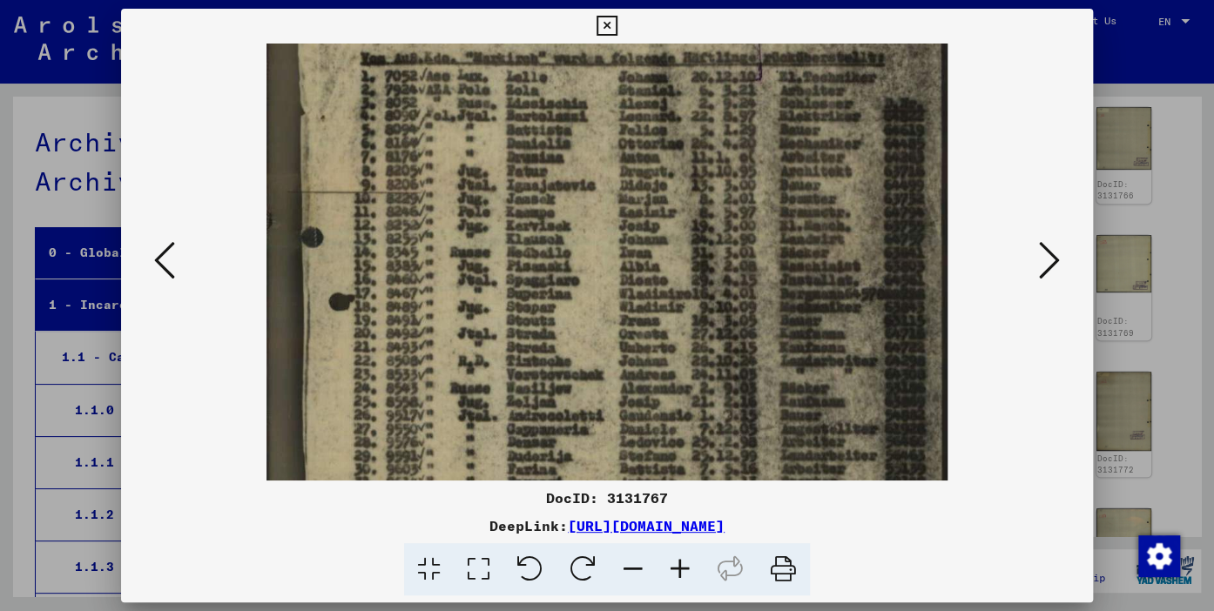
drag, startPoint x: 805, startPoint y: 388, endPoint x: 857, endPoint y: 288, distance: 113.0
click at [857, 288] on img at bounding box center [607, 426] width 681 height 960
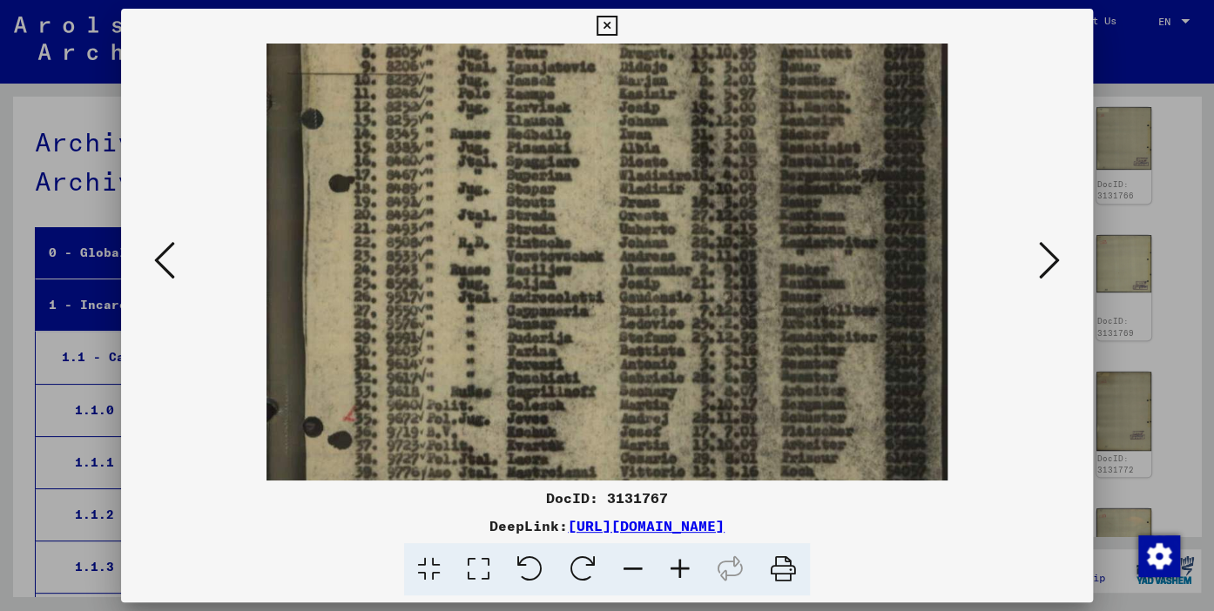
scroll to position [216, 0]
drag, startPoint x: 549, startPoint y: 361, endPoint x: 563, endPoint y: 242, distance: 119.3
click at [563, 242] on img at bounding box center [607, 308] width 681 height 960
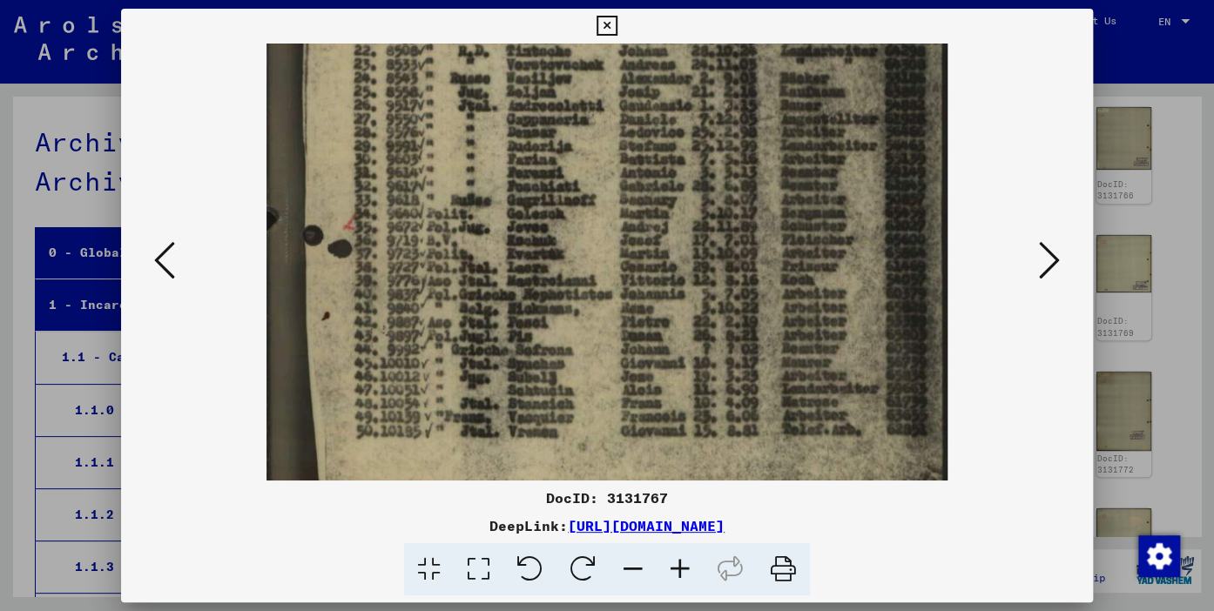
scroll to position [409, 0]
drag, startPoint x: 573, startPoint y: 402, endPoint x: 624, endPoint y: 210, distance: 199.0
click at [624, 210] on img at bounding box center [607, 115] width 681 height 960
click at [1050, 260] on icon at bounding box center [1049, 261] width 21 height 42
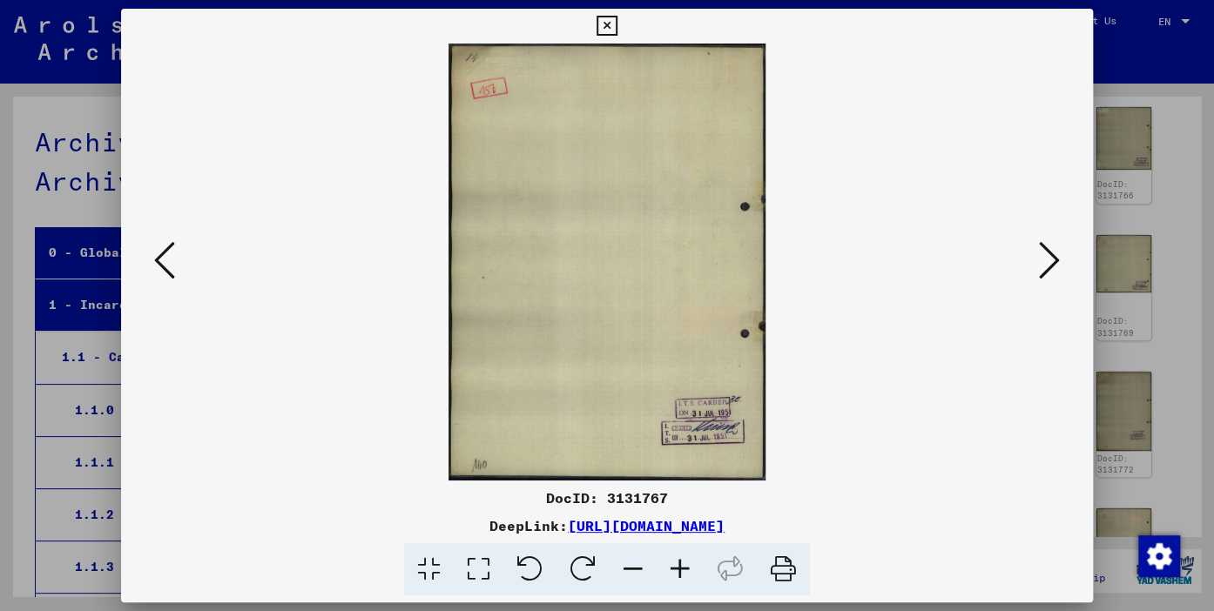
scroll to position [0, 0]
click at [1050, 260] on icon at bounding box center [1049, 261] width 21 height 42
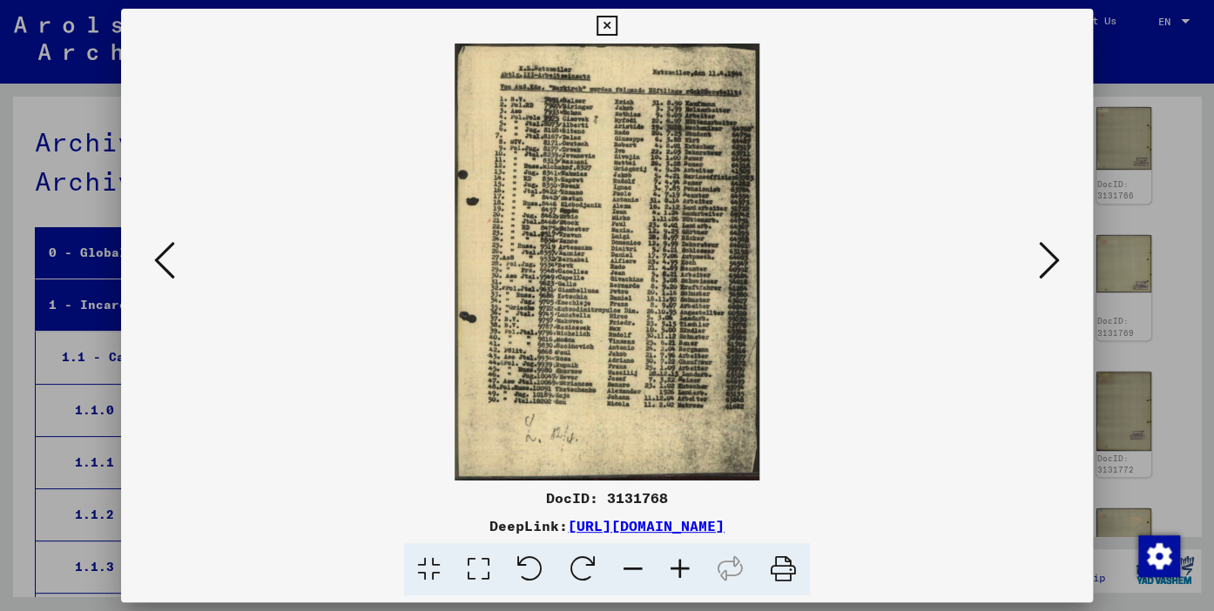
click at [676, 562] on icon at bounding box center [680, 570] width 47 height 53
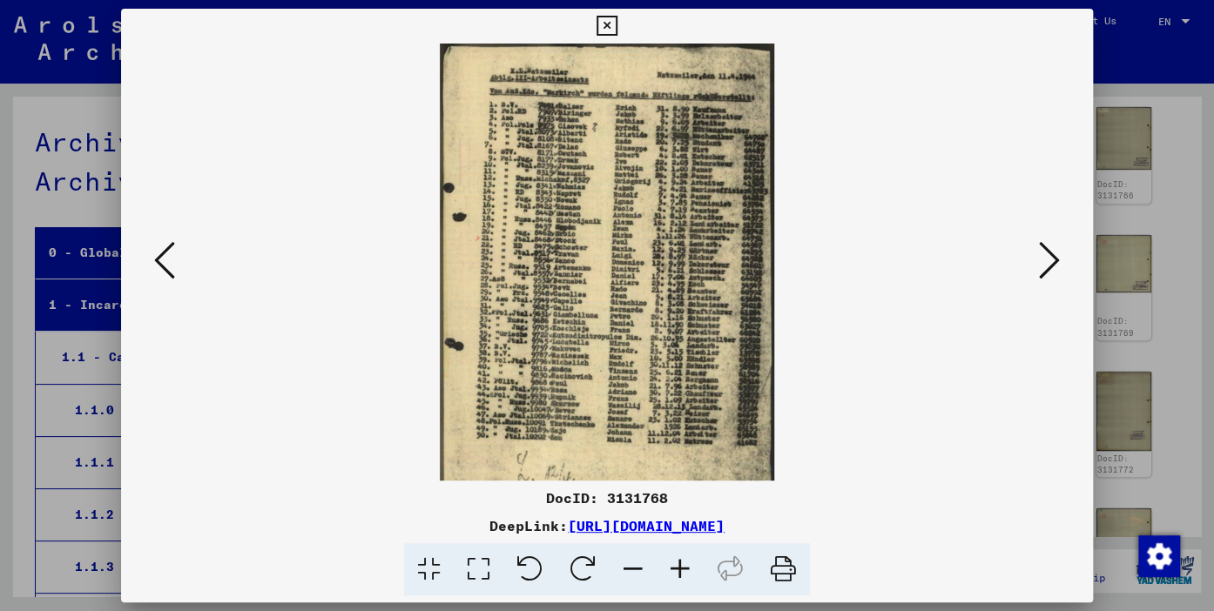
click at [676, 562] on icon at bounding box center [680, 570] width 47 height 53
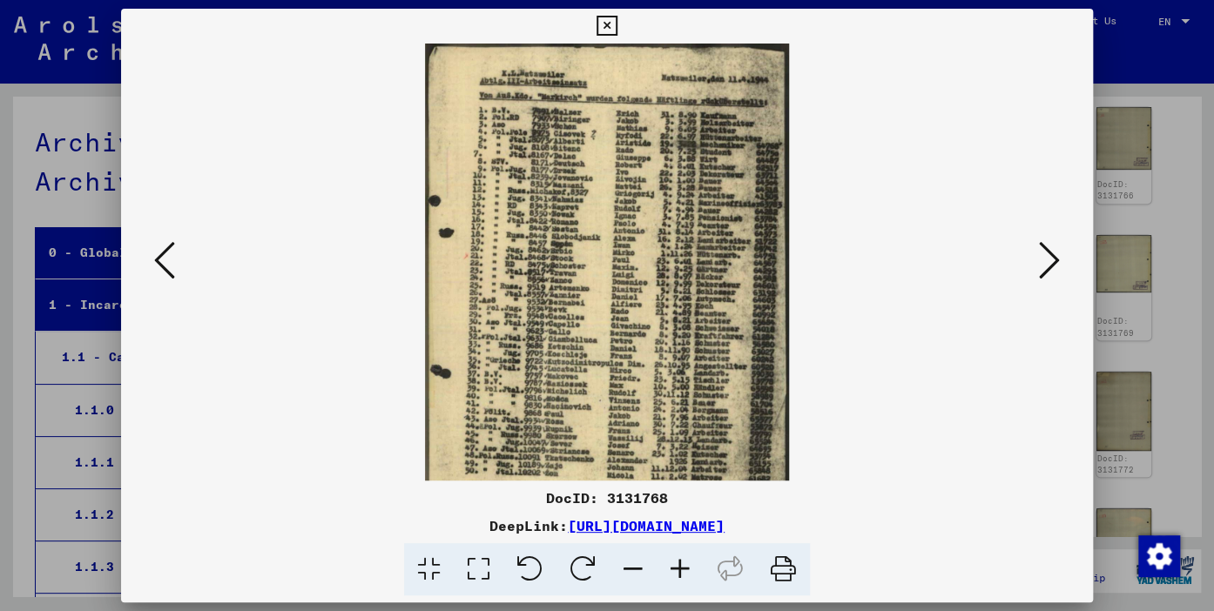
click at [676, 562] on icon at bounding box center [680, 570] width 47 height 53
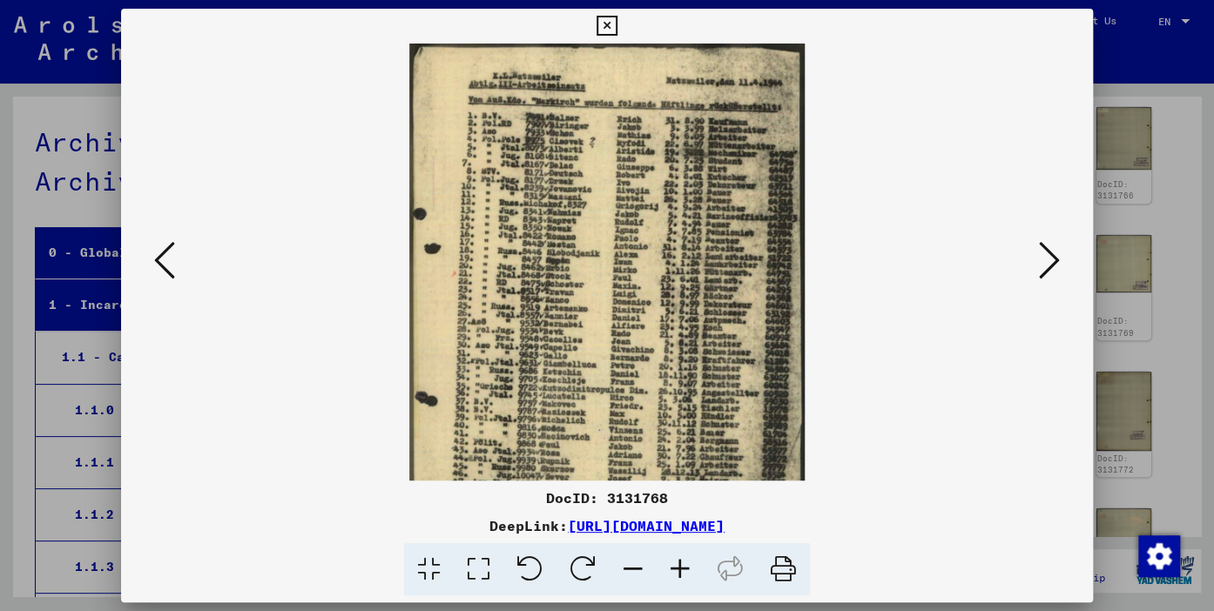
click at [676, 562] on icon at bounding box center [680, 570] width 47 height 53
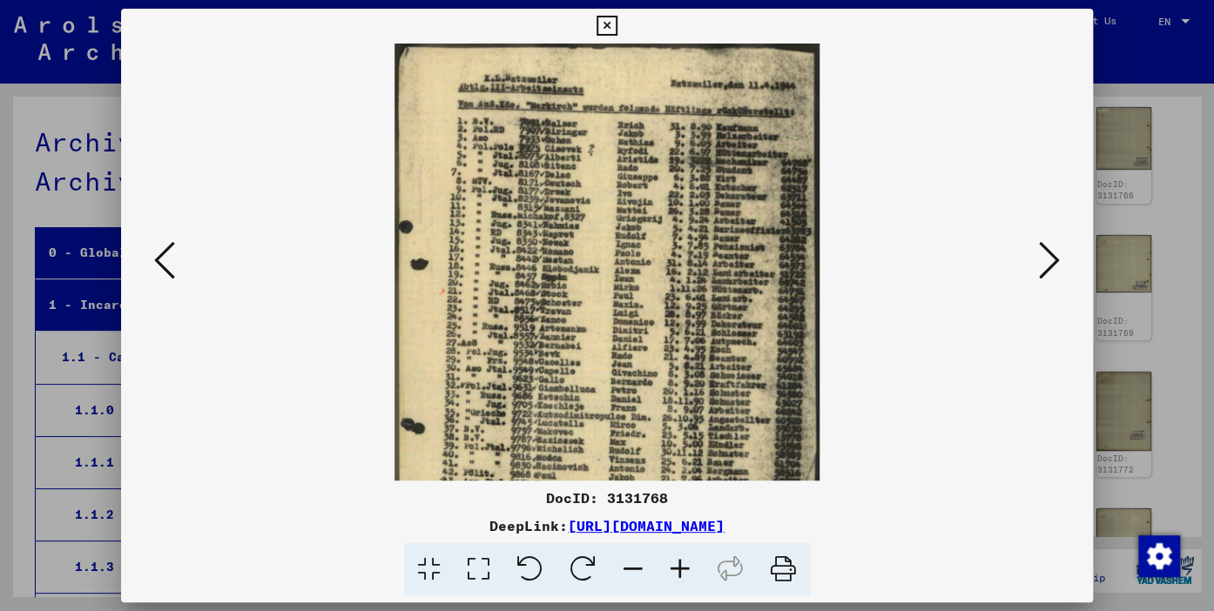
click at [676, 562] on icon at bounding box center [680, 570] width 47 height 53
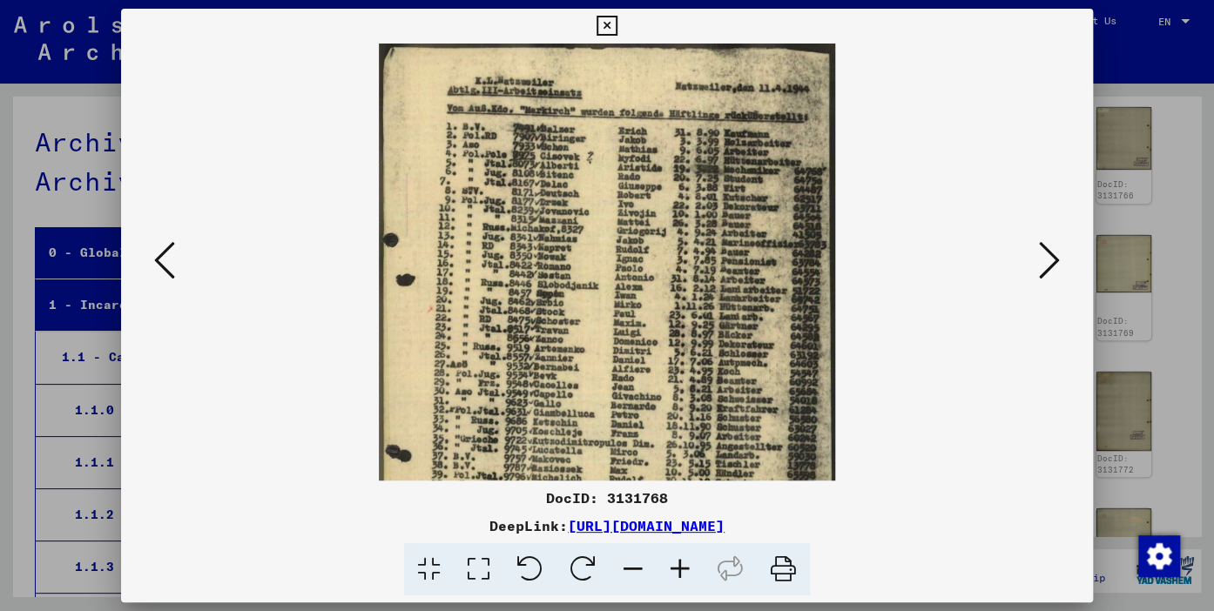
click at [676, 562] on icon at bounding box center [680, 570] width 47 height 53
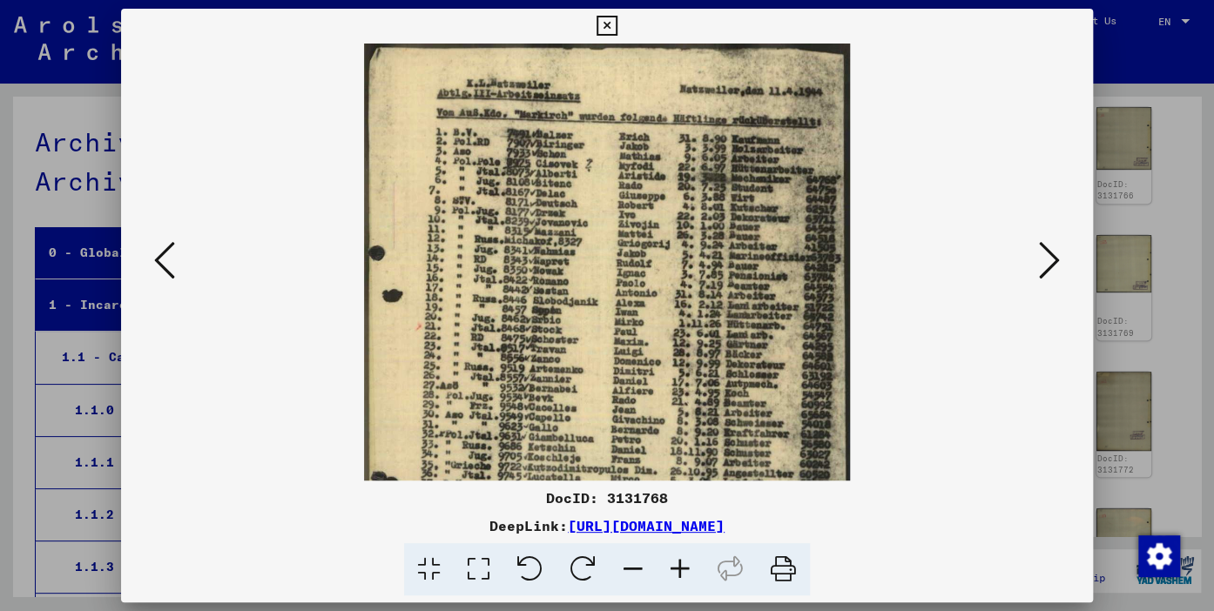
click at [676, 562] on icon at bounding box center [680, 570] width 47 height 53
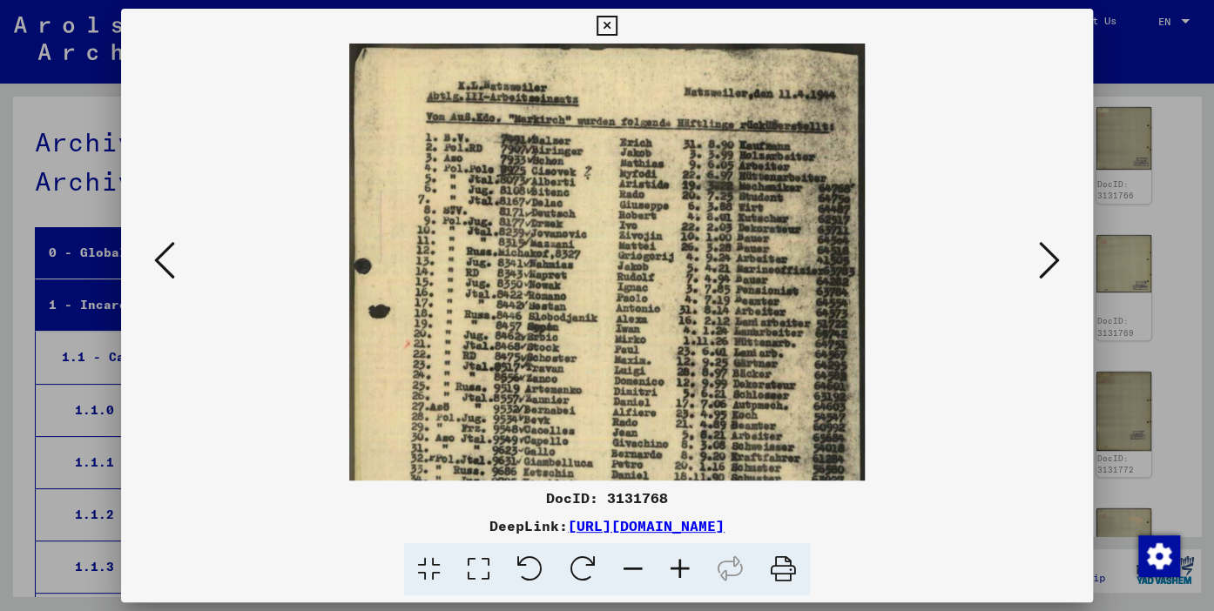
click at [676, 562] on icon at bounding box center [680, 570] width 47 height 53
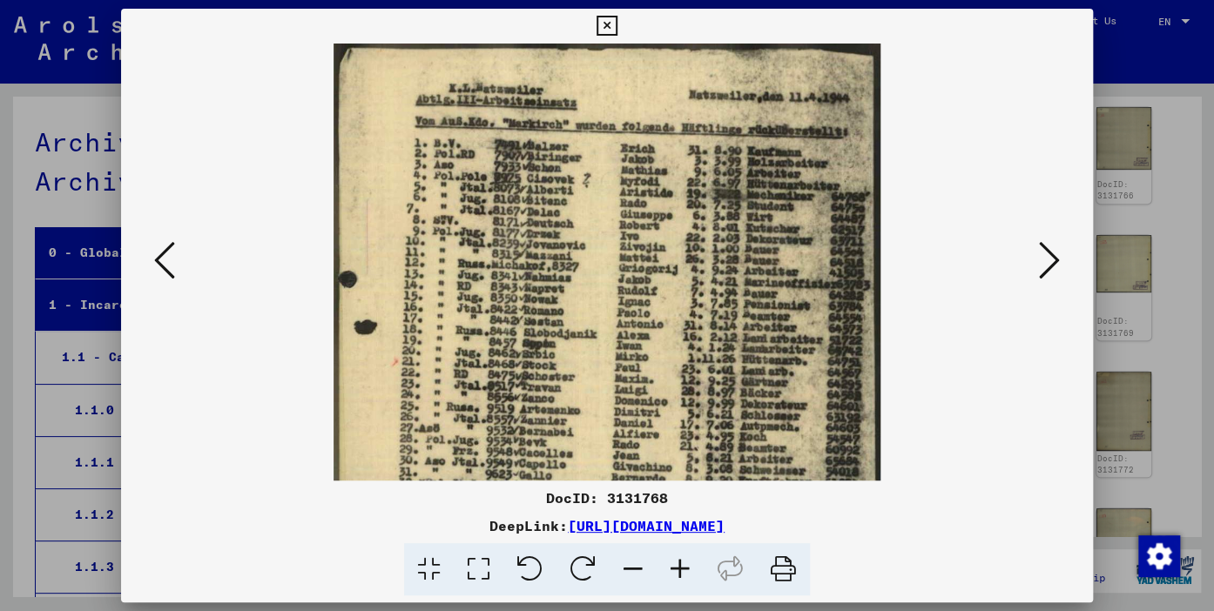
drag, startPoint x: 676, startPoint y: 562, endPoint x: 689, endPoint y: 438, distance: 124.4
click at [675, 561] on icon at bounding box center [680, 570] width 47 height 53
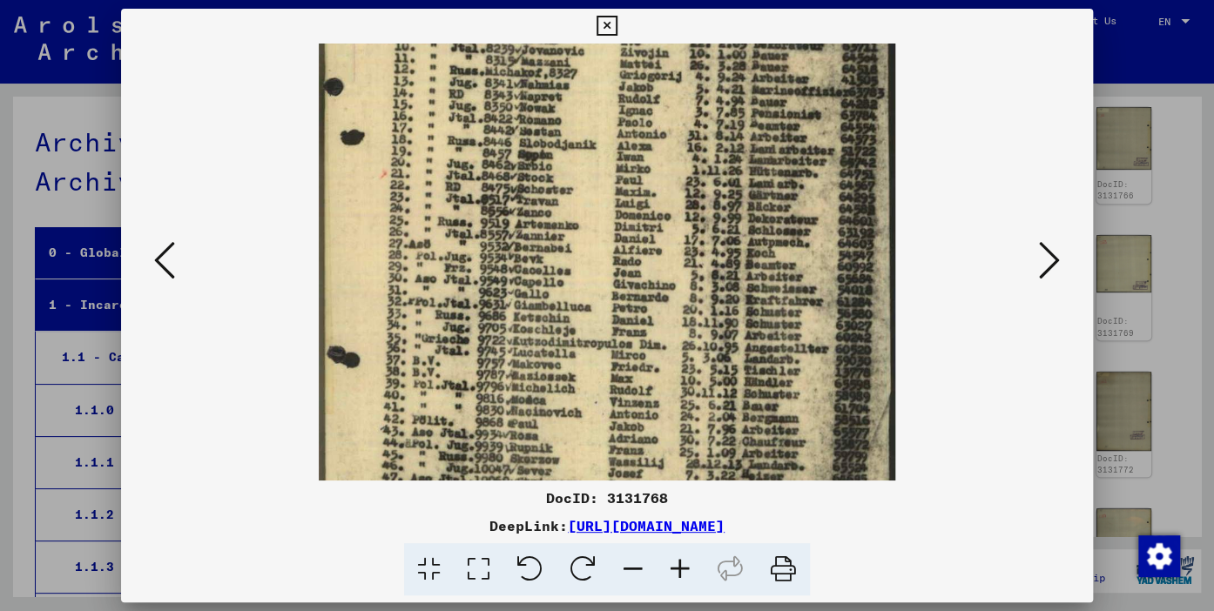
drag, startPoint x: 709, startPoint y: 405, endPoint x: 778, endPoint y: 184, distance: 231.7
click at [778, 184] on img at bounding box center [607, 252] width 577 height 829
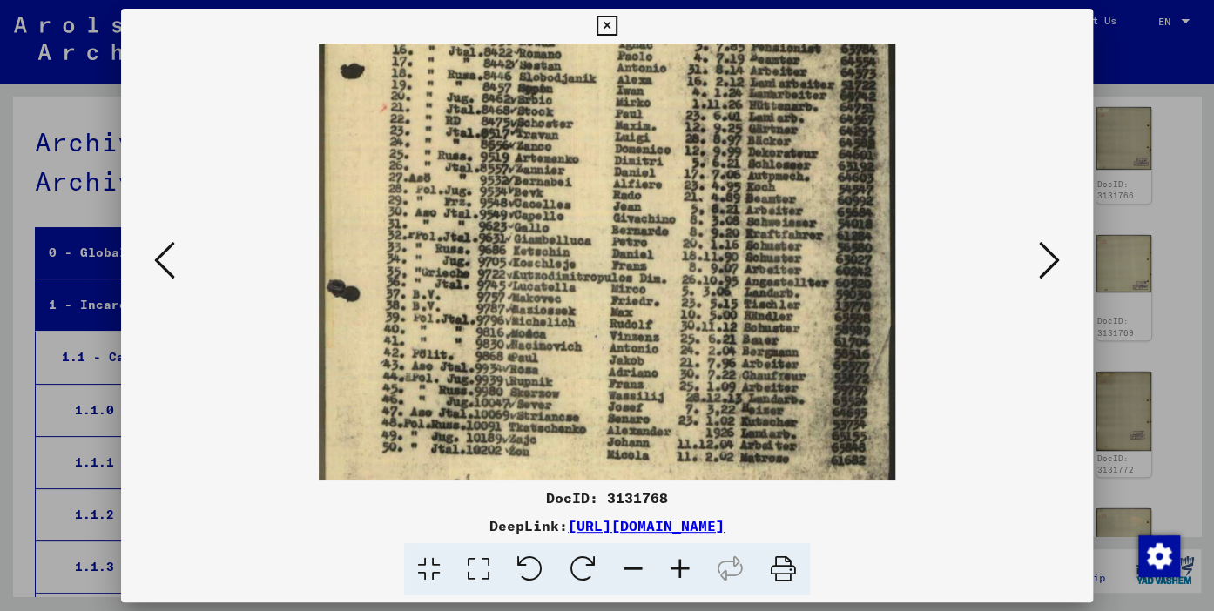
scroll to position [283, 0]
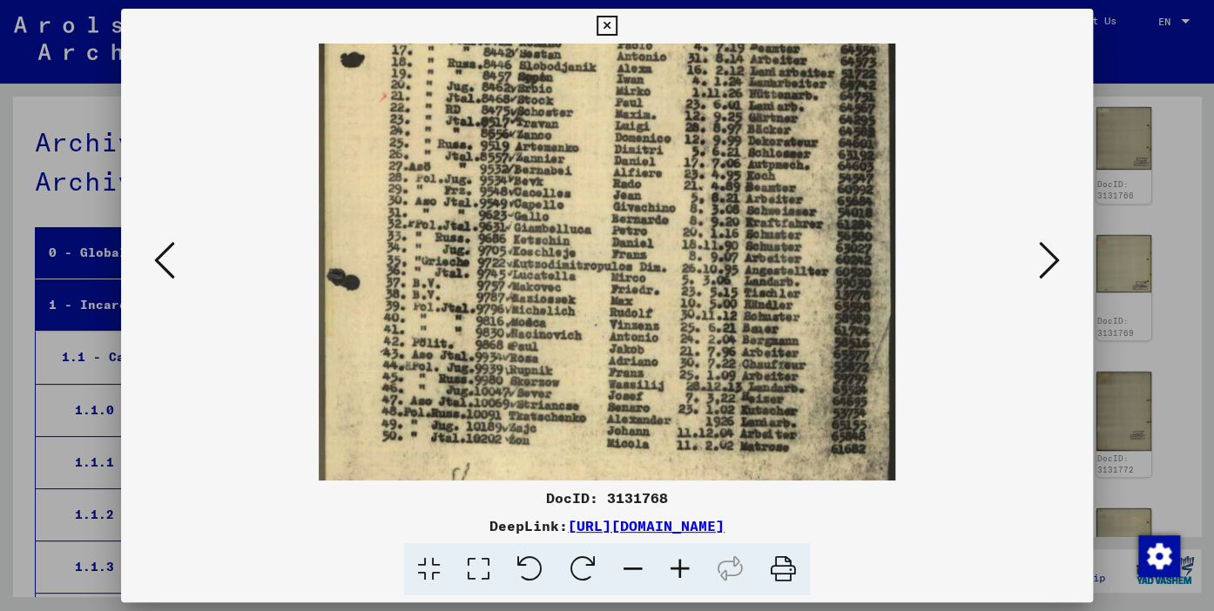
drag, startPoint x: 636, startPoint y: 378, endPoint x: 660, endPoint y: 309, distance: 73.0
click at [660, 309] on img at bounding box center [607, 174] width 577 height 829
click at [1027, 275] on div at bounding box center [606, 262] width 853 height 437
click at [1040, 261] on button at bounding box center [1049, 262] width 31 height 50
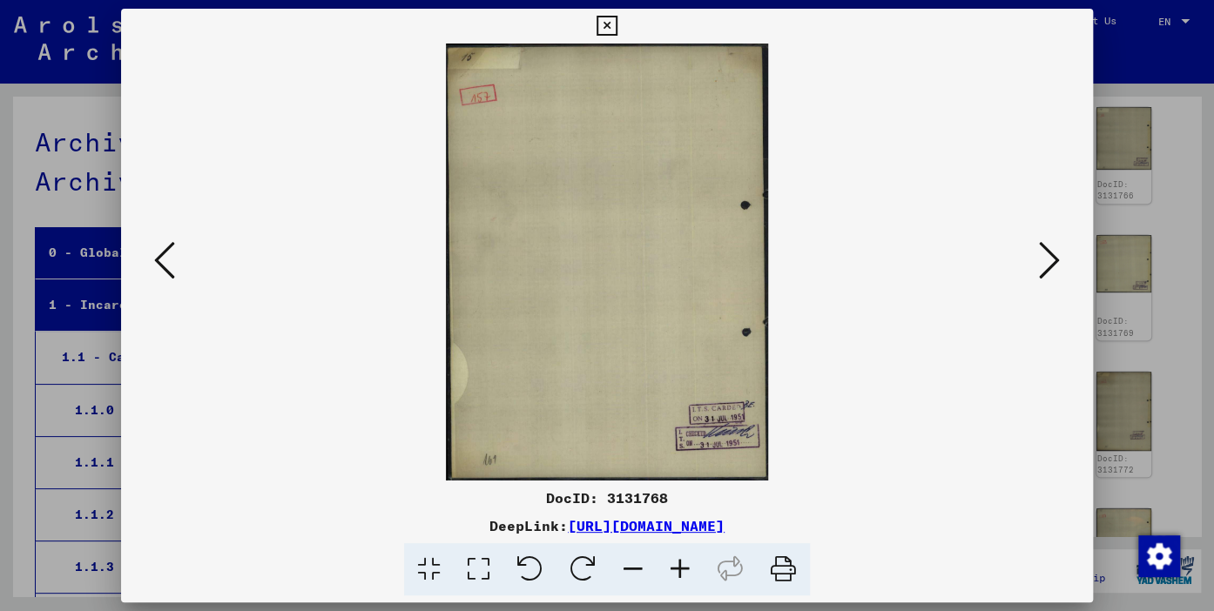
scroll to position [0, 0]
click at [1040, 261] on icon at bounding box center [1049, 261] width 21 height 42
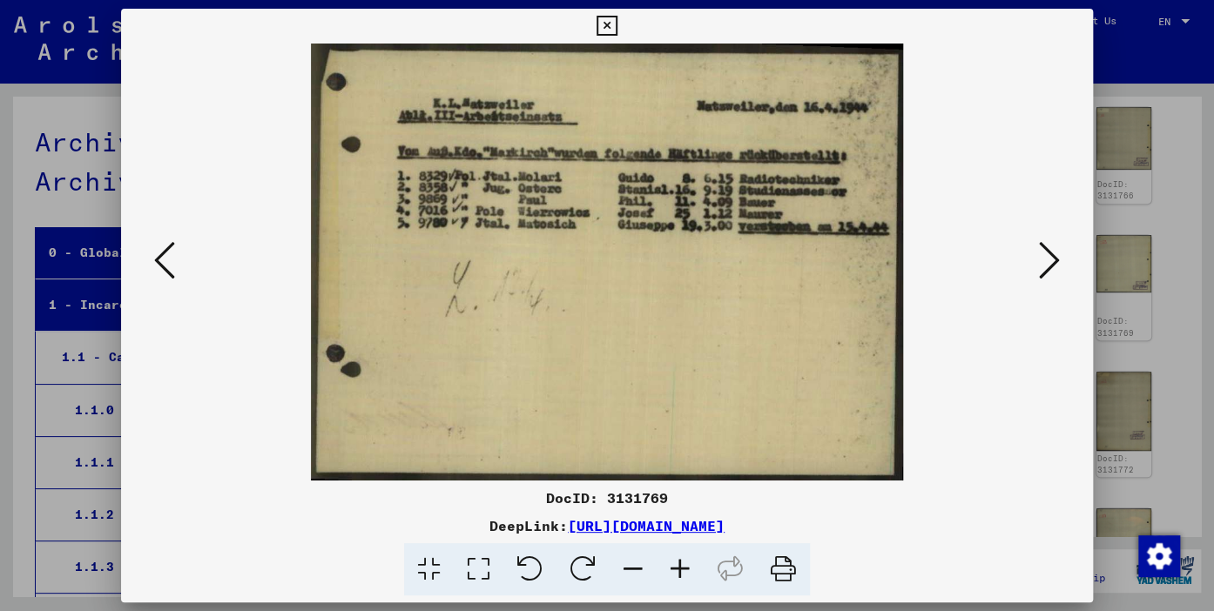
click at [1040, 261] on icon at bounding box center [1049, 261] width 21 height 42
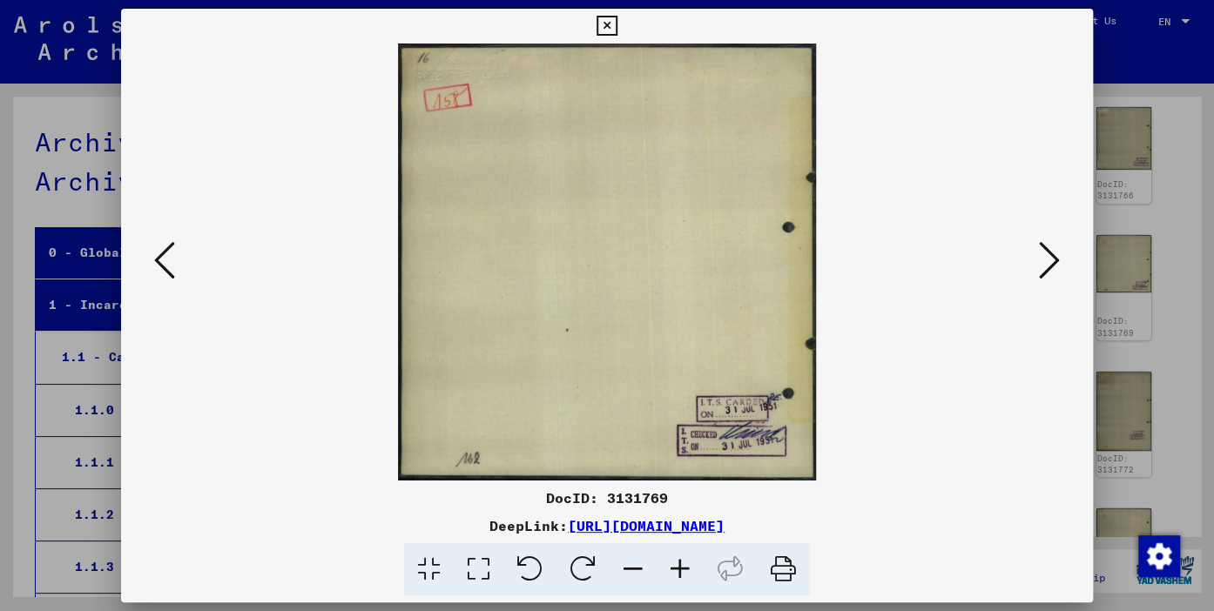
click at [1040, 261] on icon at bounding box center [1049, 261] width 21 height 42
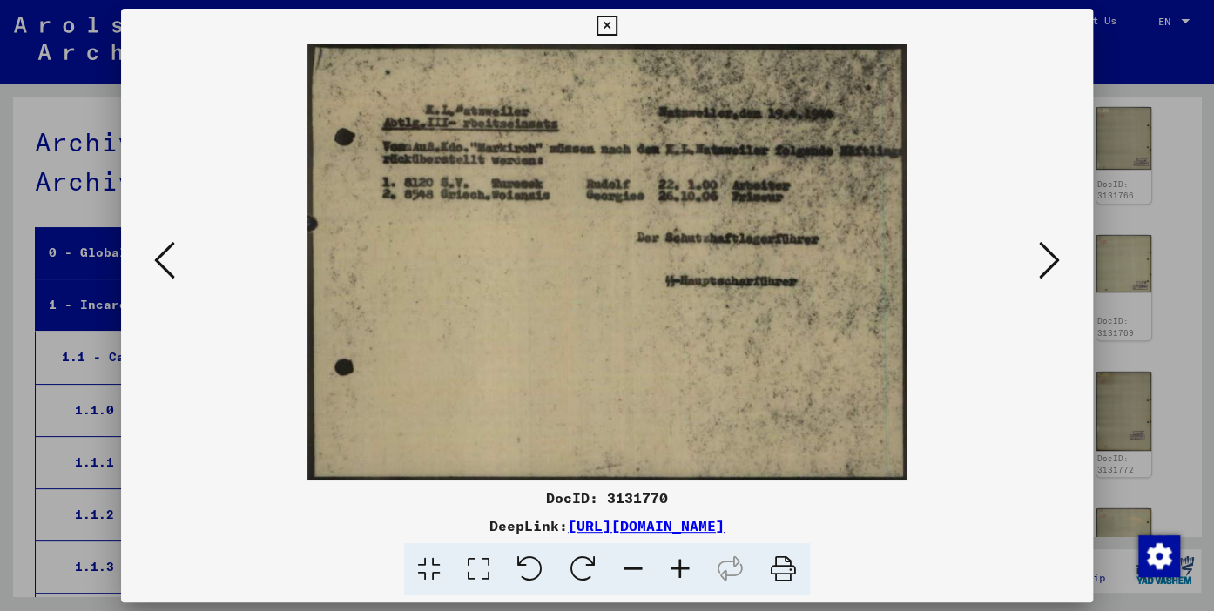
click at [1040, 261] on icon at bounding box center [1049, 261] width 21 height 42
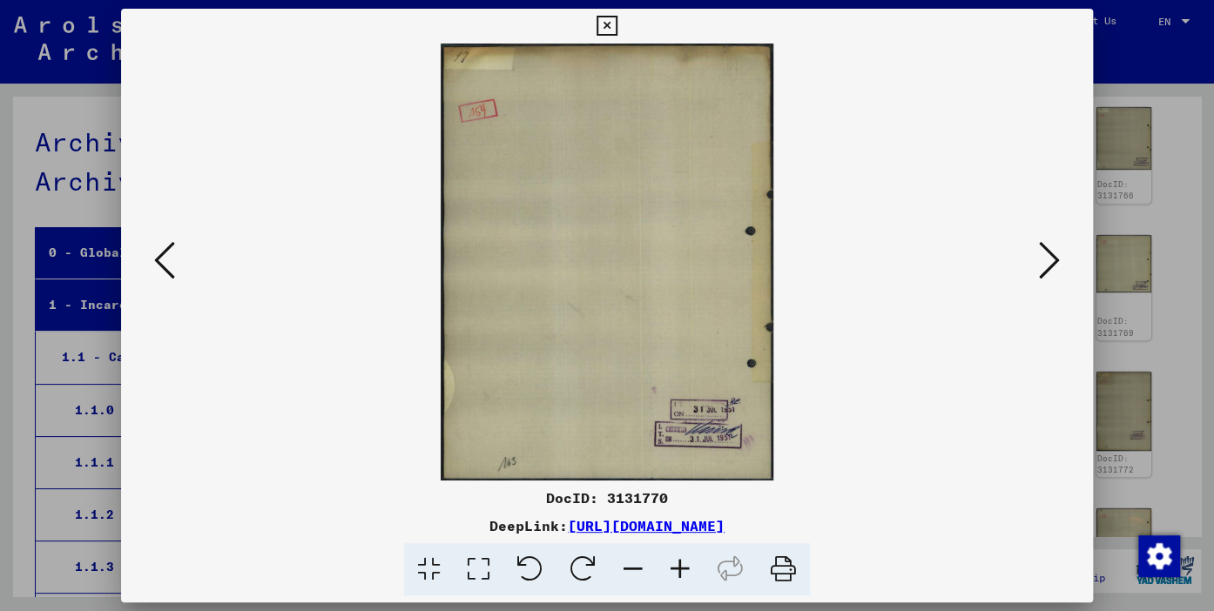
click at [1040, 261] on icon at bounding box center [1049, 261] width 21 height 42
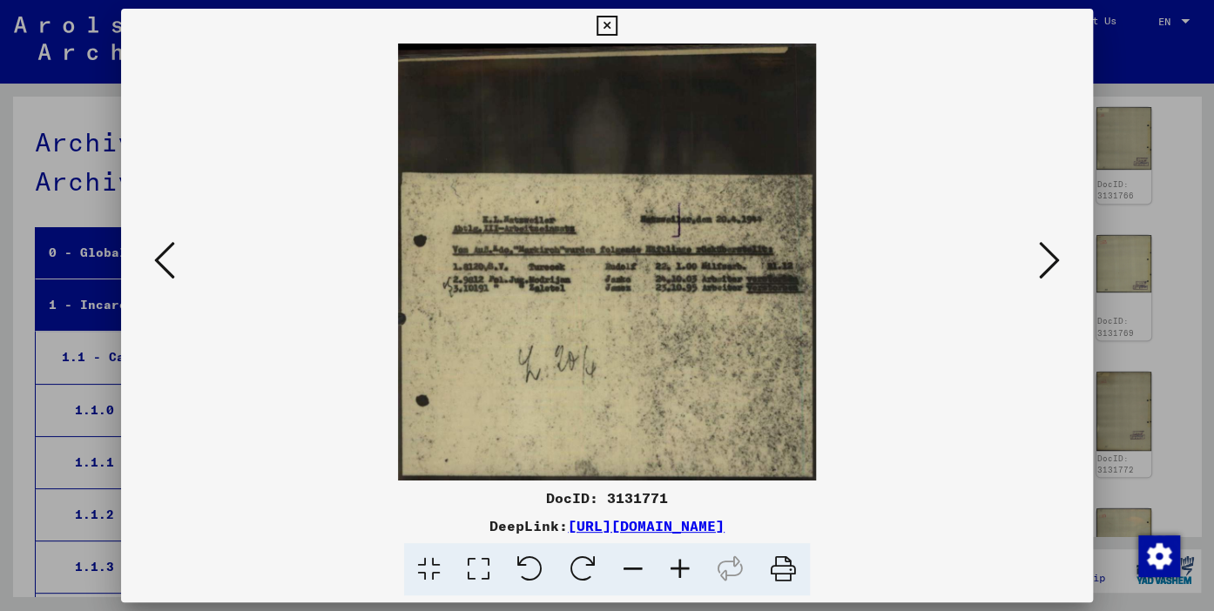
click at [1040, 261] on icon at bounding box center [1049, 261] width 21 height 42
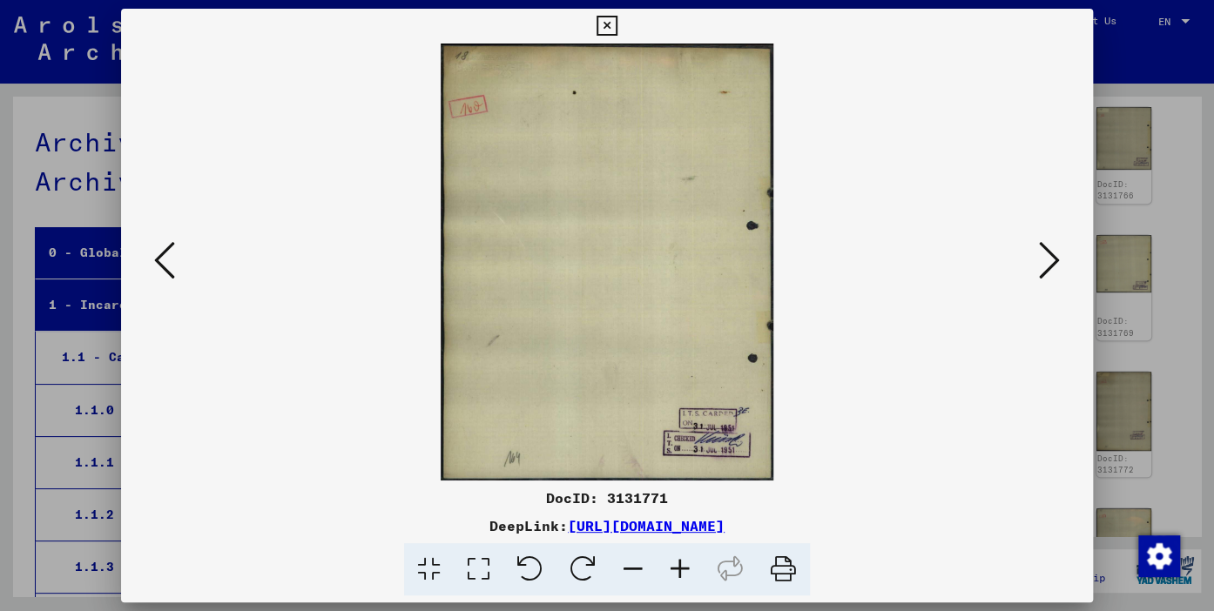
click at [1040, 261] on icon at bounding box center [1049, 261] width 21 height 42
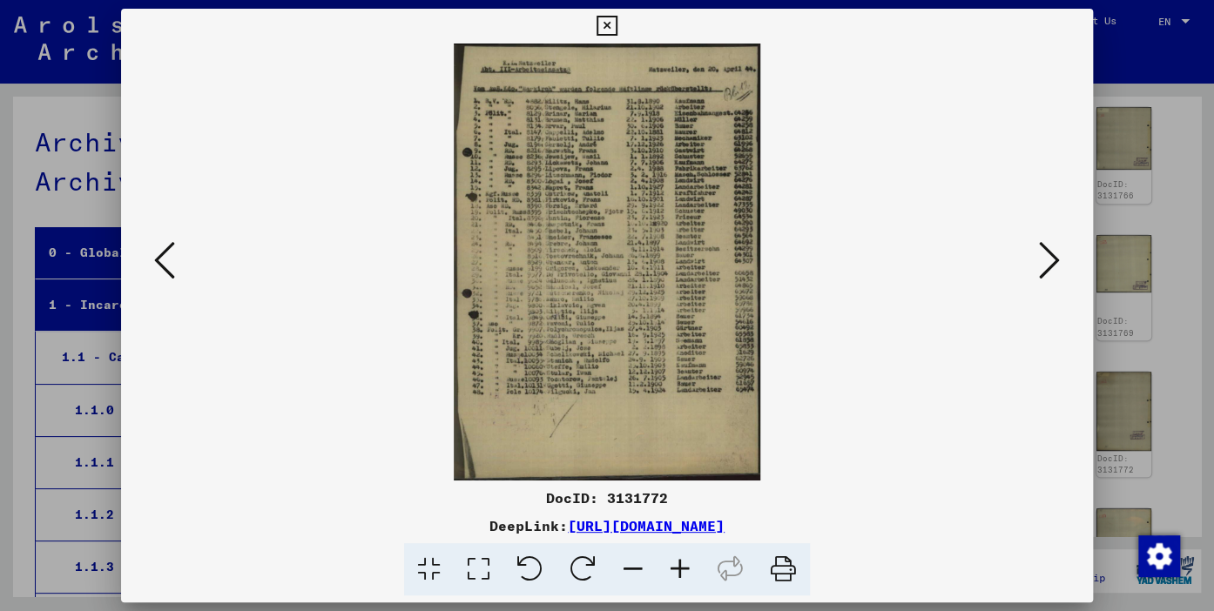
click at [671, 564] on icon at bounding box center [680, 570] width 47 height 53
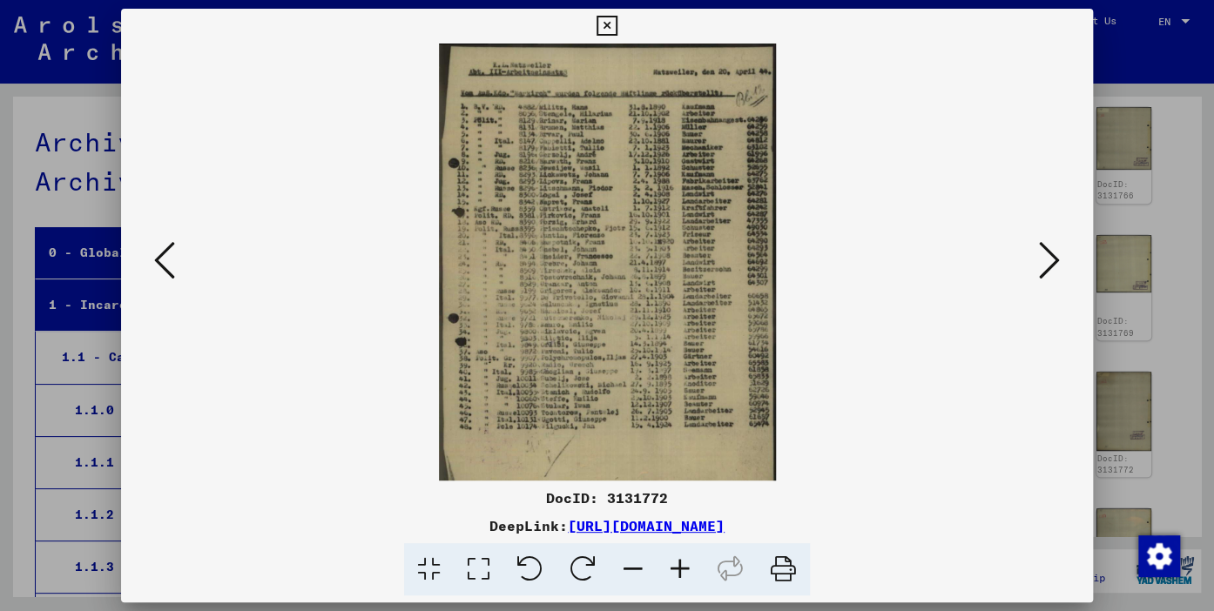
click at [671, 563] on icon at bounding box center [680, 570] width 47 height 53
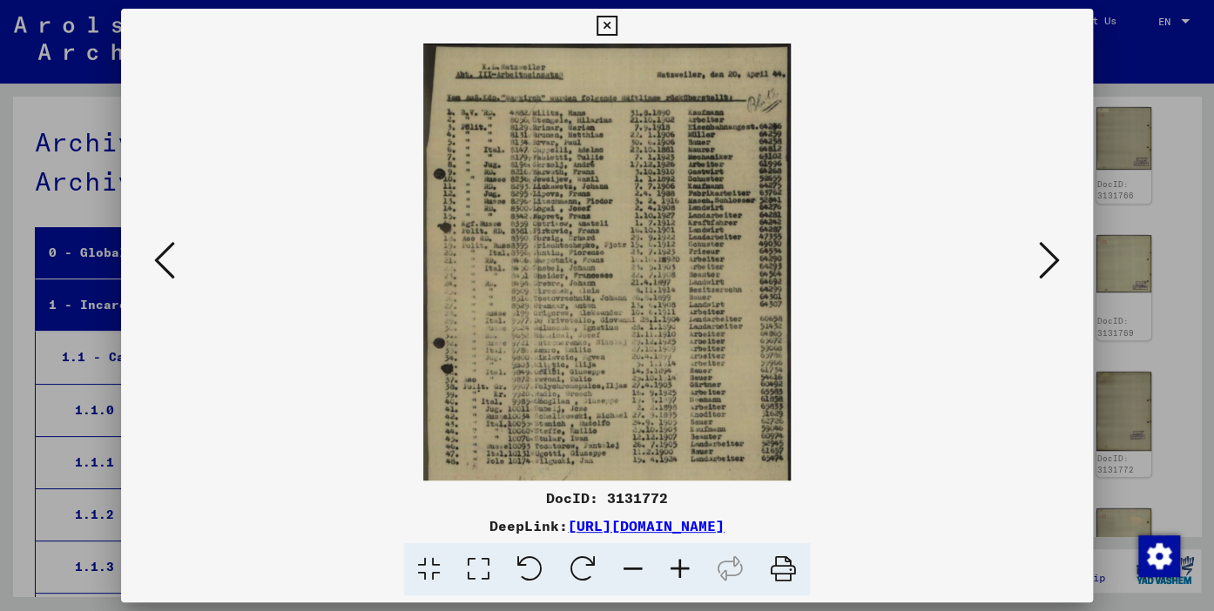
click at [671, 563] on icon at bounding box center [680, 570] width 47 height 53
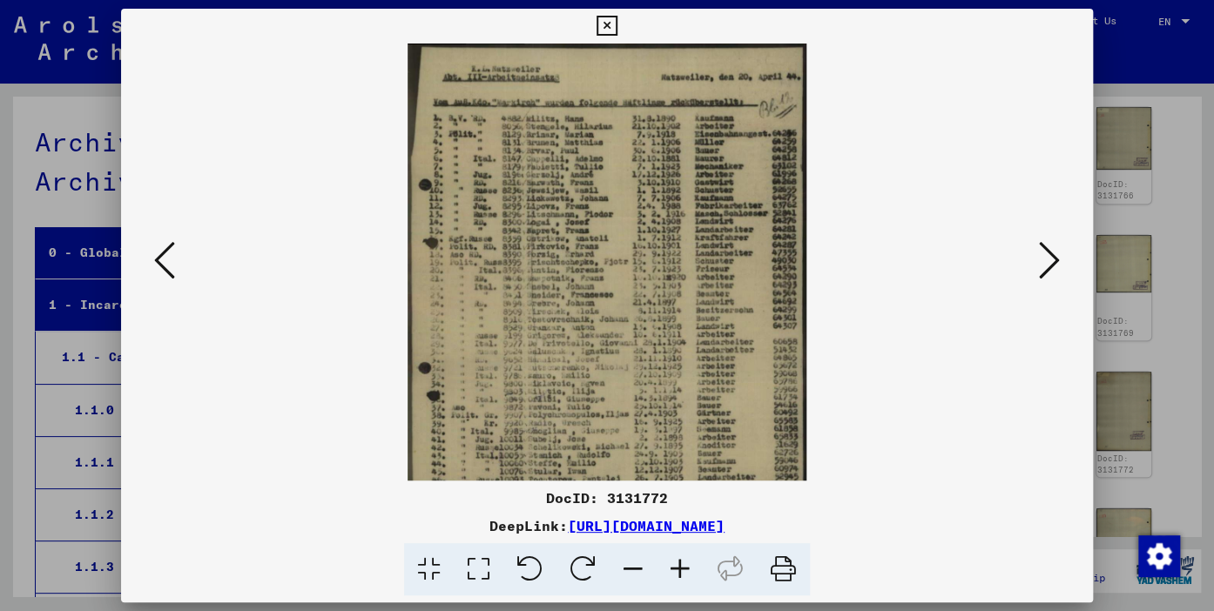
click at [671, 562] on icon at bounding box center [680, 570] width 47 height 53
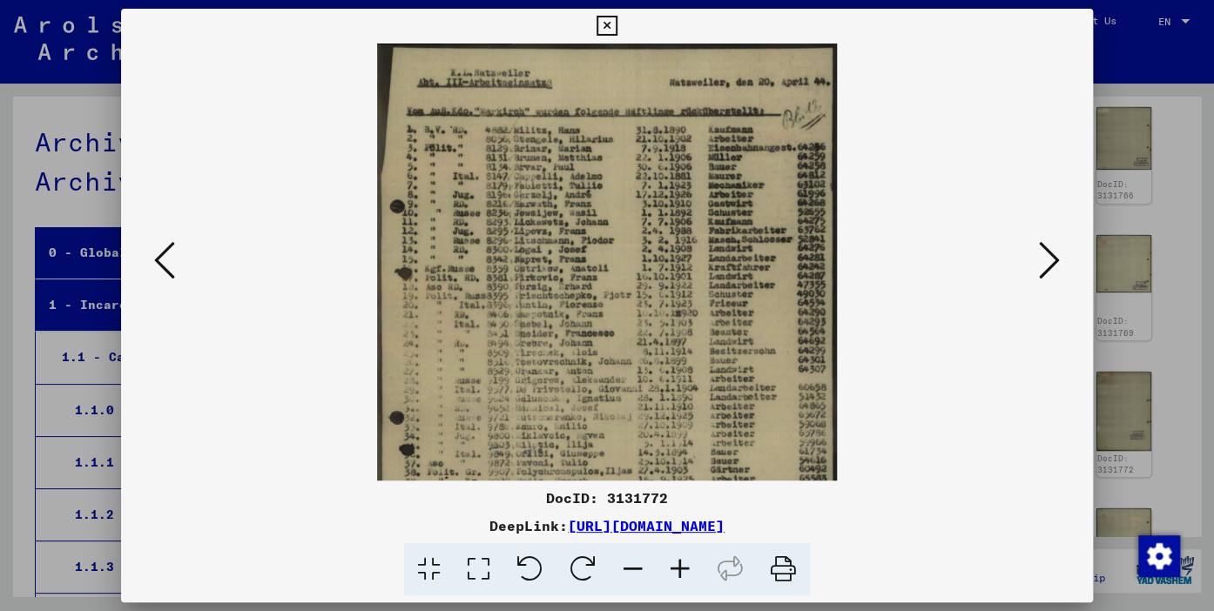
click at [671, 562] on icon at bounding box center [680, 570] width 47 height 53
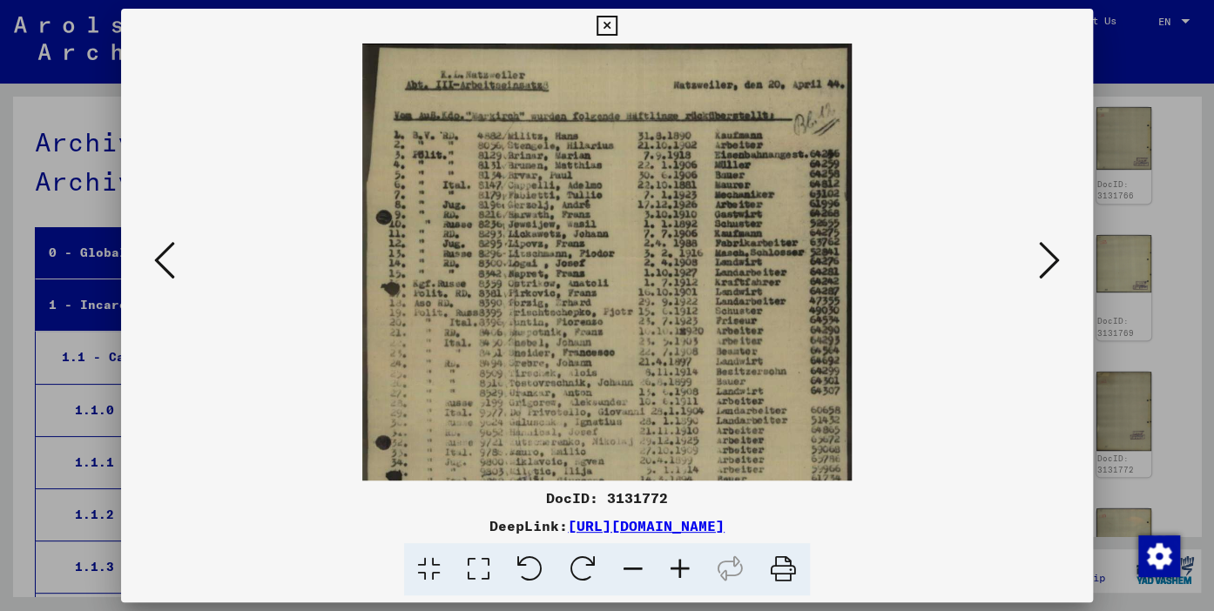
click at [671, 561] on icon at bounding box center [680, 570] width 47 height 53
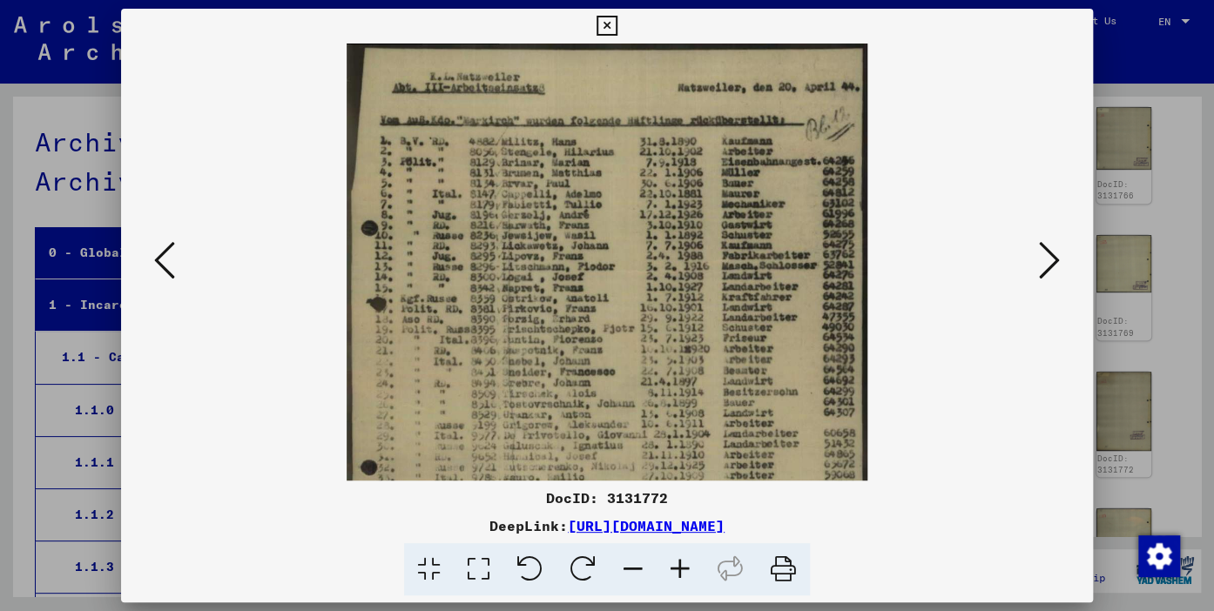
click at [671, 561] on icon at bounding box center [680, 570] width 47 height 53
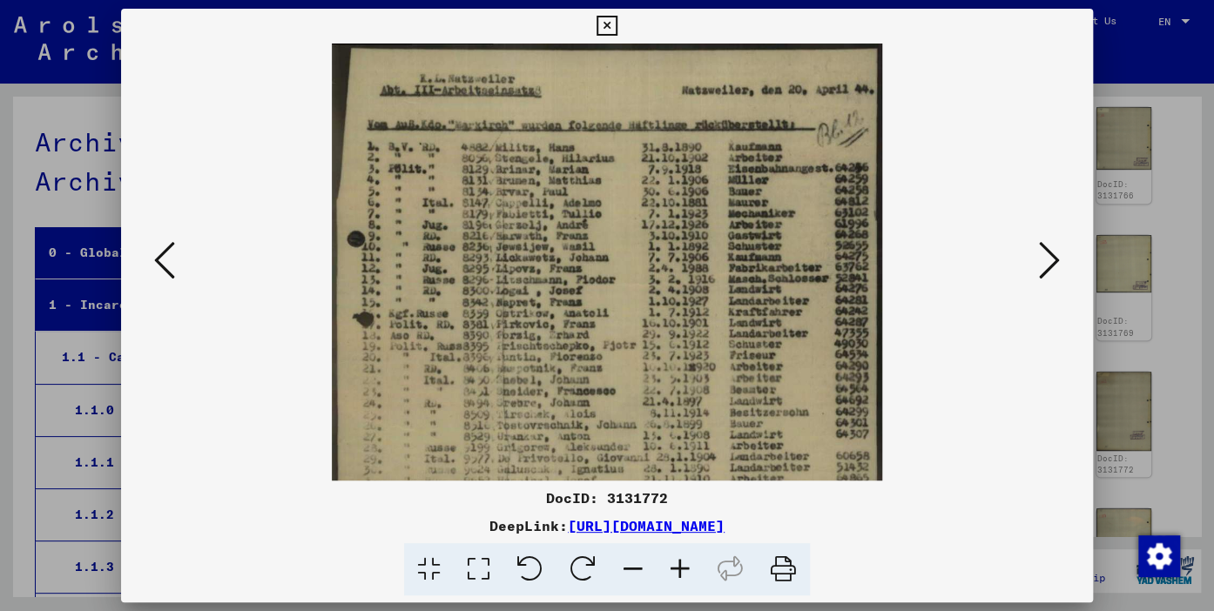
click at [671, 560] on icon at bounding box center [680, 570] width 47 height 53
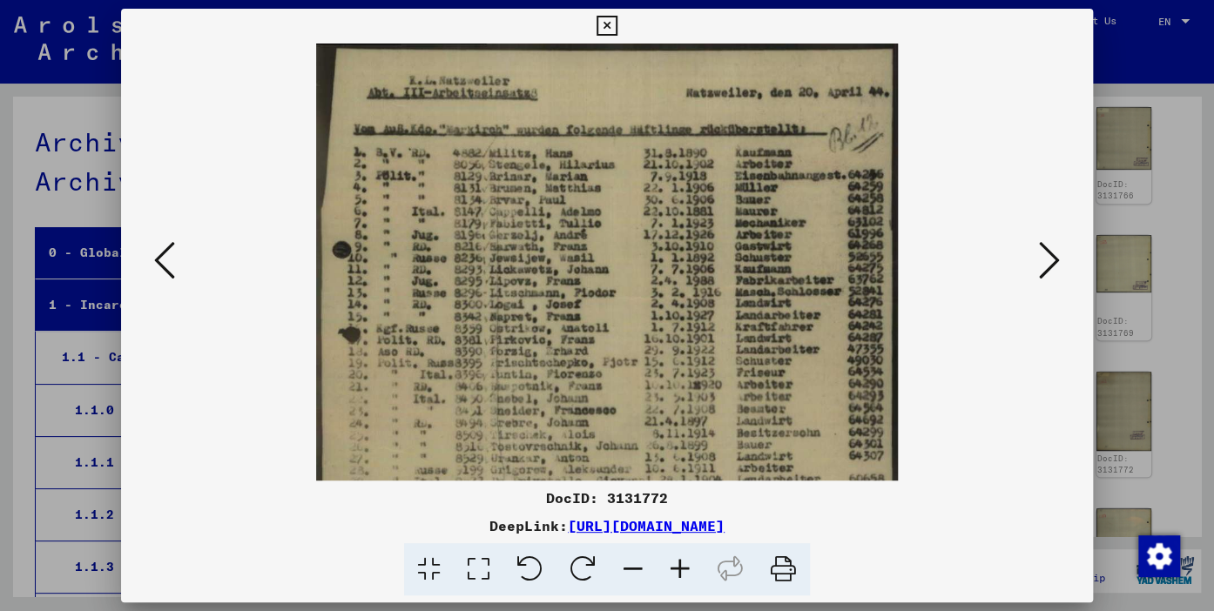
click at [670, 558] on icon at bounding box center [680, 570] width 47 height 53
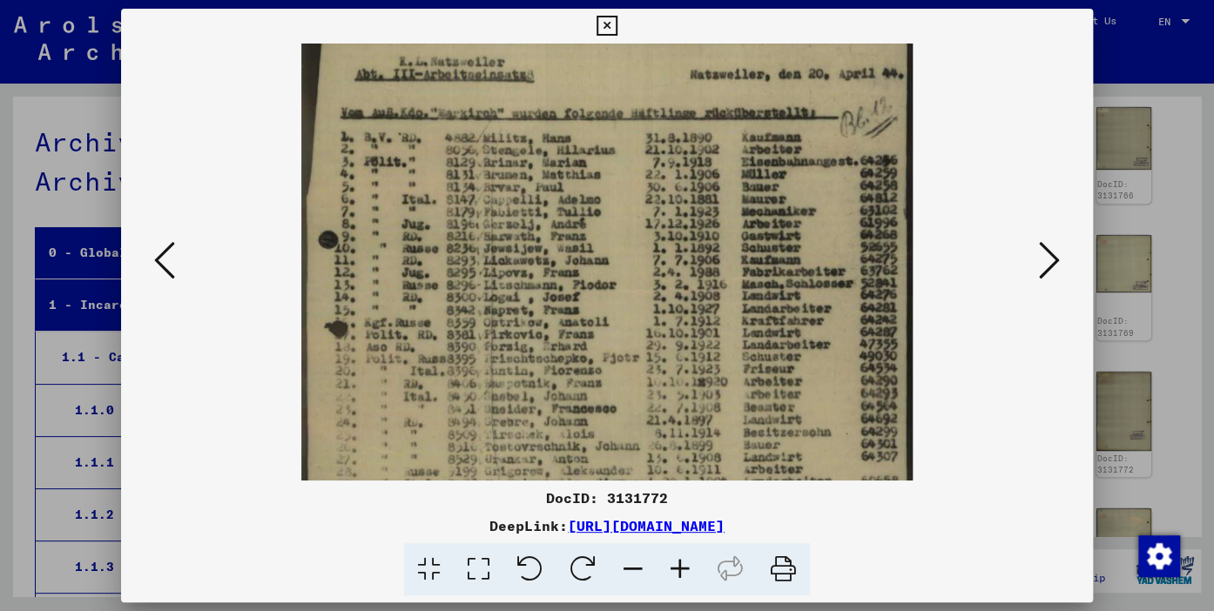
scroll to position [38, 0]
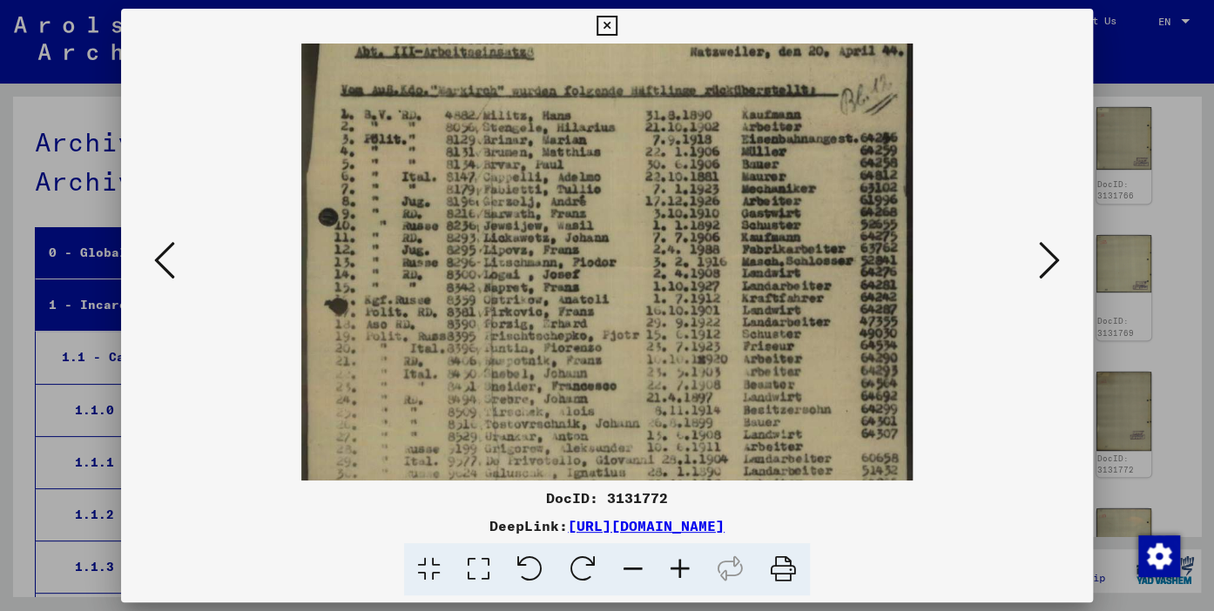
drag, startPoint x: 575, startPoint y: 406, endPoint x: 536, endPoint y: 314, distance: 99.5
click at [576, 359] on img at bounding box center [606, 436] width 611 height 873
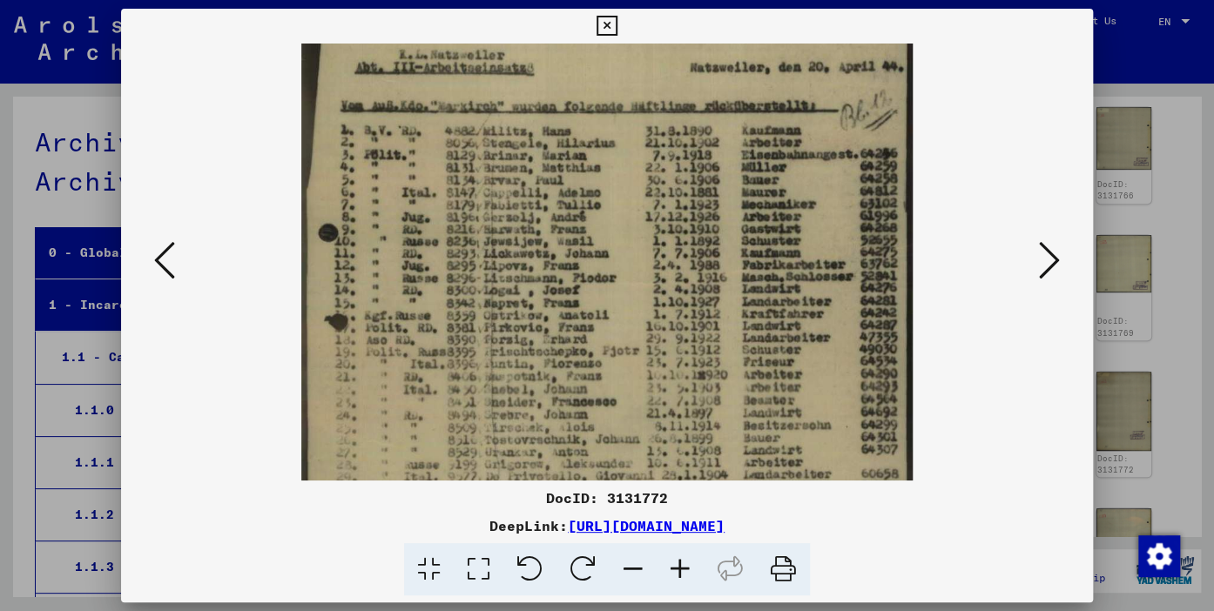
drag, startPoint x: 530, startPoint y: 193, endPoint x: 503, endPoint y: 176, distance: 32.1
click at [528, 206] on img at bounding box center [606, 452] width 611 height 873
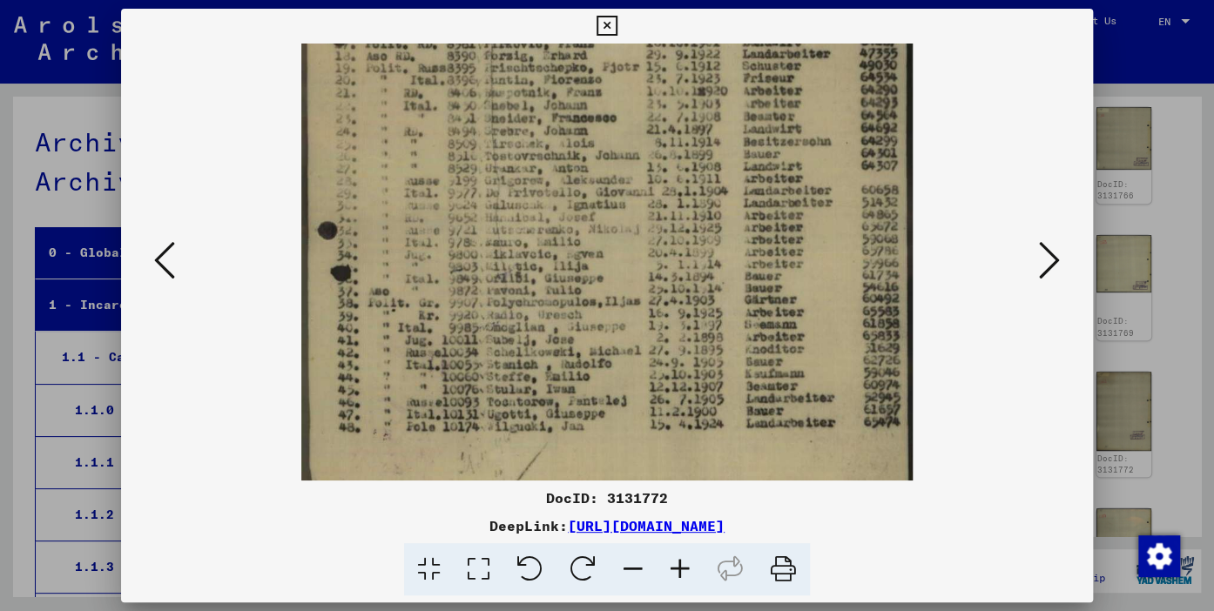
drag, startPoint x: 610, startPoint y: 399, endPoint x: 703, endPoint y: 130, distance: 284.8
click at [658, 124] on img at bounding box center [606, 168] width 611 height 873
click at [1052, 256] on icon at bounding box center [1049, 261] width 21 height 42
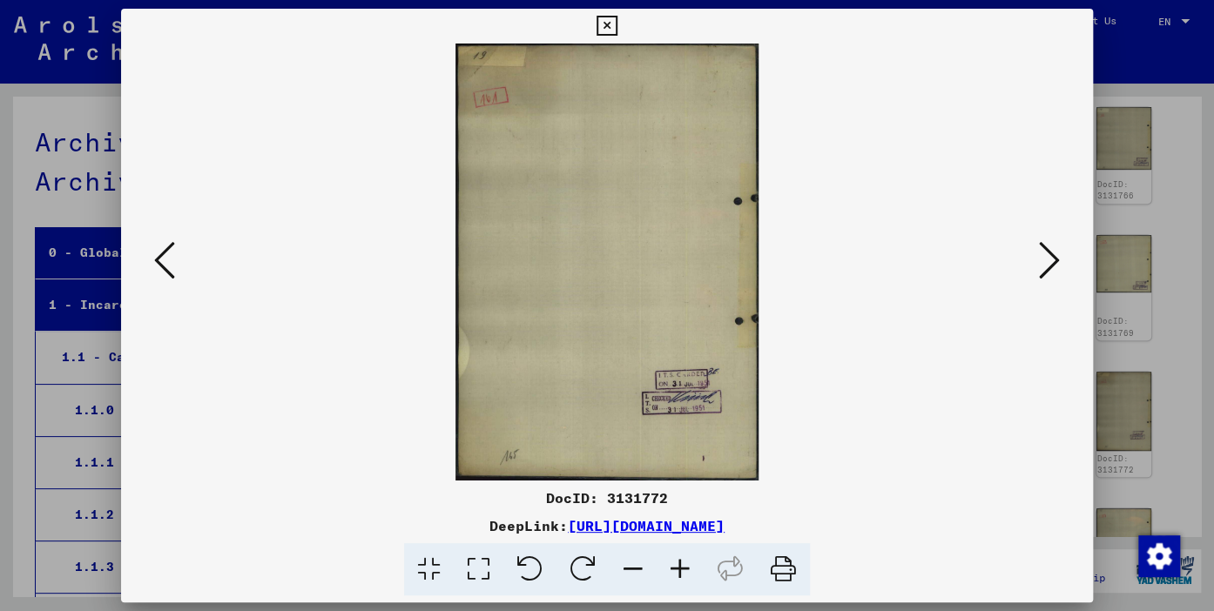
scroll to position [0, 0]
click at [1052, 256] on icon at bounding box center [1049, 261] width 21 height 42
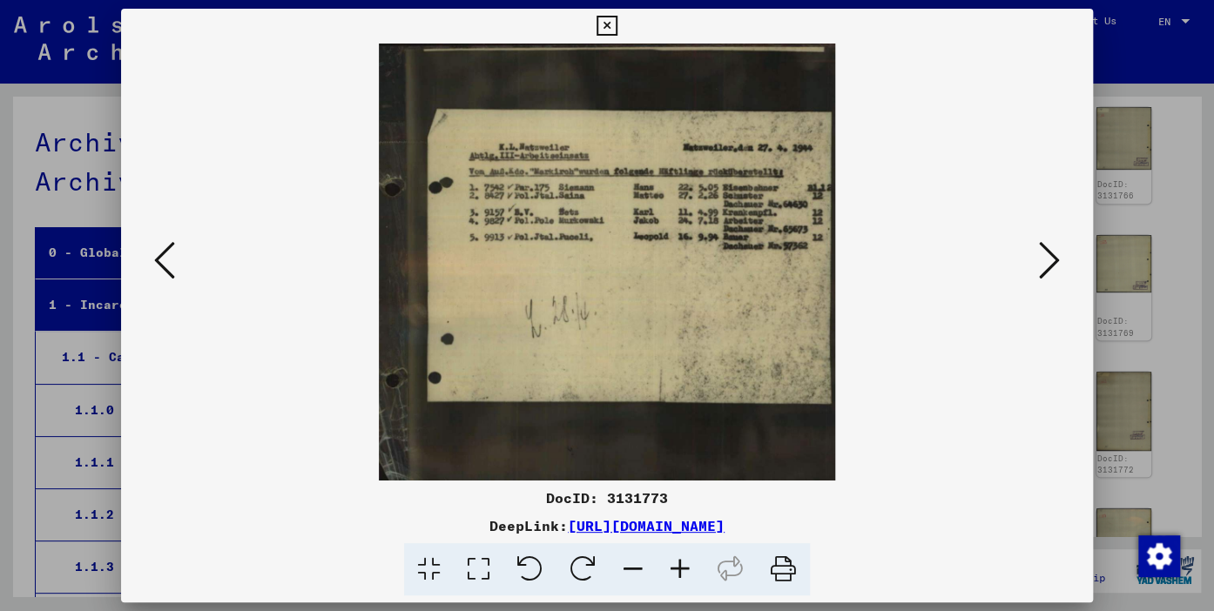
click at [1049, 250] on icon at bounding box center [1049, 261] width 21 height 42
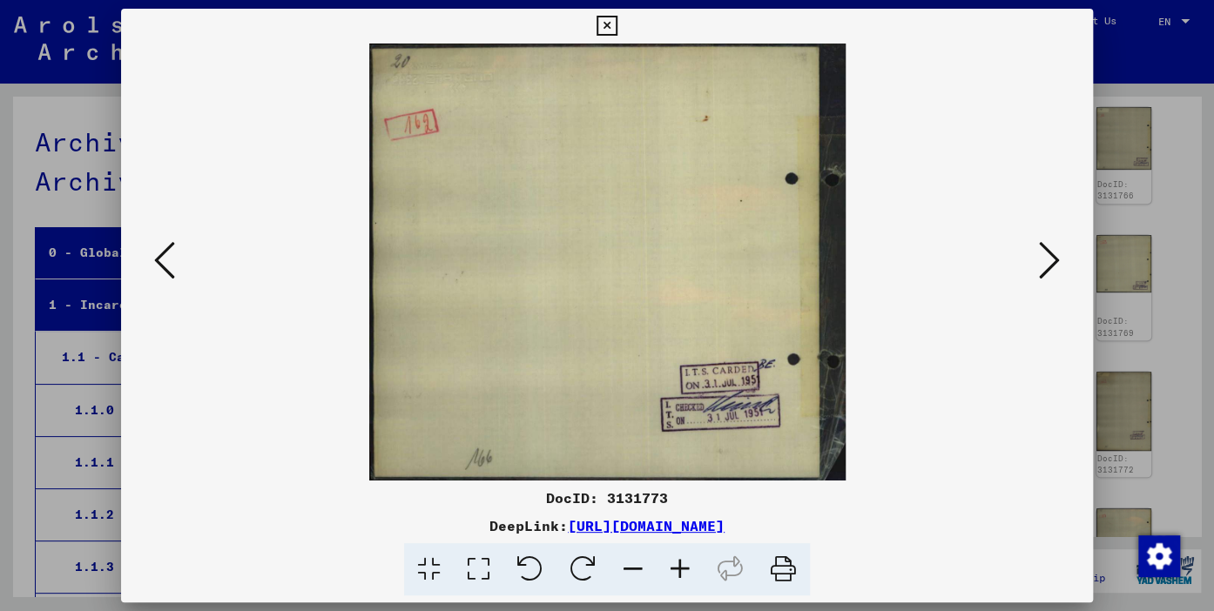
click at [1049, 248] on icon at bounding box center [1049, 261] width 21 height 42
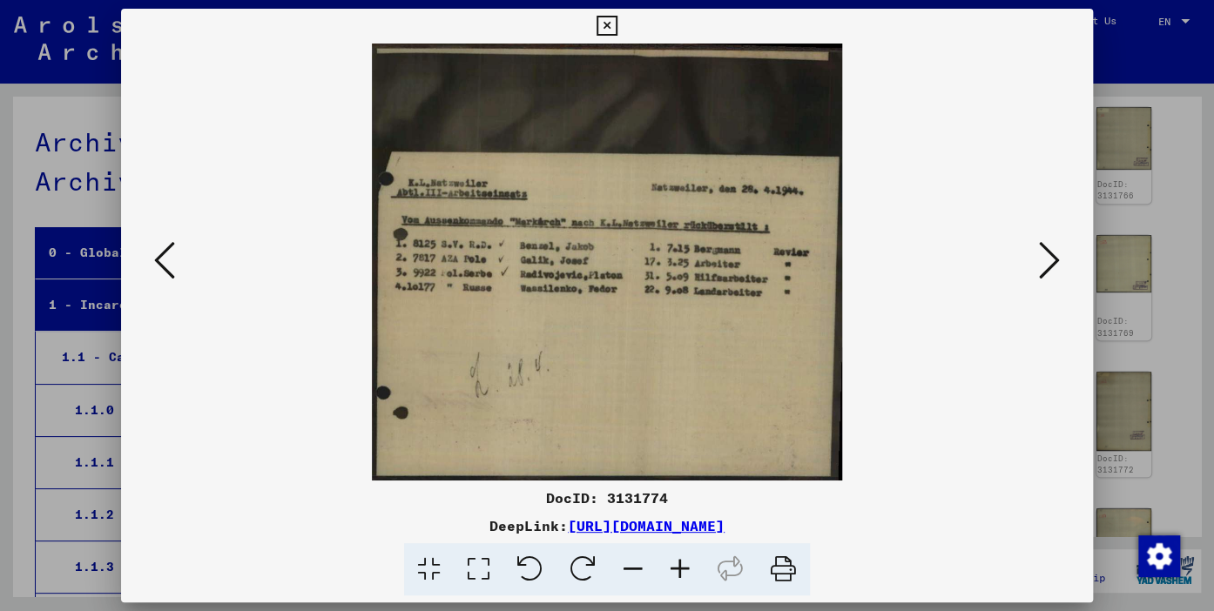
click at [1049, 248] on icon at bounding box center [1049, 261] width 21 height 42
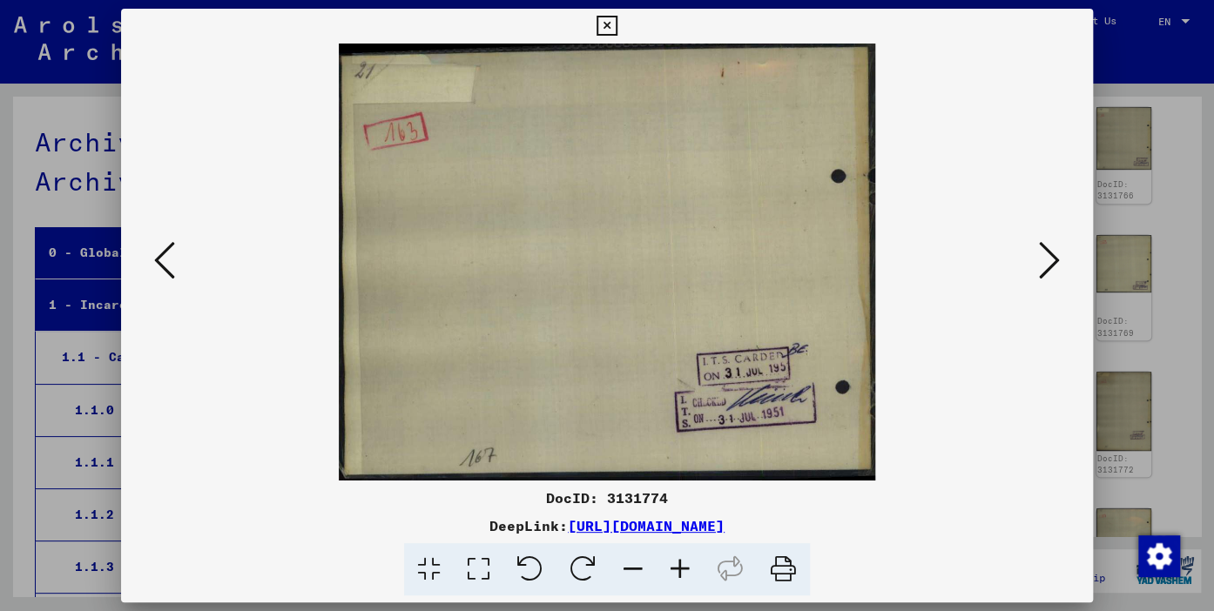
click at [1049, 248] on icon at bounding box center [1049, 261] width 21 height 42
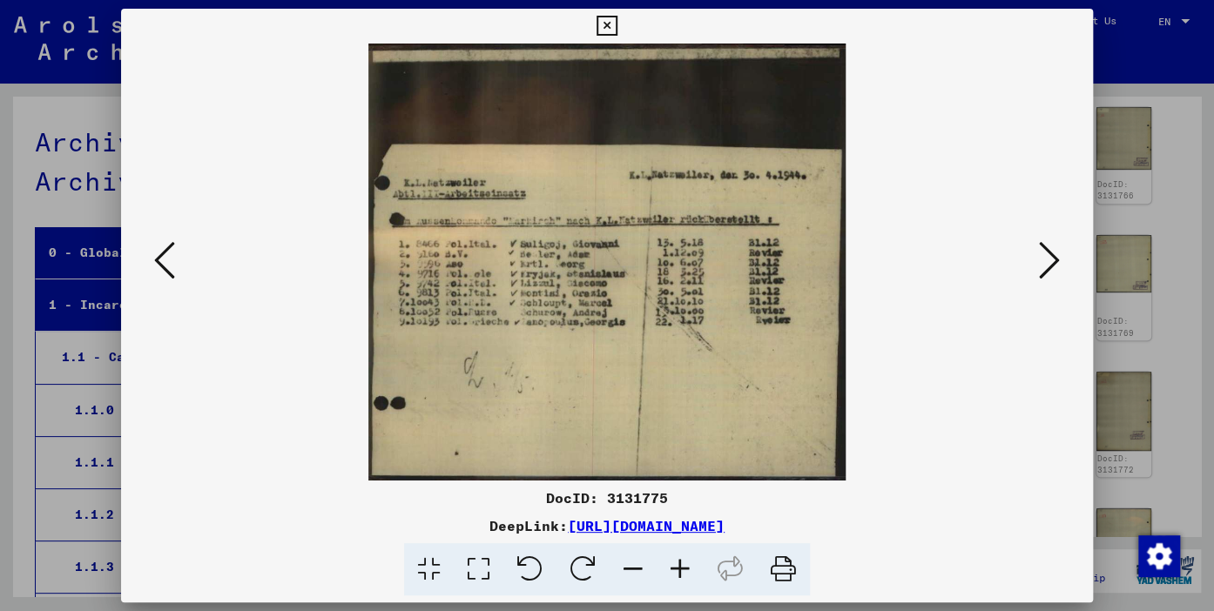
click at [1049, 248] on icon at bounding box center [1049, 261] width 21 height 42
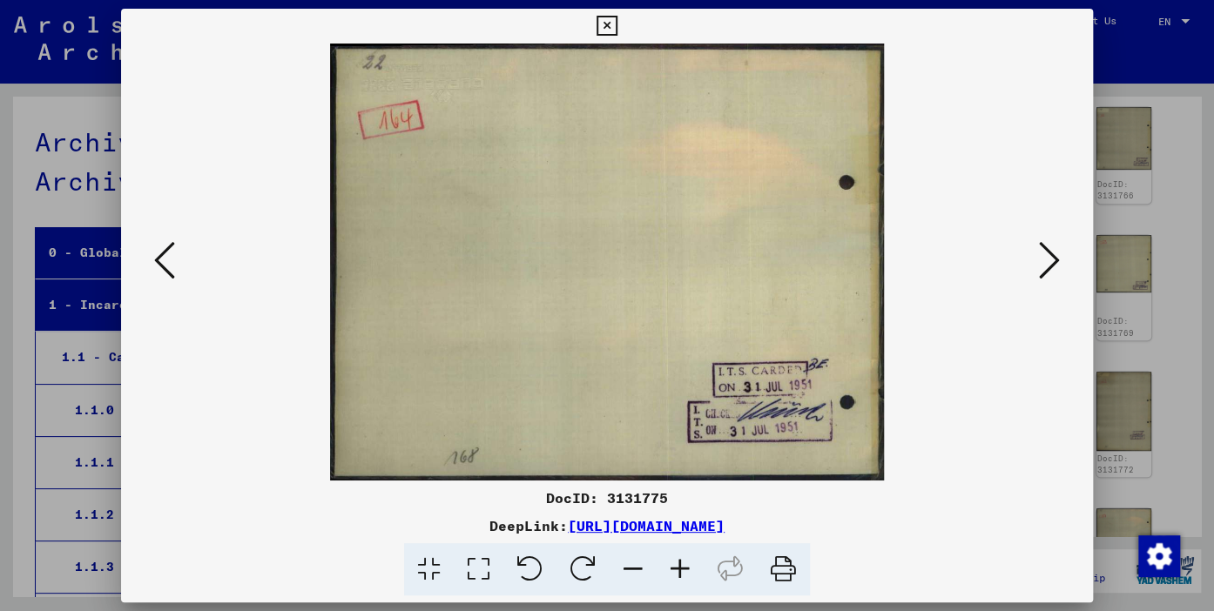
click at [1049, 248] on icon at bounding box center [1049, 261] width 21 height 42
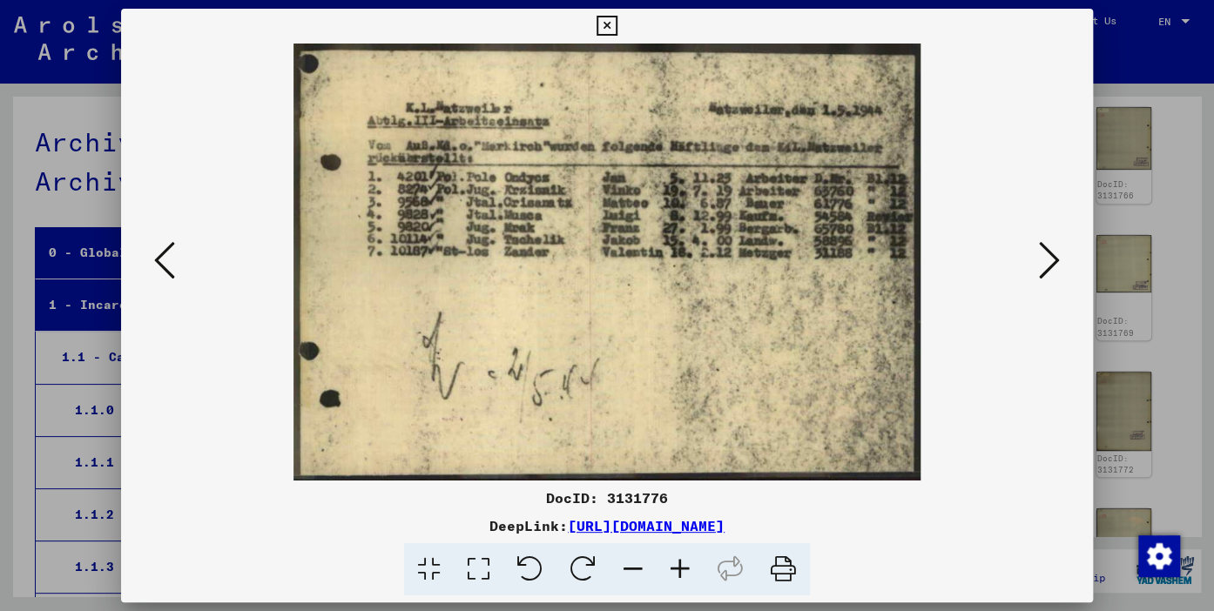
click at [1049, 248] on icon at bounding box center [1049, 261] width 21 height 42
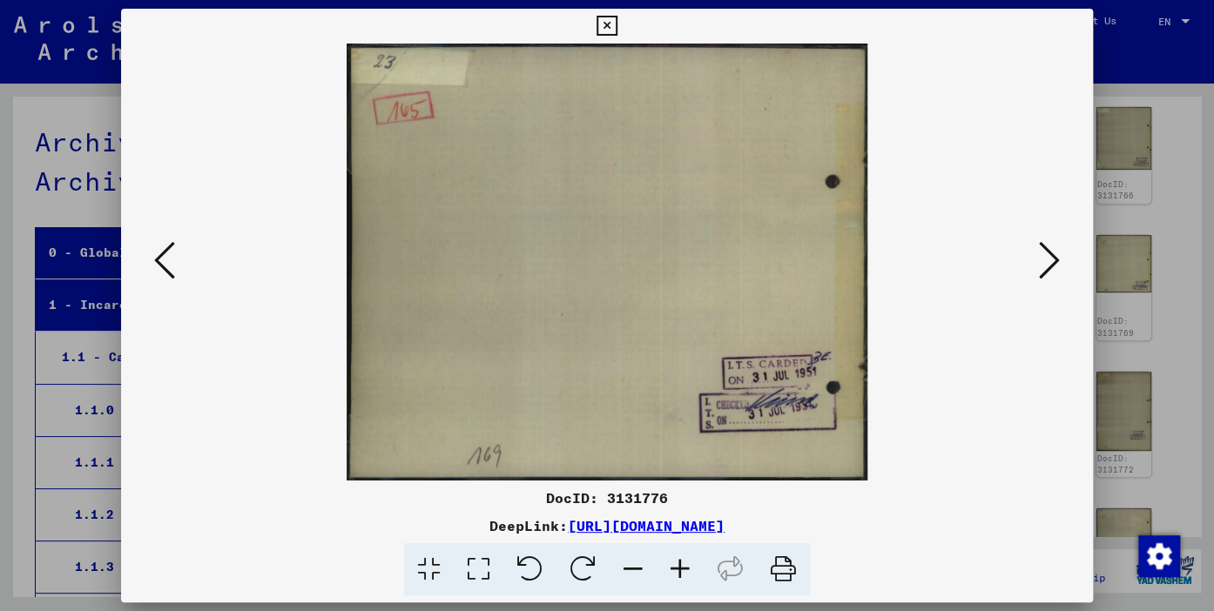
click at [1049, 248] on icon at bounding box center [1049, 261] width 21 height 42
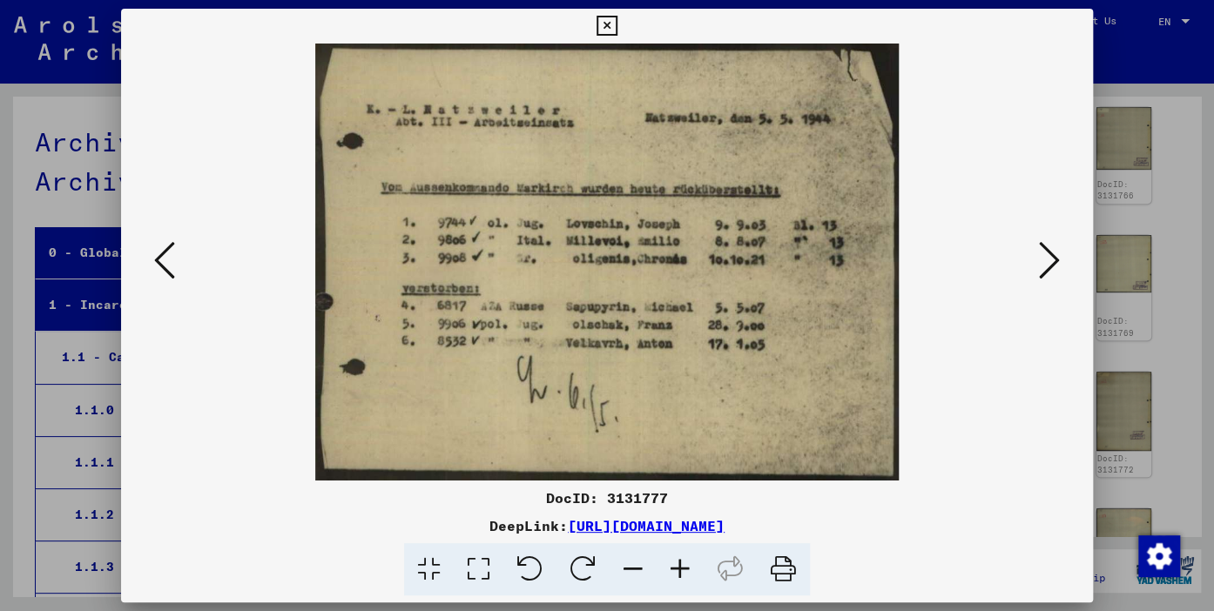
click at [1049, 248] on icon at bounding box center [1049, 261] width 21 height 42
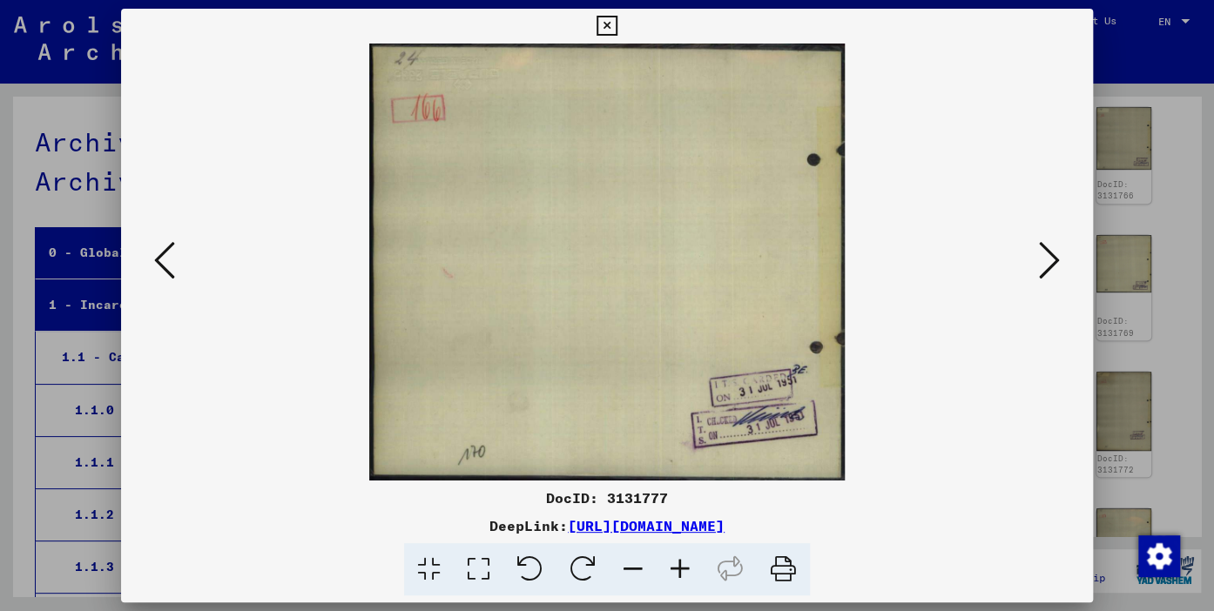
click at [1049, 248] on icon at bounding box center [1049, 261] width 21 height 42
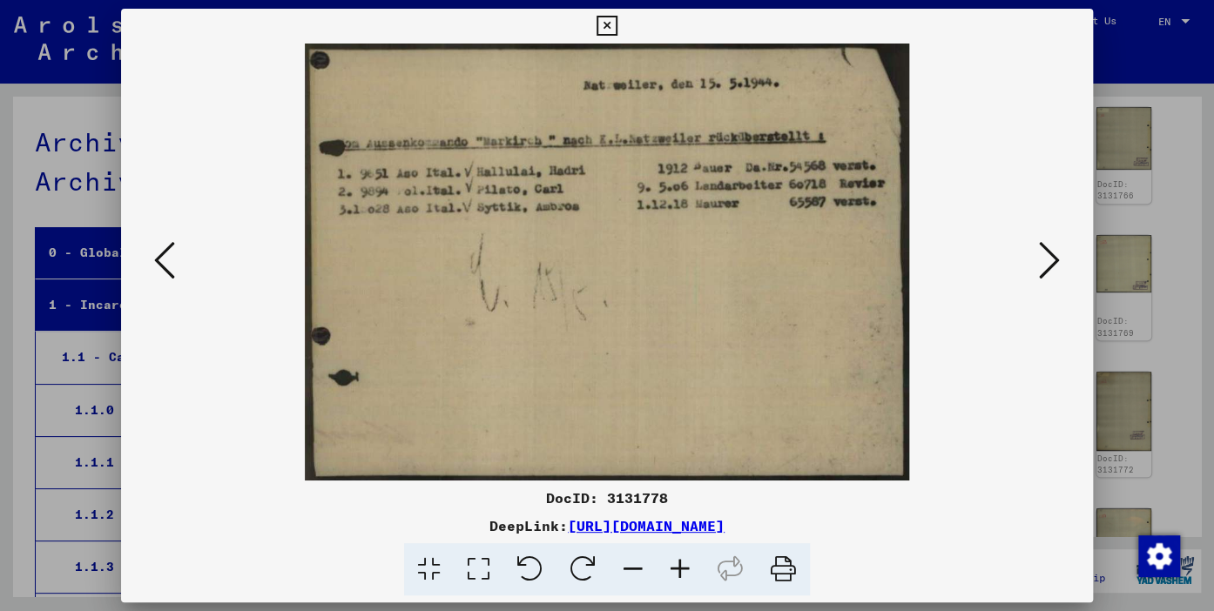
click at [1049, 248] on icon at bounding box center [1049, 261] width 21 height 42
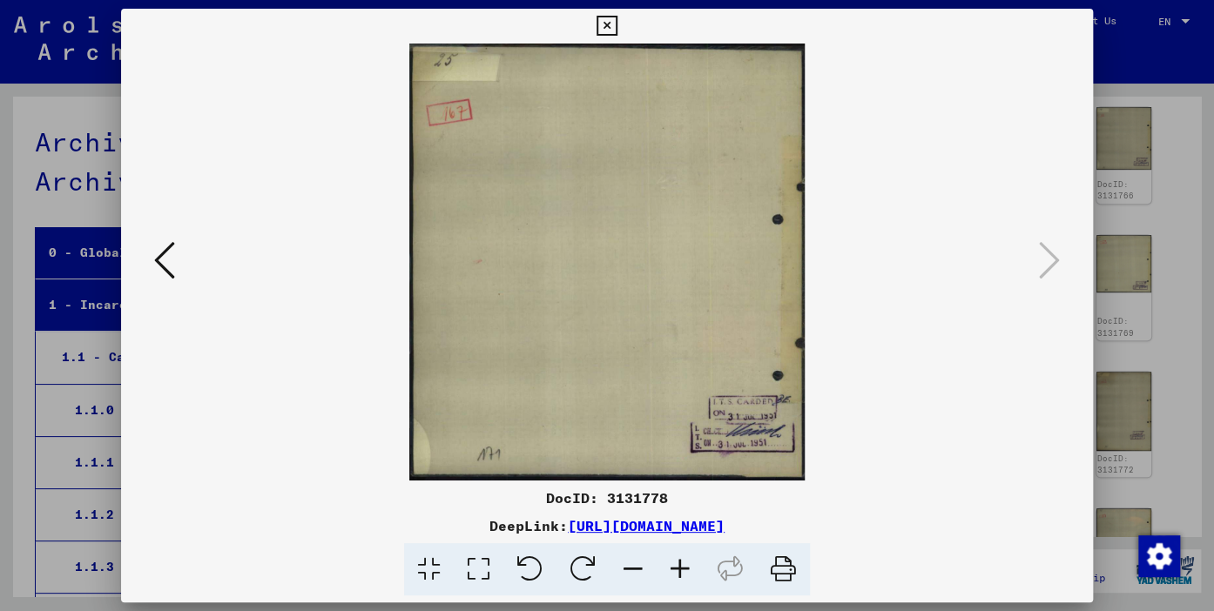
click at [617, 28] on icon at bounding box center [607, 26] width 20 height 21
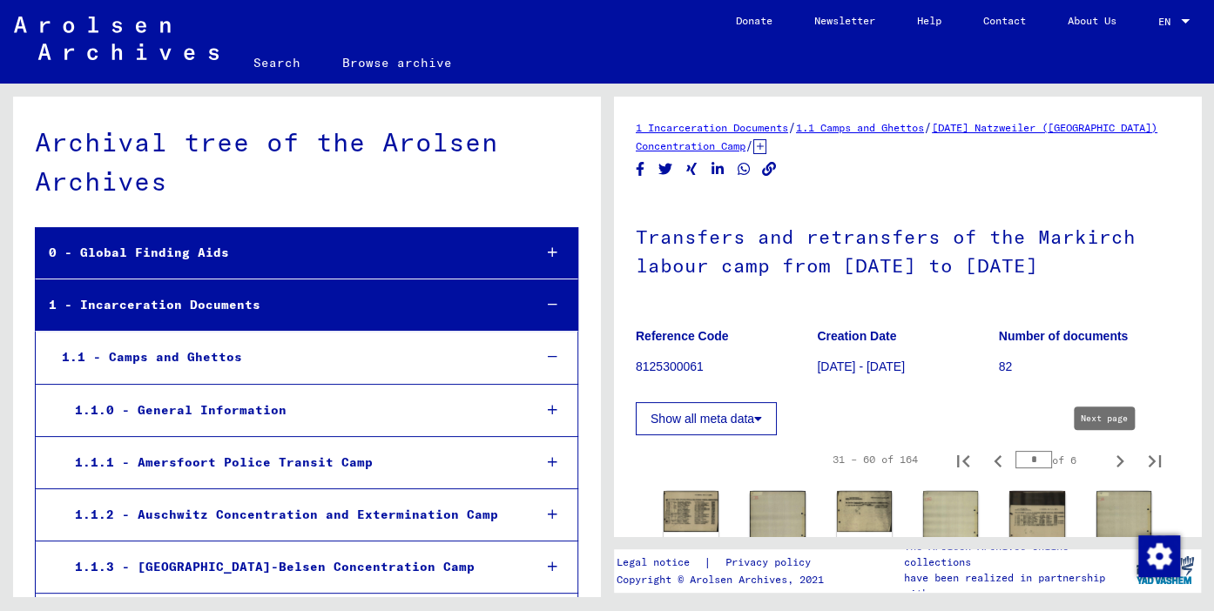
click at [1110, 455] on icon "Next page" at bounding box center [1120, 461] width 24 height 24
type input "*"
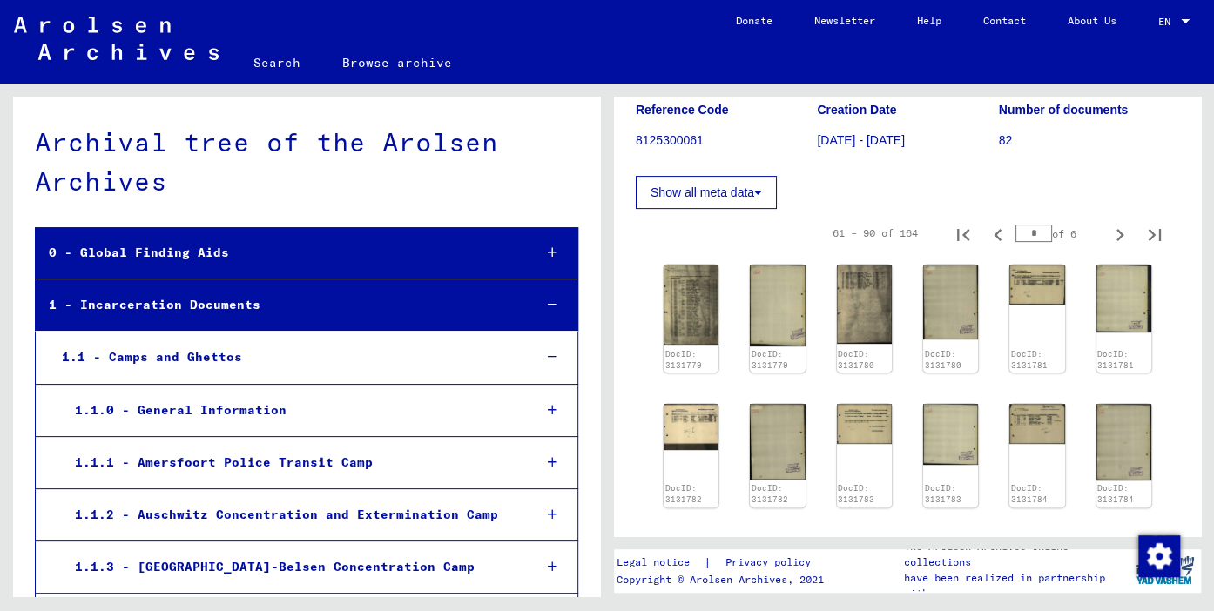
scroll to position [384, 0]
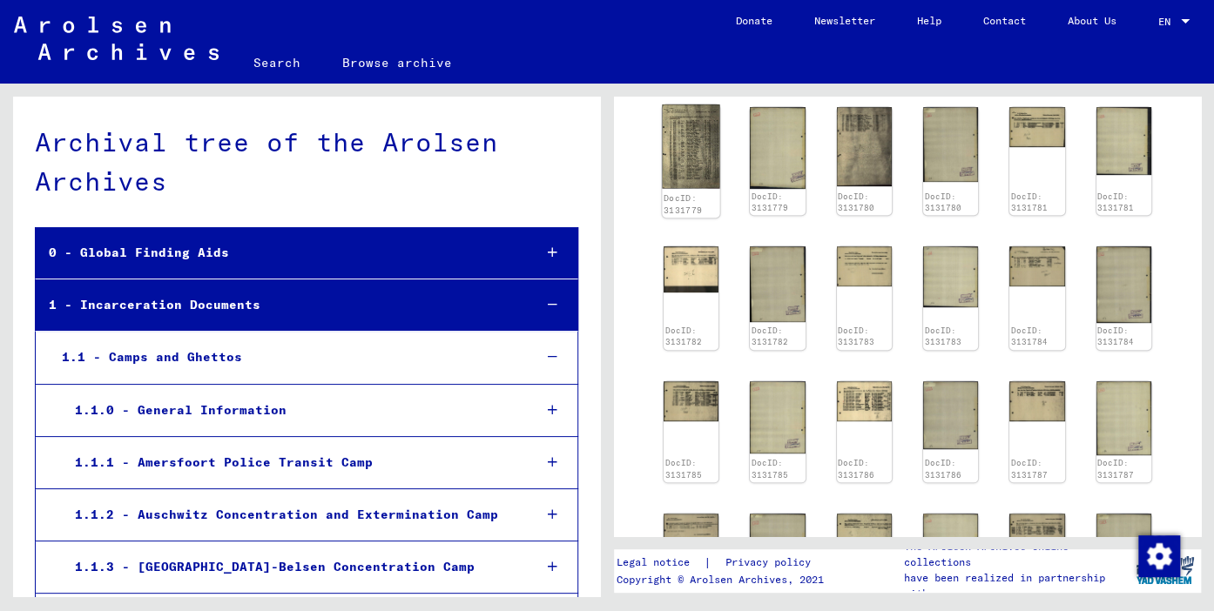
click at [678, 163] on img at bounding box center [690, 147] width 57 height 84
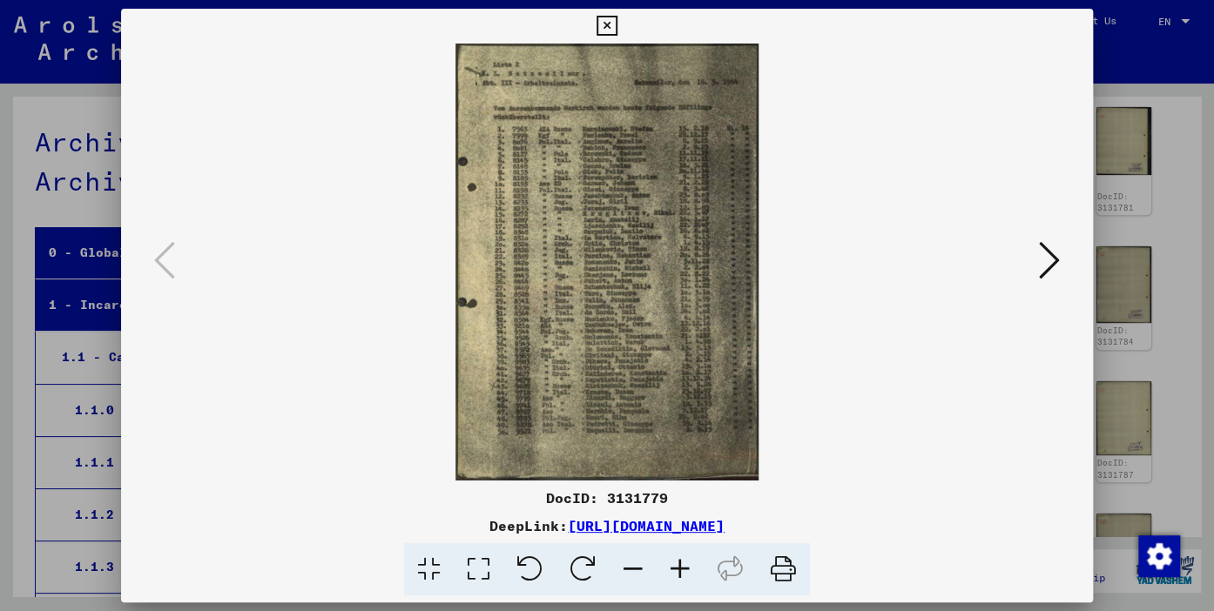
click at [678, 568] on icon at bounding box center [680, 570] width 47 height 53
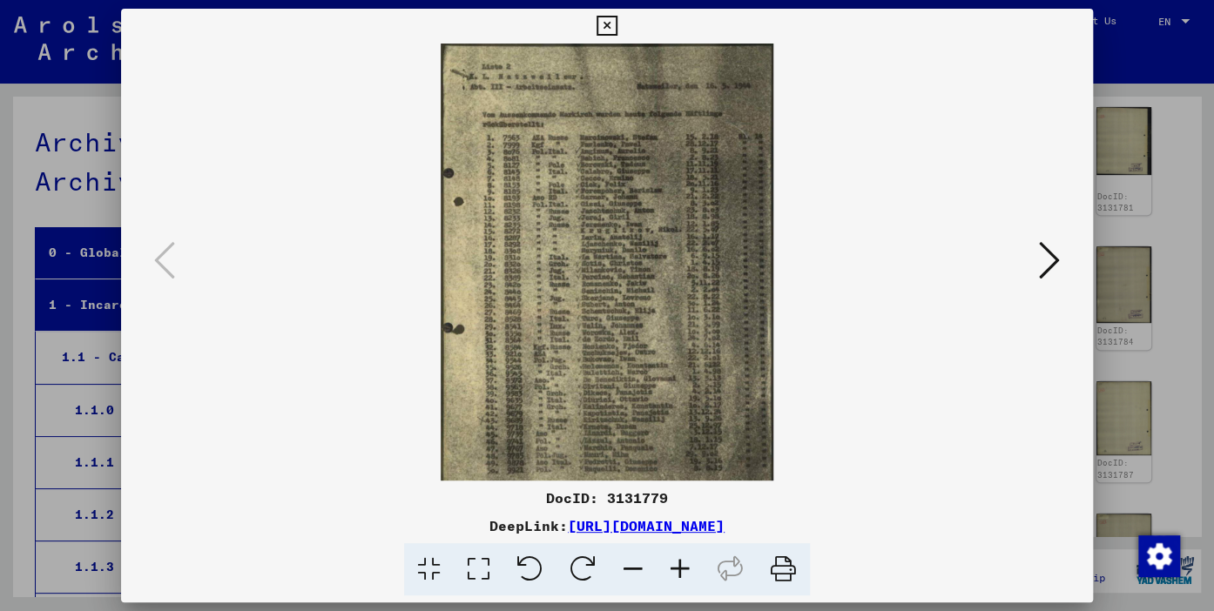
click at [678, 568] on icon at bounding box center [680, 570] width 47 height 53
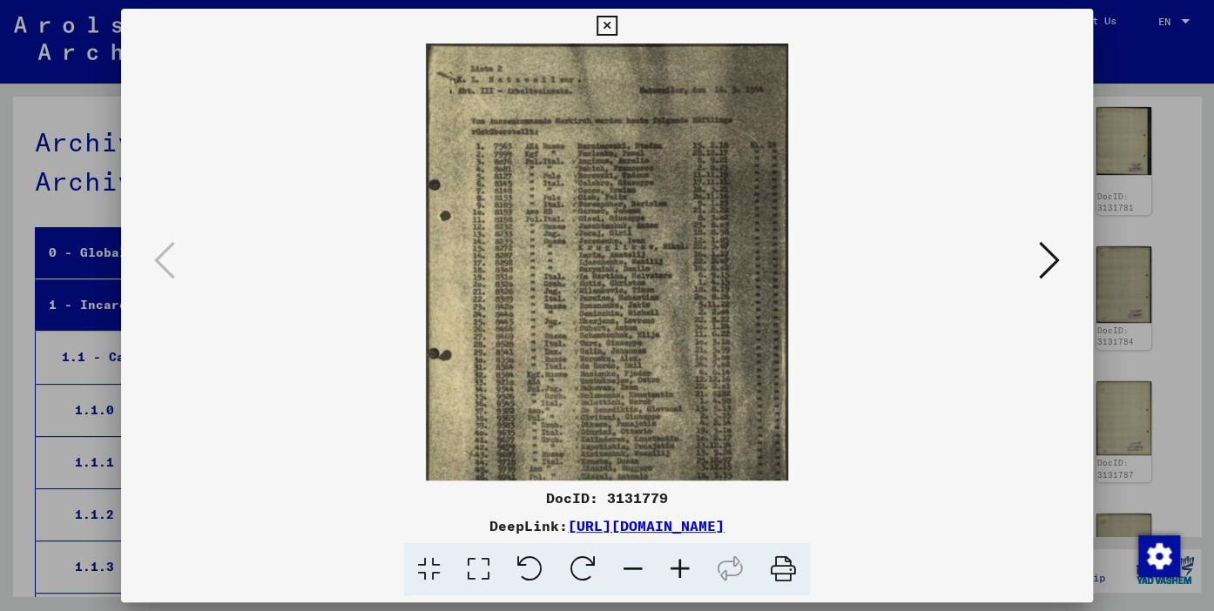
click at [678, 568] on icon at bounding box center [680, 570] width 47 height 53
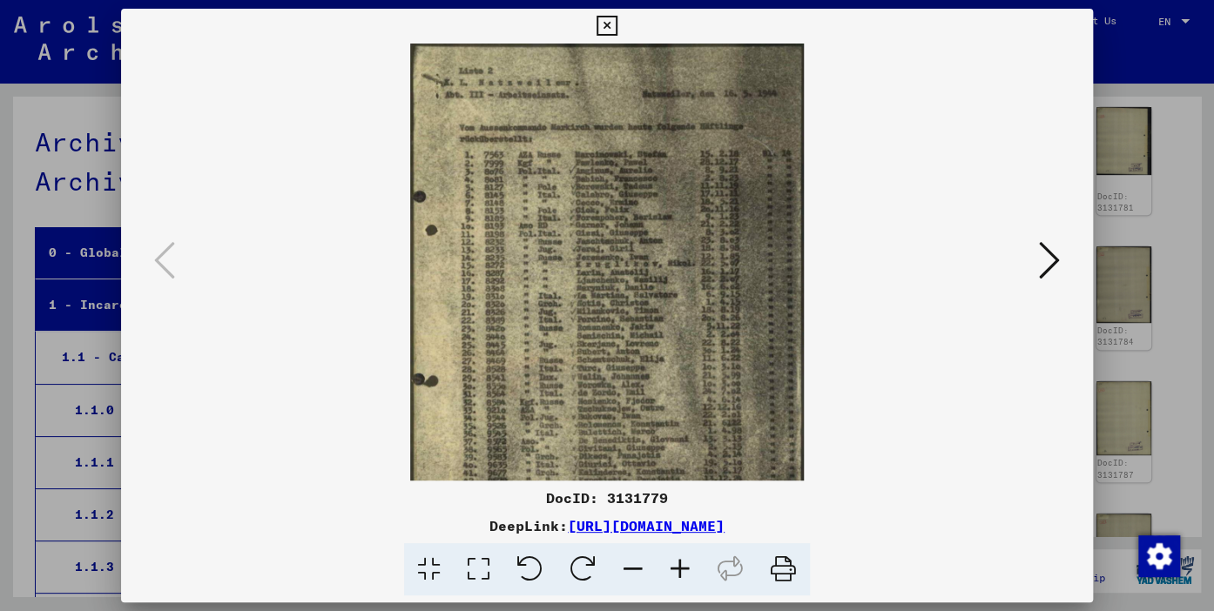
click at [678, 568] on icon at bounding box center [680, 570] width 47 height 53
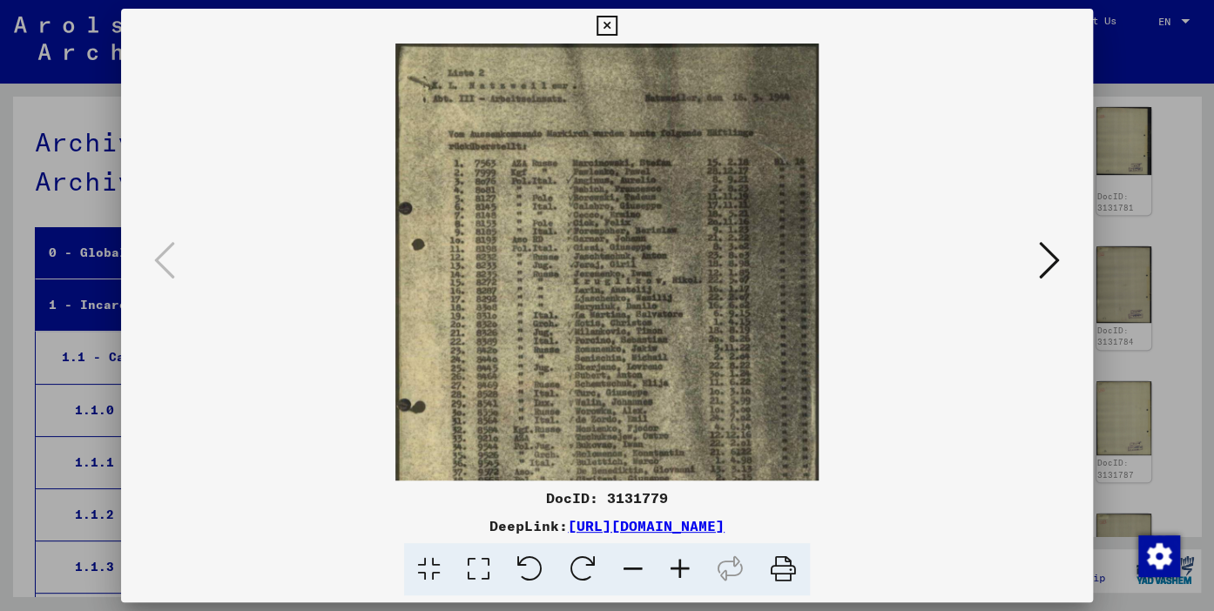
click at [678, 568] on icon at bounding box center [680, 570] width 47 height 53
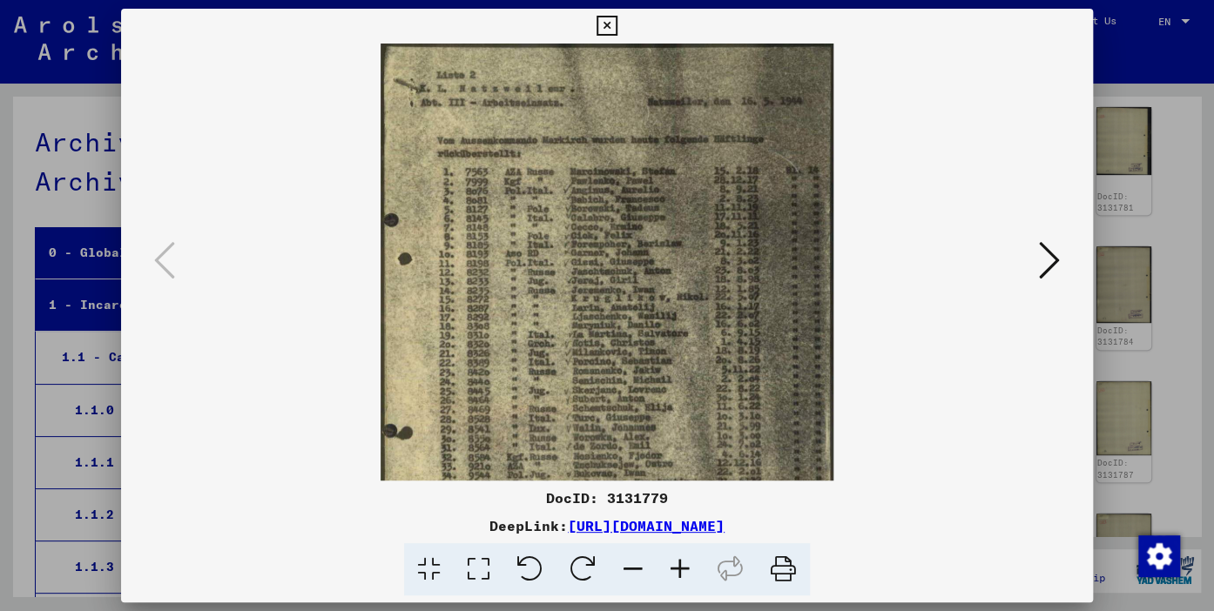
click at [678, 568] on icon at bounding box center [680, 570] width 47 height 53
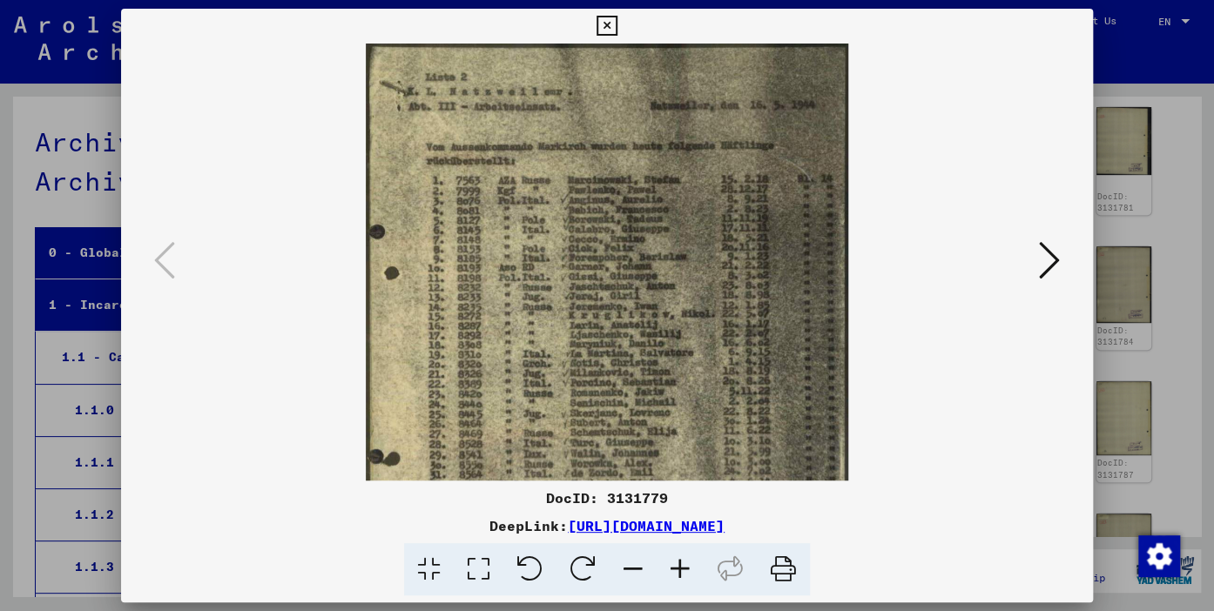
click at [678, 568] on icon at bounding box center [680, 570] width 47 height 53
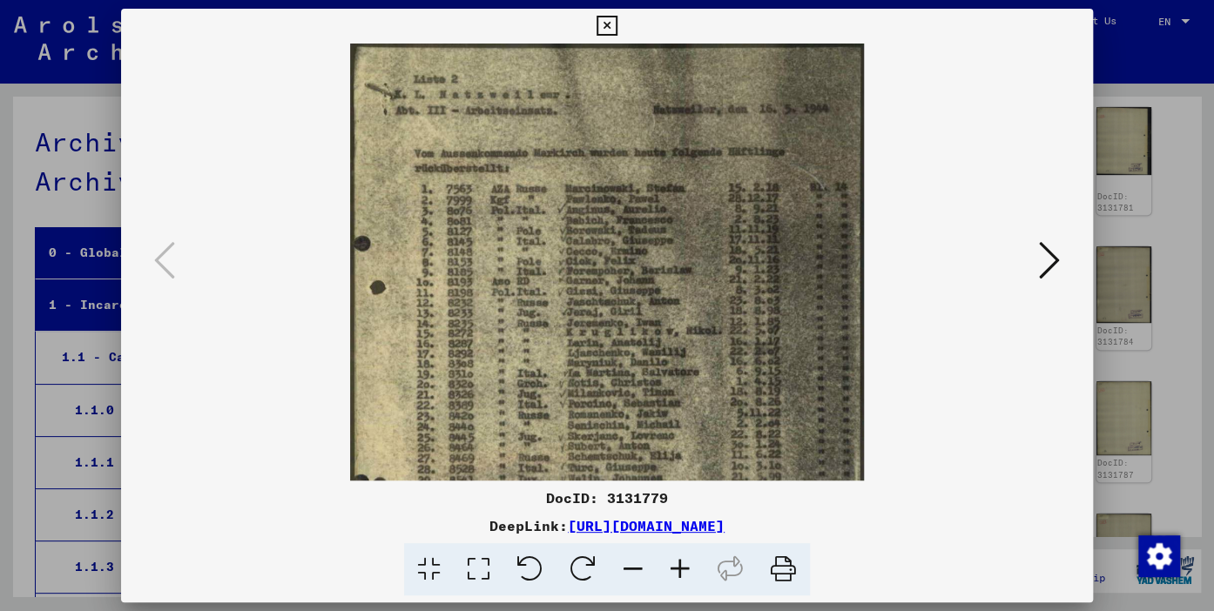
click at [678, 568] on icon at bounding box center [680, 570] width 47 height 53
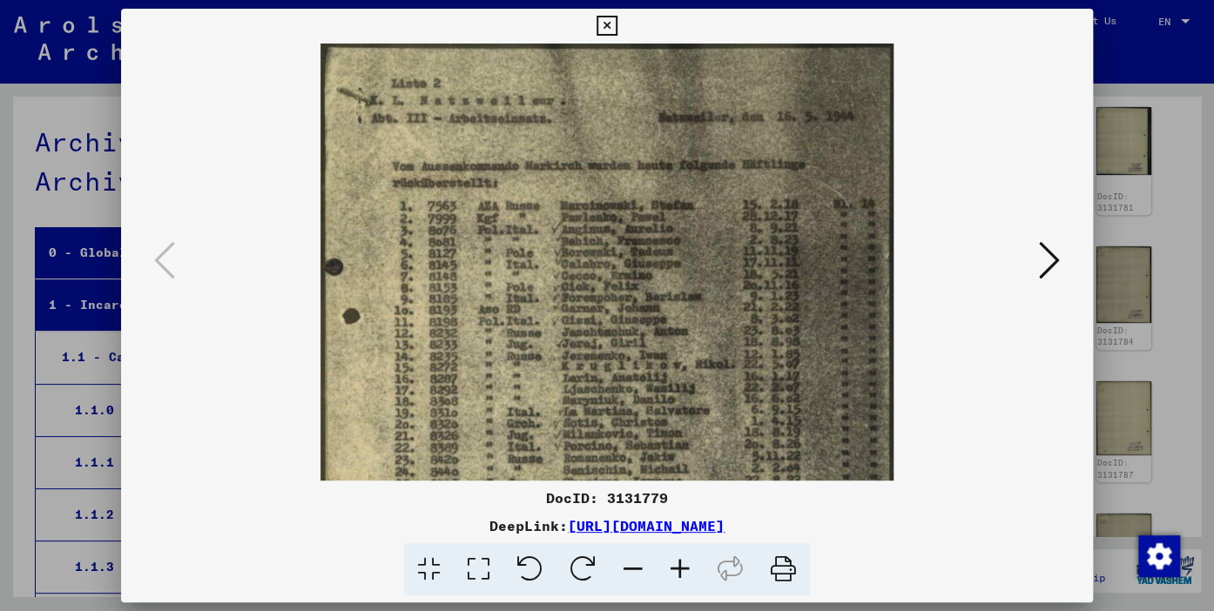
click at [678, 568] on icon at bounding box center [680, 570] width 47 height 53
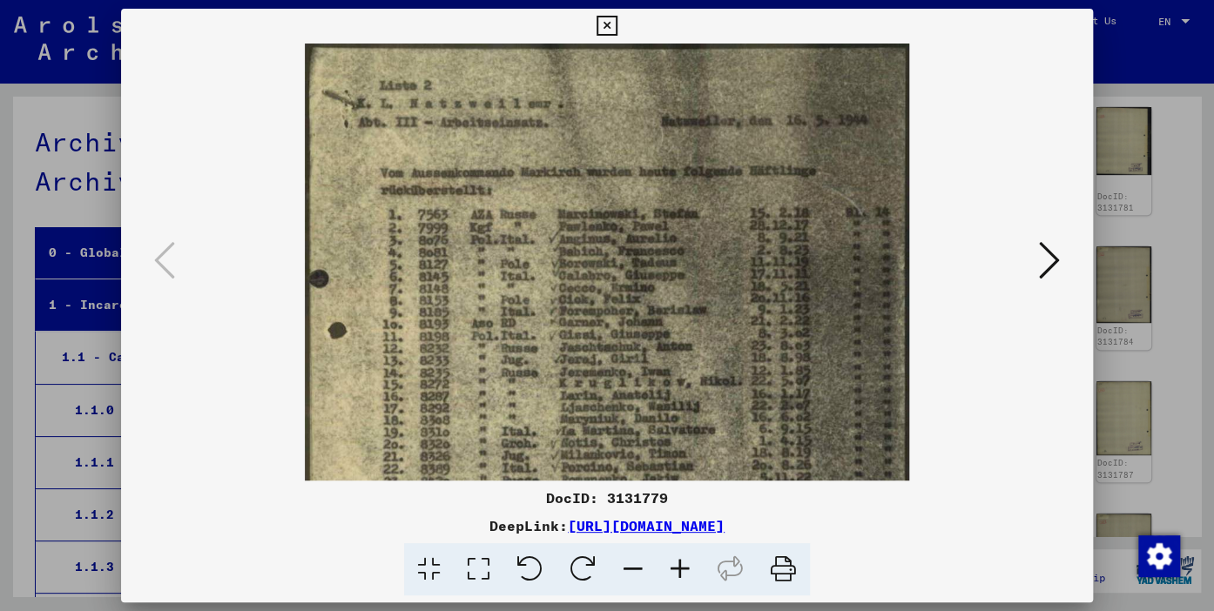
click at [678, 568] on icon at bounding box center [680, 570] width 47 height 53
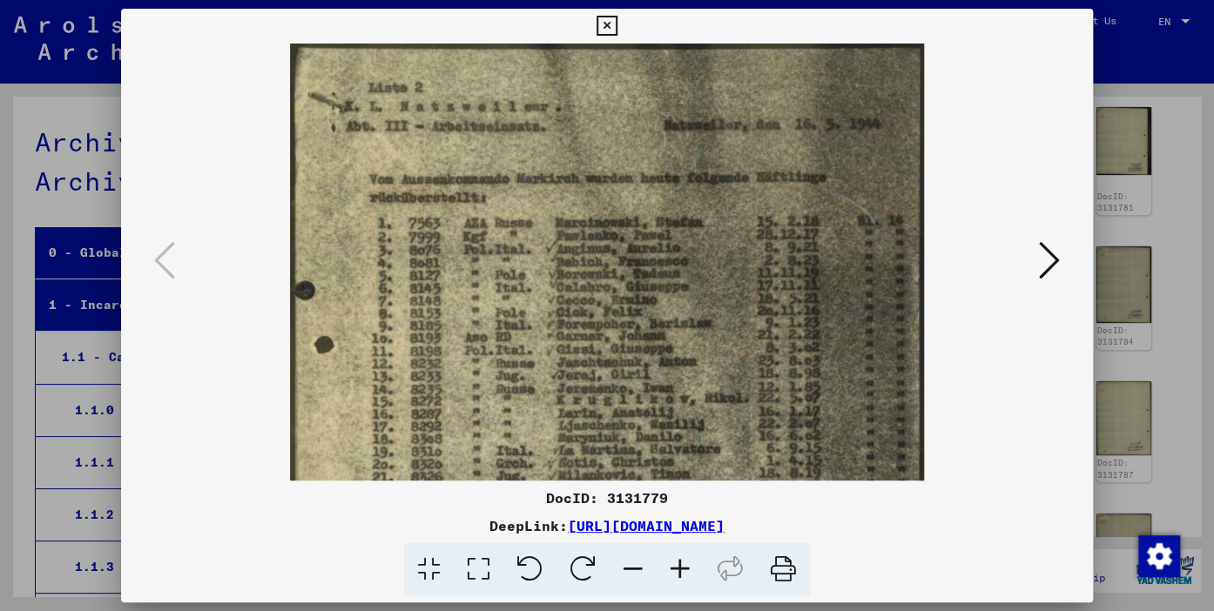
click at [678, 568] on icon at bounding box center [680, 570] width 47 height 53
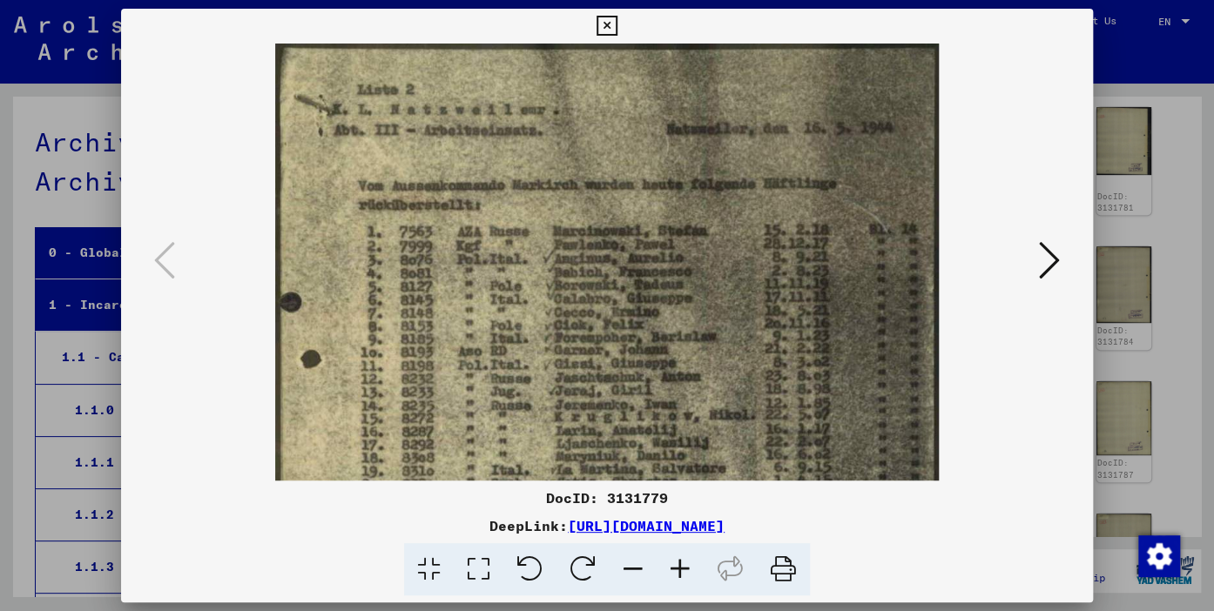
click at [678, 568] on icon at bounding box center [680, 570] width 47 height 53
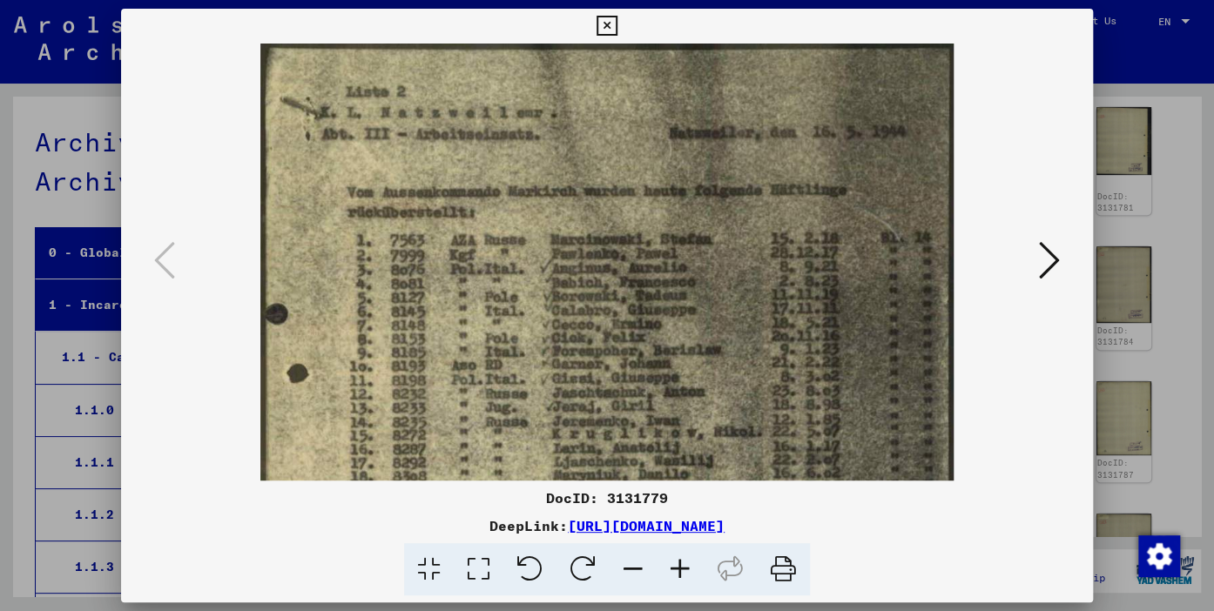
click at [678, 568] on icon at bounding box center [680, 570] width 47 height 53
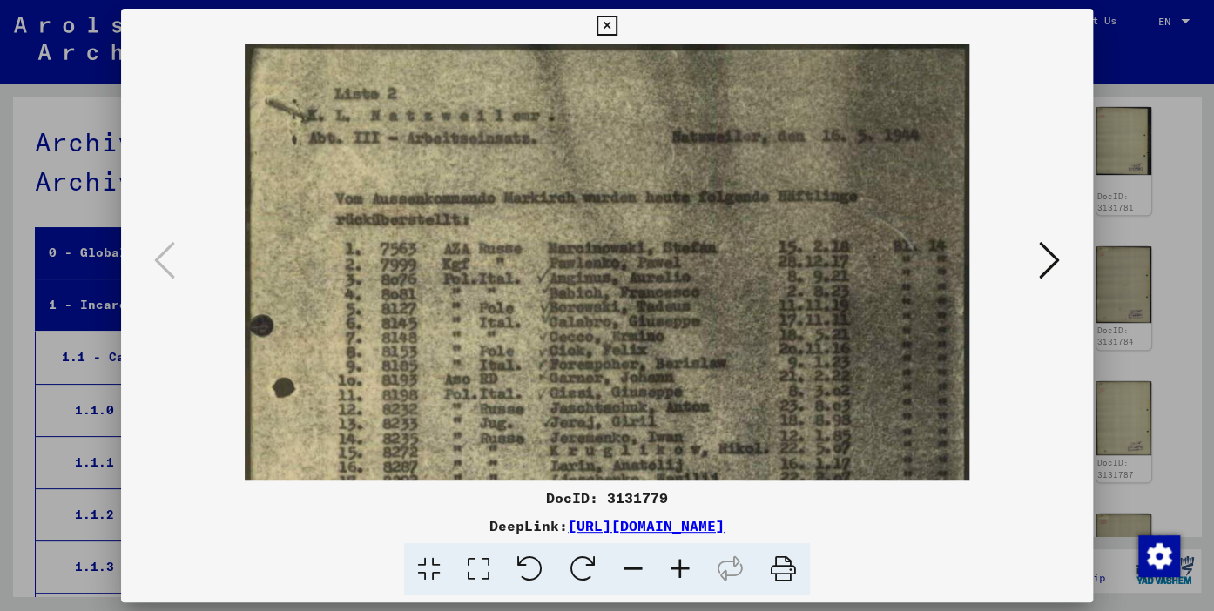
click at [678, 568] on icon at bounding box center [680, 570] width 47 height 53
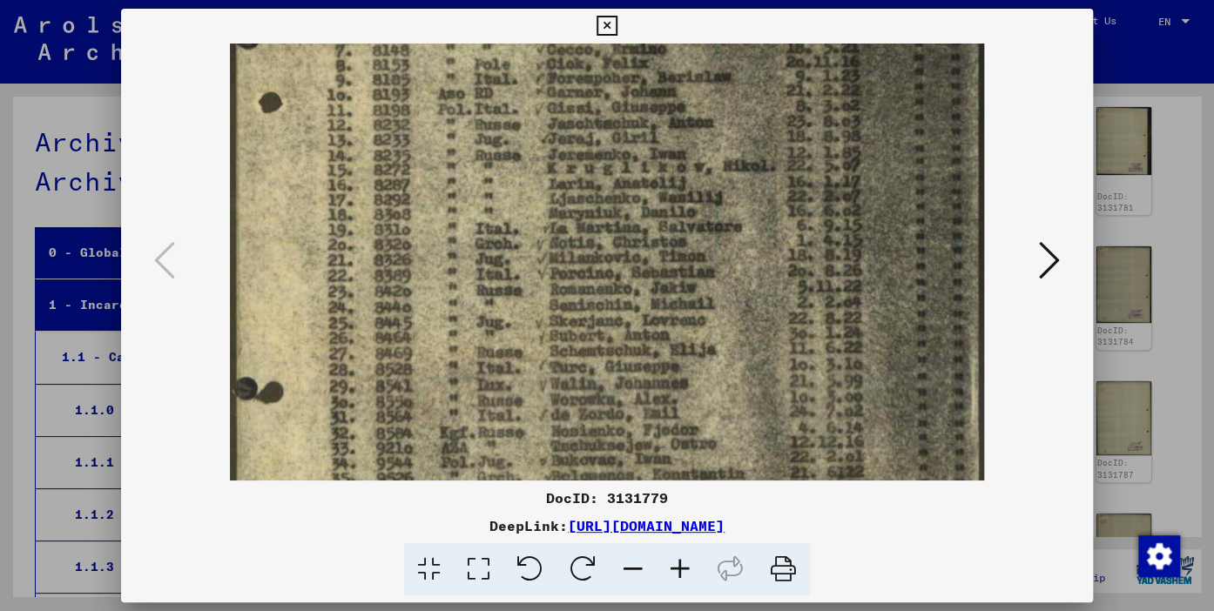
drag, startPoint x: 734, startPoint y: 425, endPoint x: 792, endPoint y: 125, distance: 305.1
click at [792, 125] on img at bounding box center [607, 289] width 754 height 1091
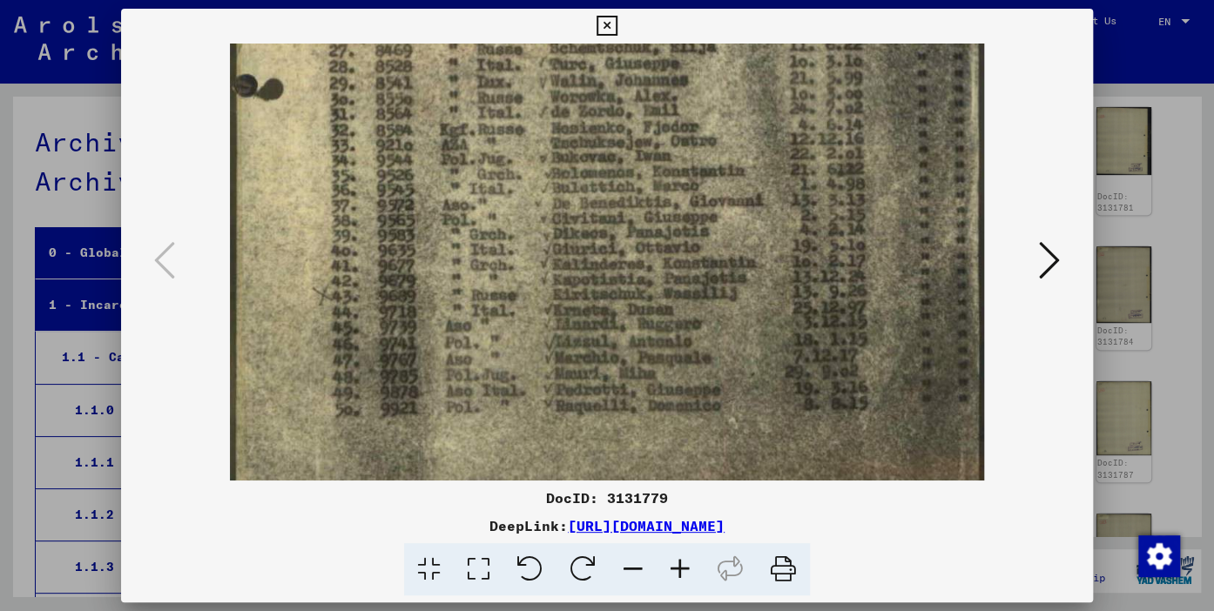
scroll to position [606, 0]
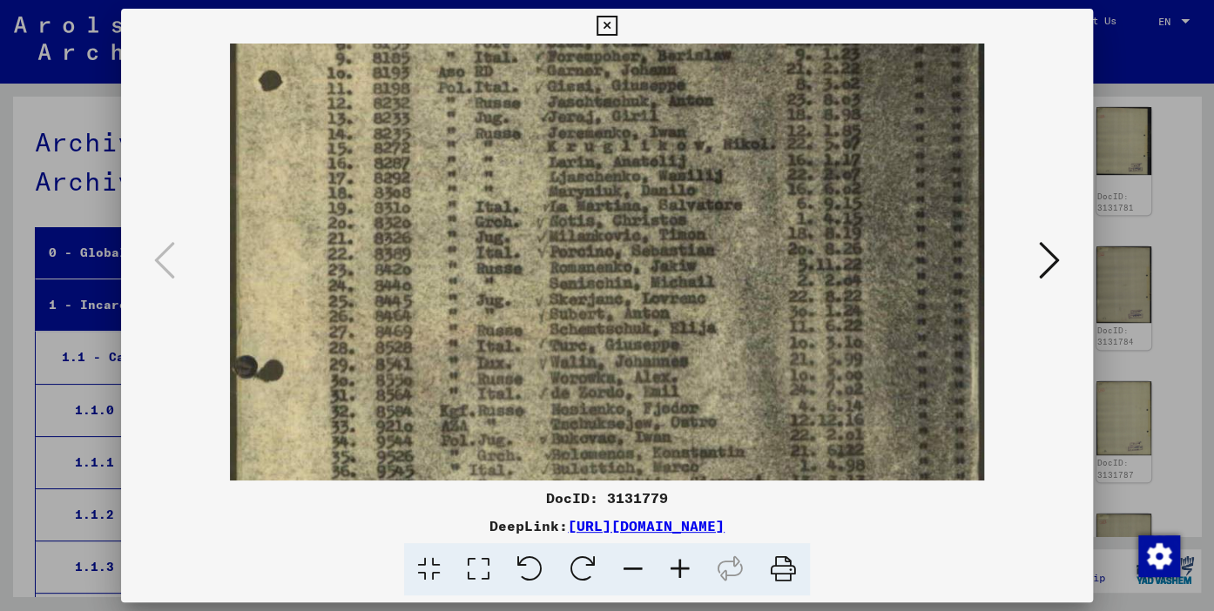
drag, startPoint x: 756, startPoint y: 389, endPoint x: 841, endPoint y: 308, distance: 117.7
click at [873, 358] on img at bounding box center [607, 267] width 754 height 1091
drag, startPoint x: 653, startPoint y: 14, endPoint x: 685, endPoint y: 154, distance: 143.7
click at [688, 162] on div "DocID: 3131779 DeepLink: [URL][DOMAIN_NAME]" at bounding box center [606, 303] width 971 height 588
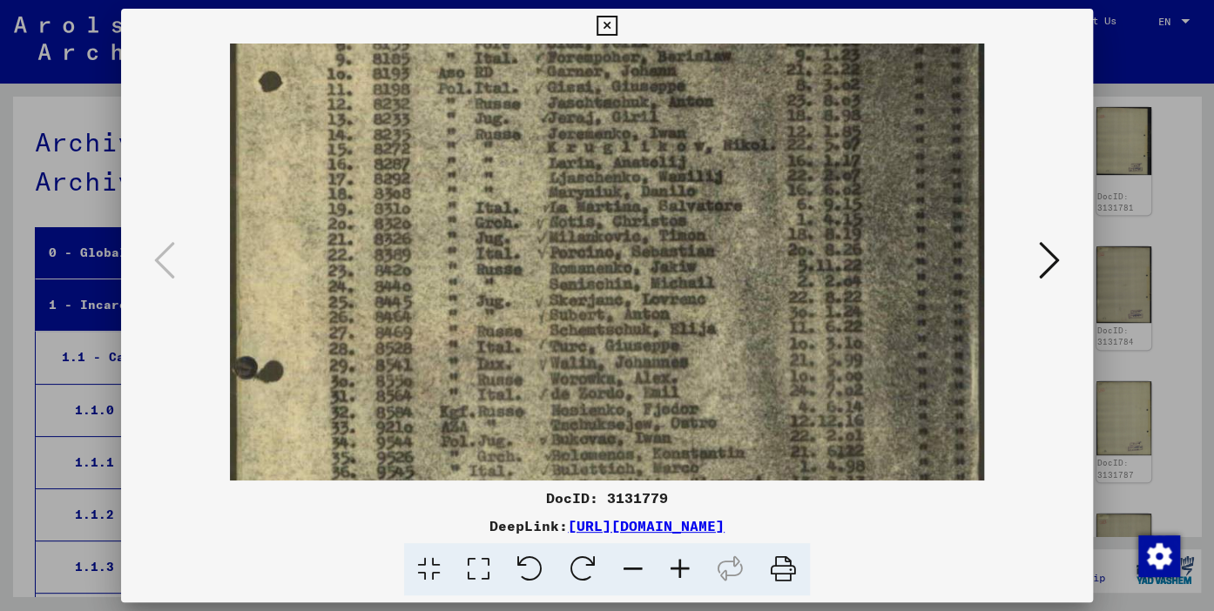
scroll to position [319, 0]
click at [674, 131] on img at bounding box center [607, 270] width 754 height 1091
click at [859, 245] on img at bounding box center [607, 270] width 754 height 1091
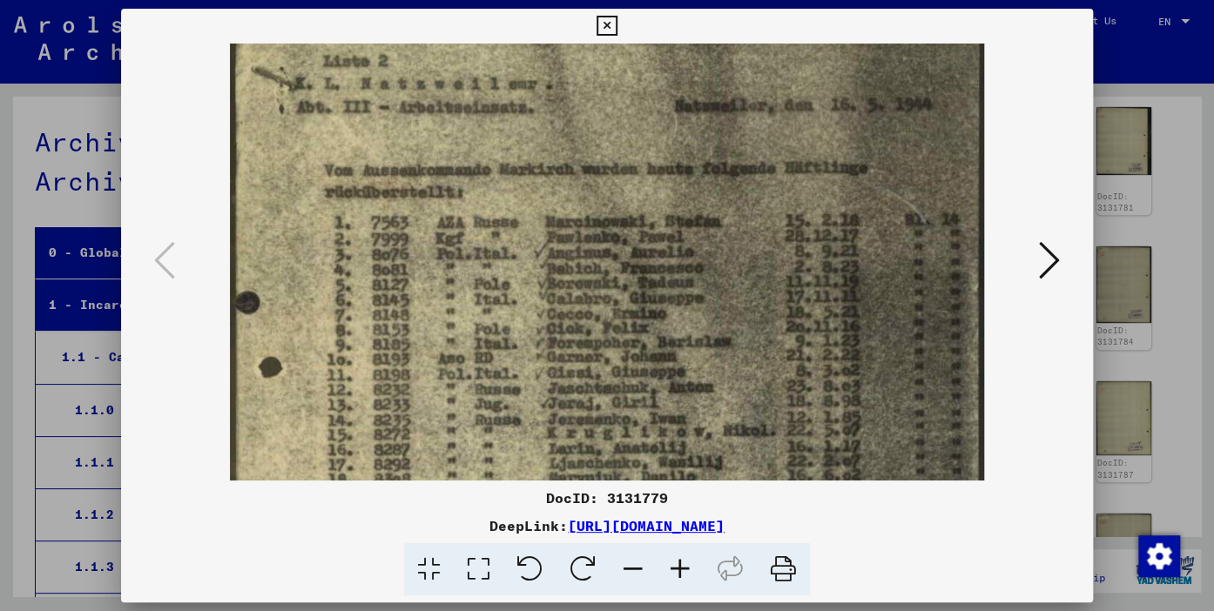
scroll to position [29, 0]
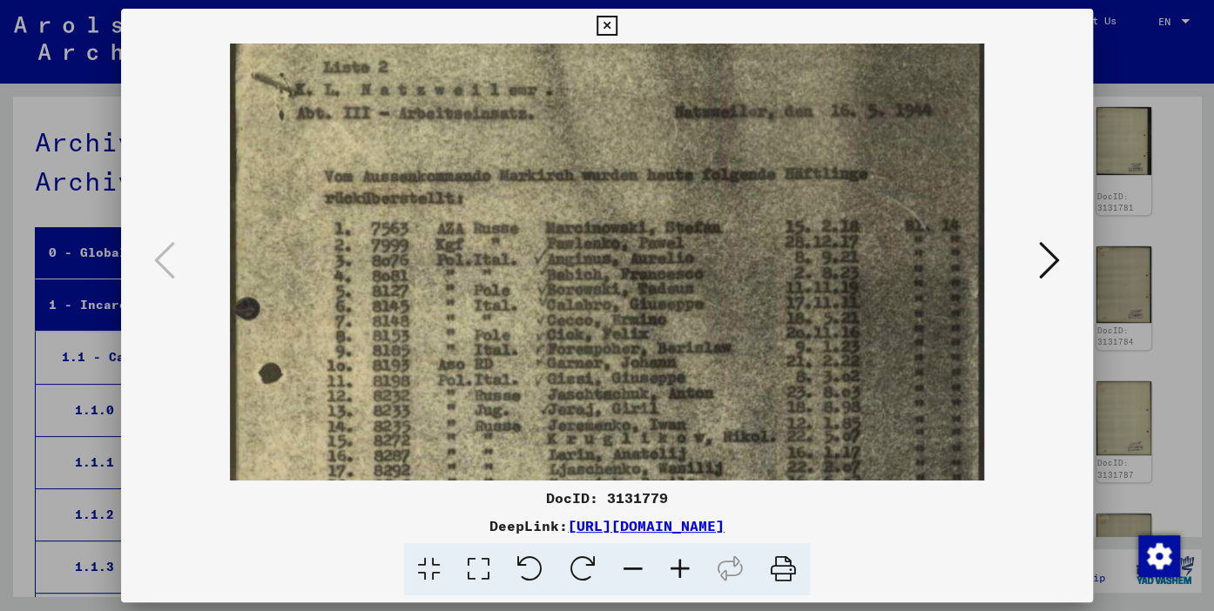
drag, startPoint x: 725, startPoint y: 111, endPoint x: 709, endPoint y: 401, distance: 289.6
click at [709, 401] on img at bounding box center [607, 560] width 754 height 1091
click at [1050, 263] on icon at bounding box center [1049, 261] width 21 height 42
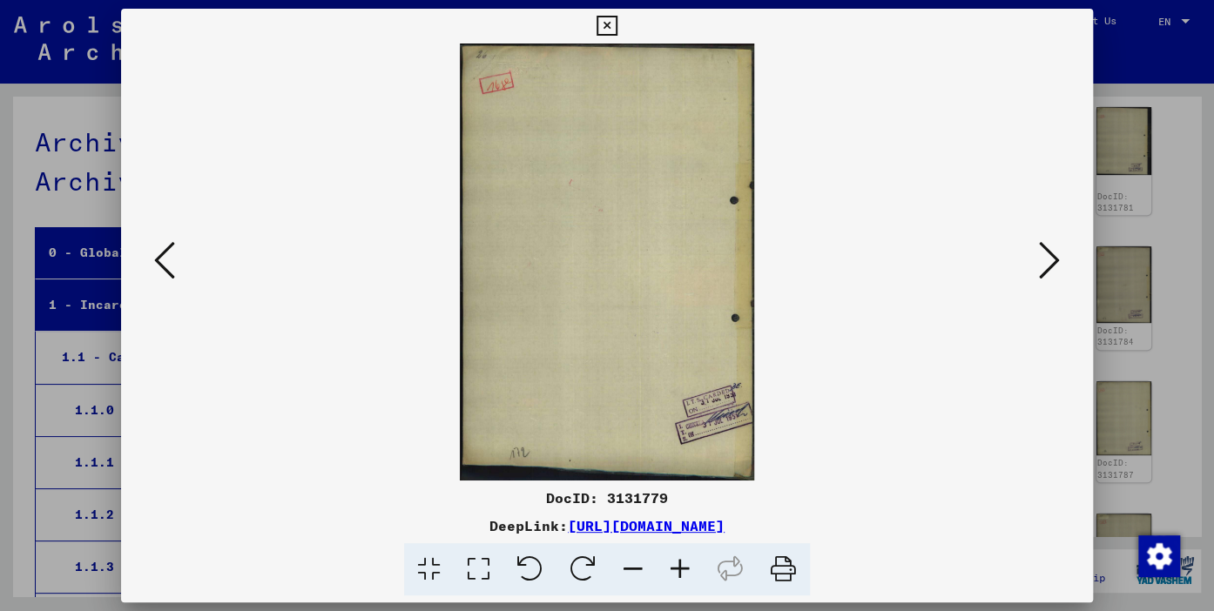
click at [1050, 263] on icon at bounding box center [1049, 261] width 21 height 42
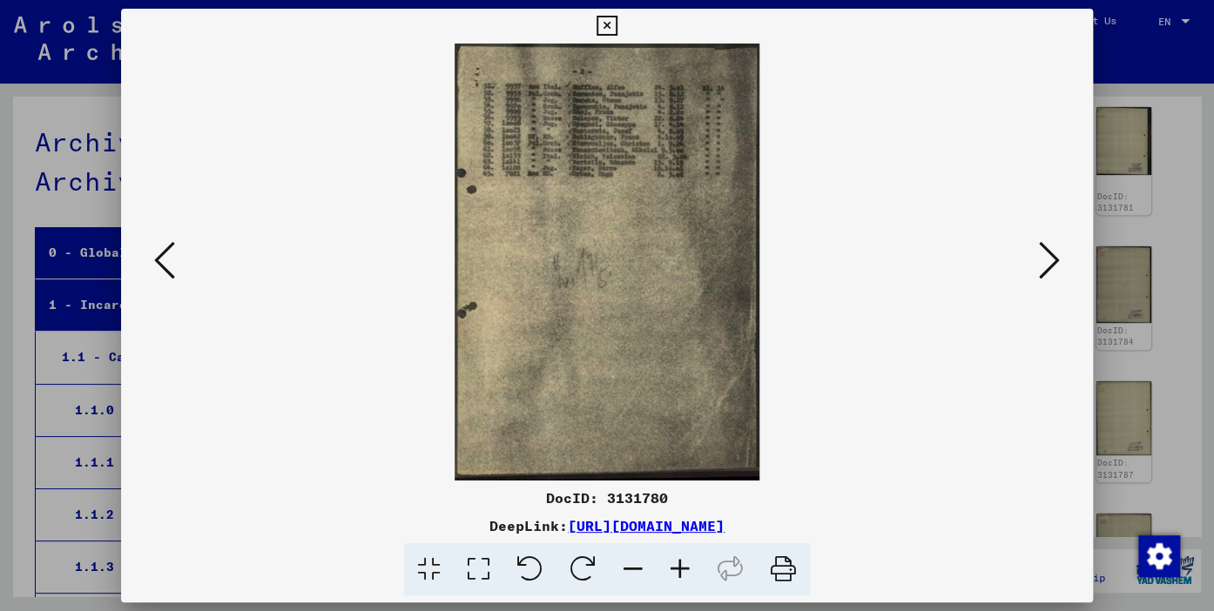
click at [683, 566] on icon at bounding box center [680, 570] width 47 height 53
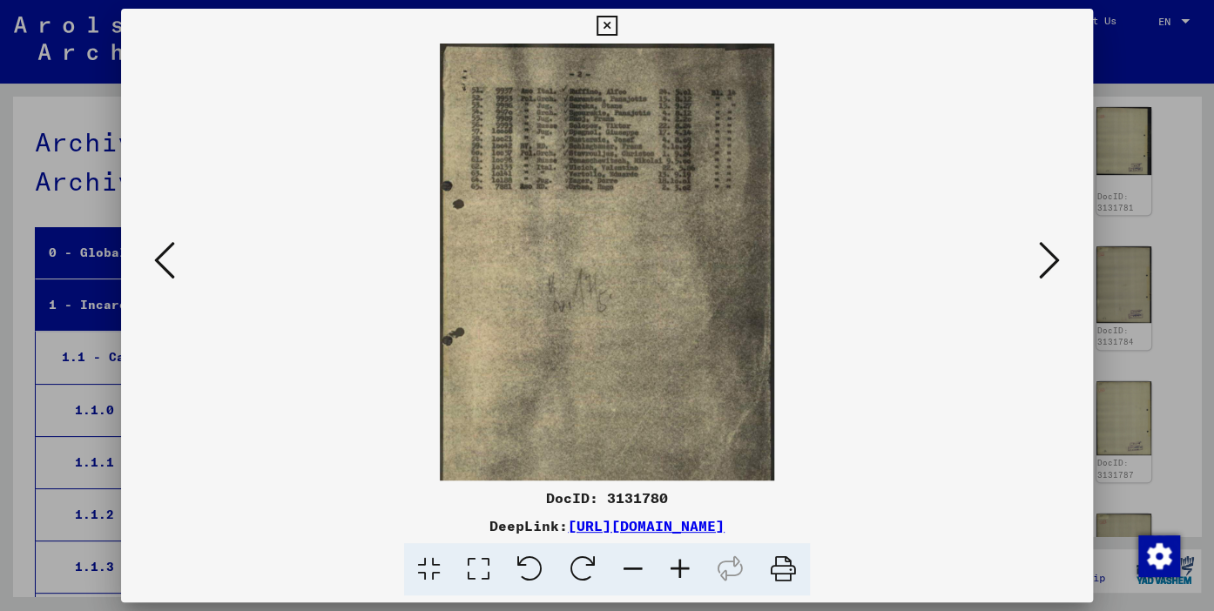
click at [683, 566] on icon at bounding box center [680, 570] width 47 height 53
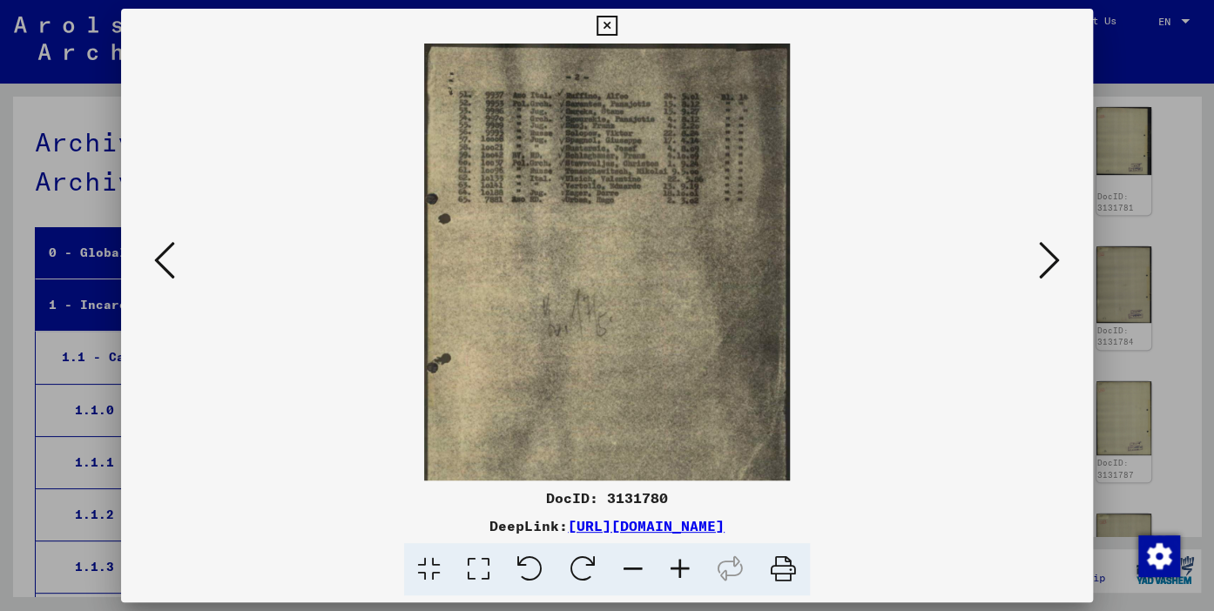
click at [683, 566] on icon at bounding box center [680, 570] width 47 height 53
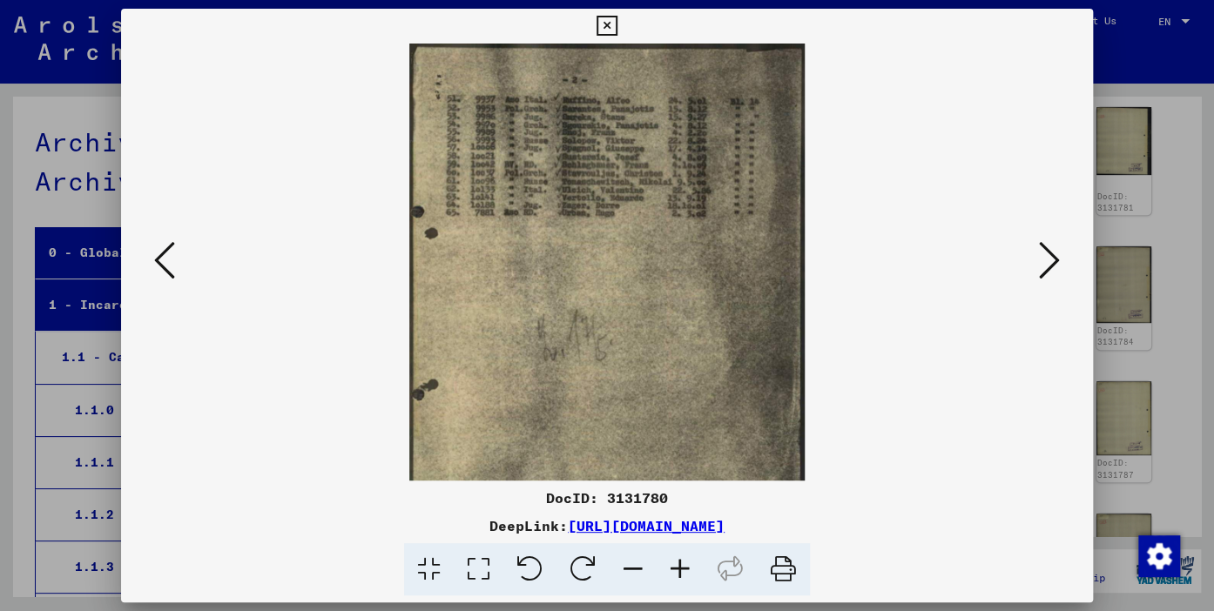
click at [683, 566] on icon at bounding box center [680, 570] width 47 height 53
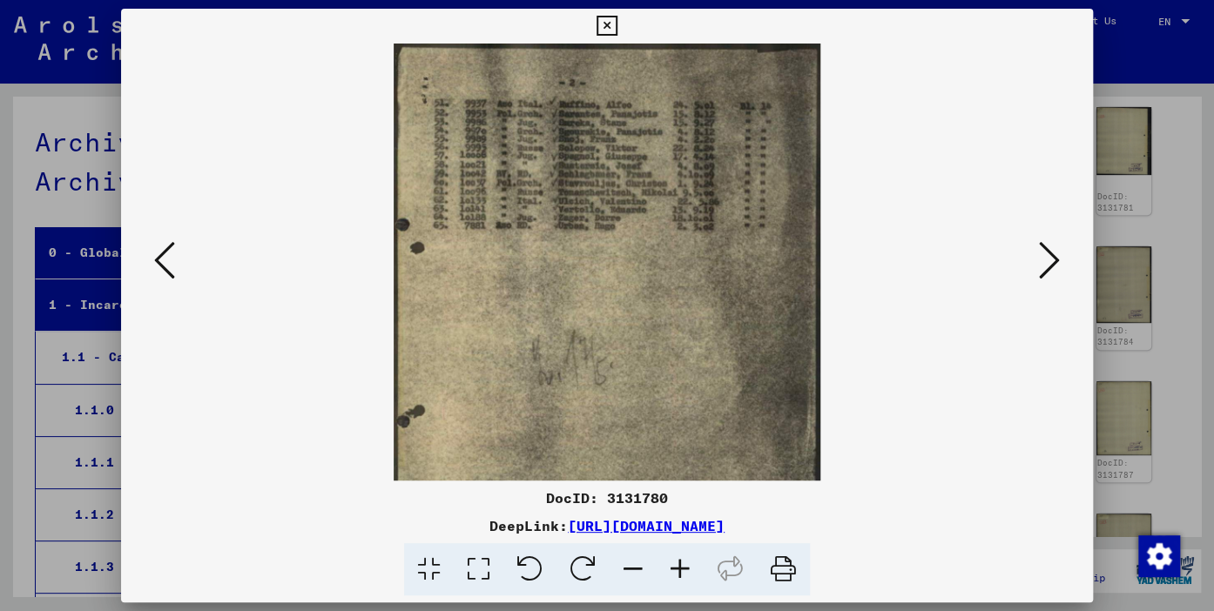
click at [683, 566] on icon at bounding box center [680, 570] width 47 height 53
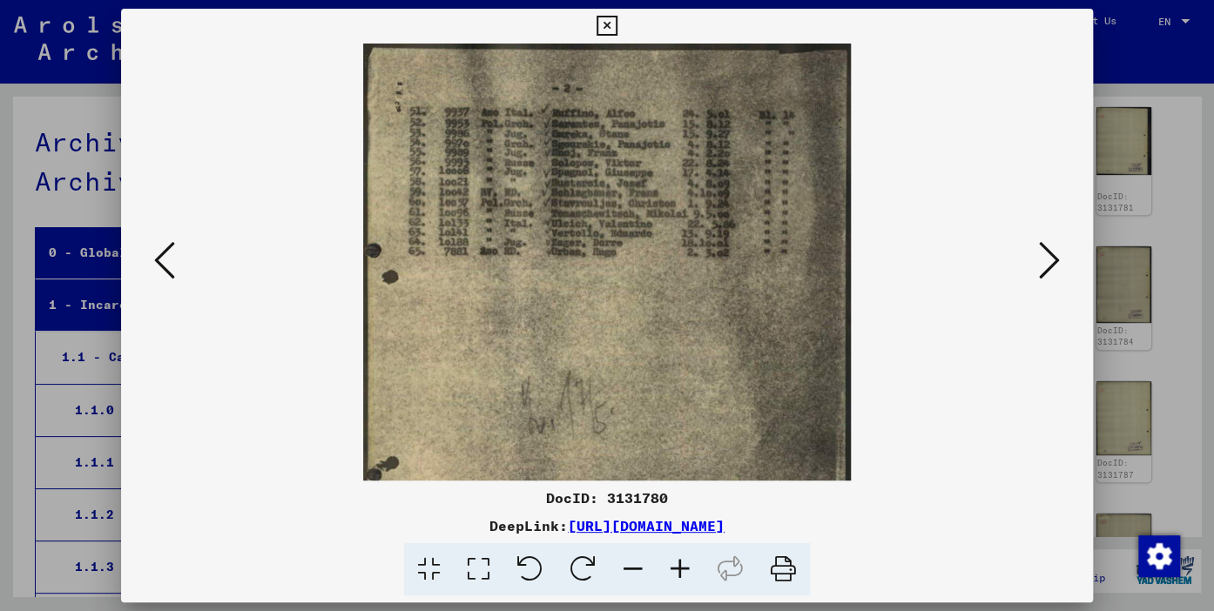
click at [683, 566] on icon at bounding box center [680, 570] width 47 height 53
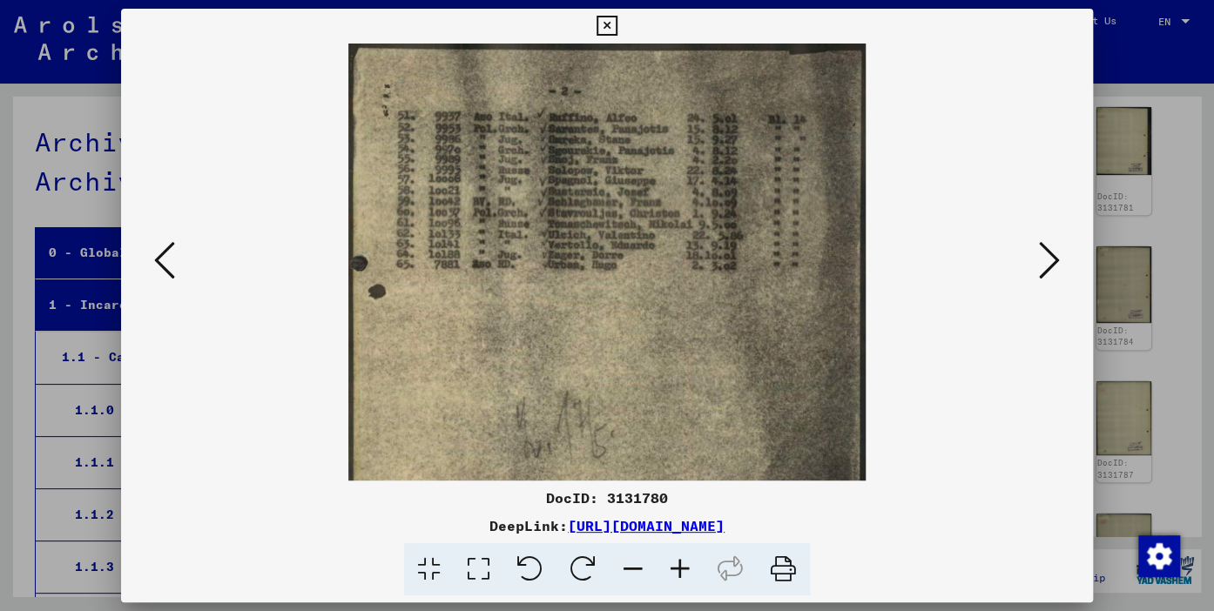
click at [683, 566] on icon at bounding box center [680, 570] width 47 height 53
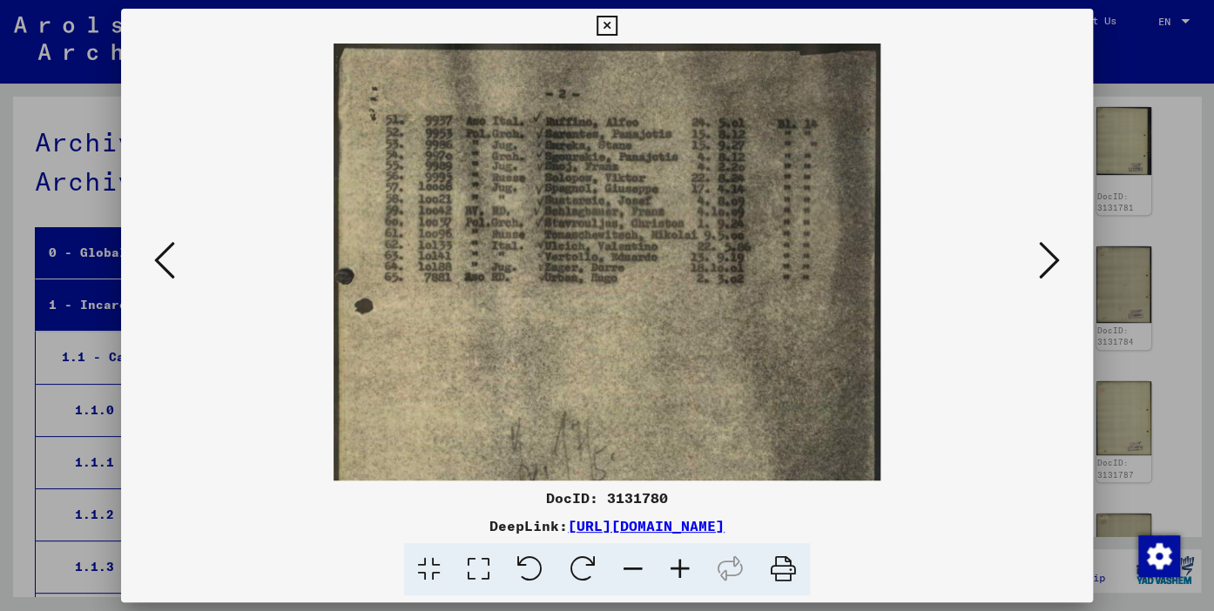
click at [683, 566] on icon at bounding box center [680, 570] width 47 height 53
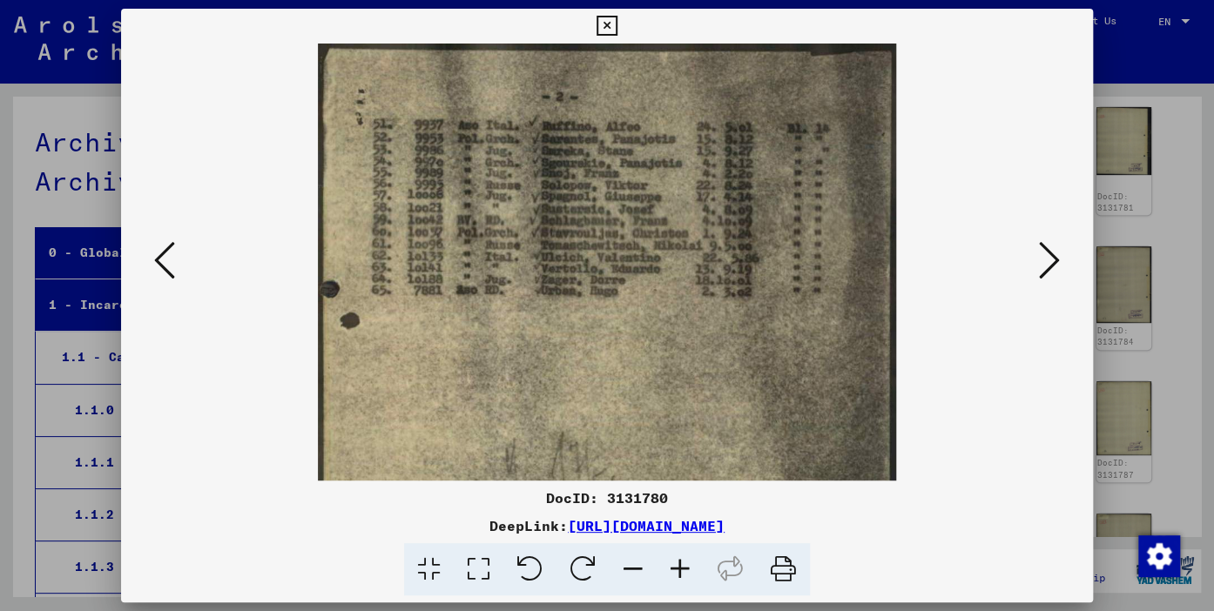
click at [683, 566] on icon at bounding box center [680, 570] width 47 height 53
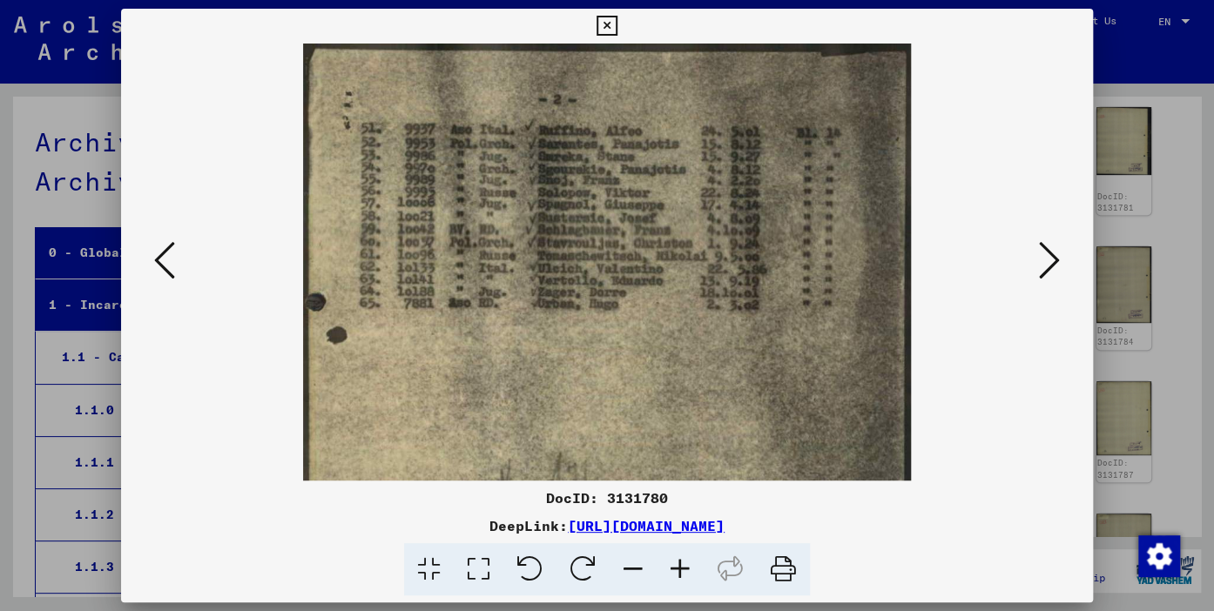
click at [683, 566] on icon at bounding box center [680, 570] width 47 height 53
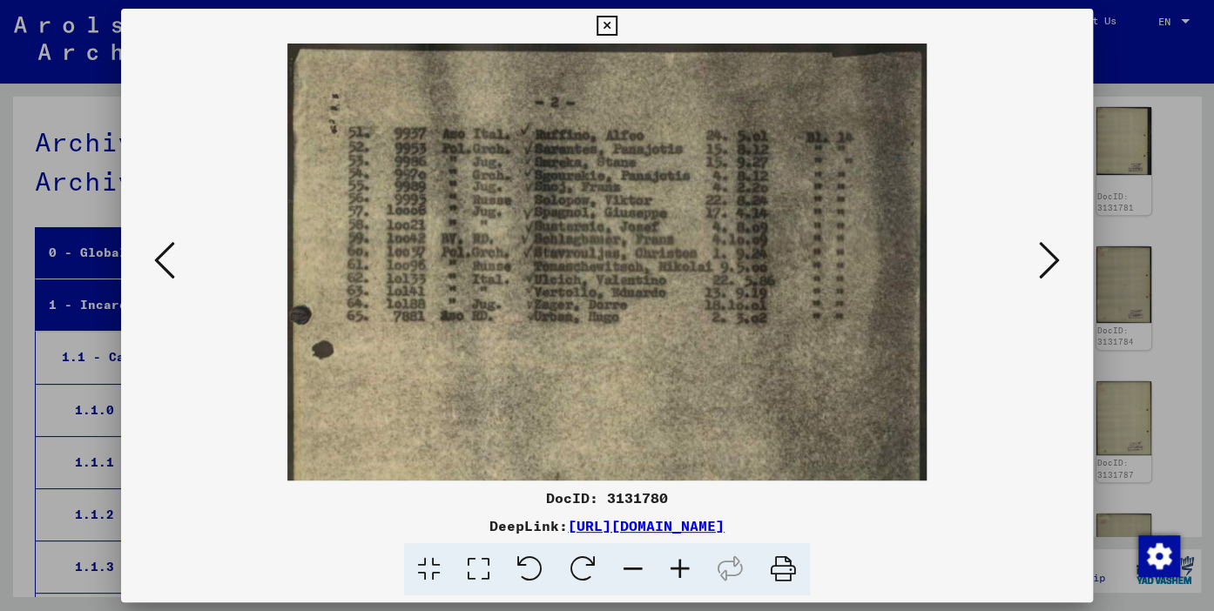
click at [683, 566] on icon at bounding box center [680, 570] width 47 height 53
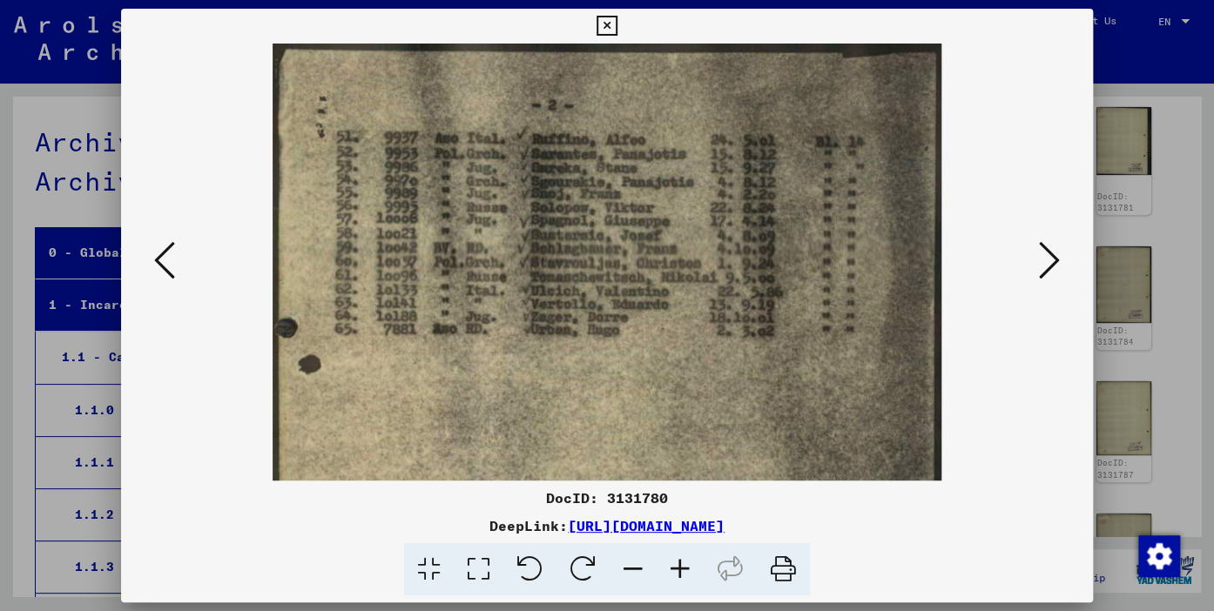
click at [683, 566] on icon at bounding box center [680, 570] width 47 height 53
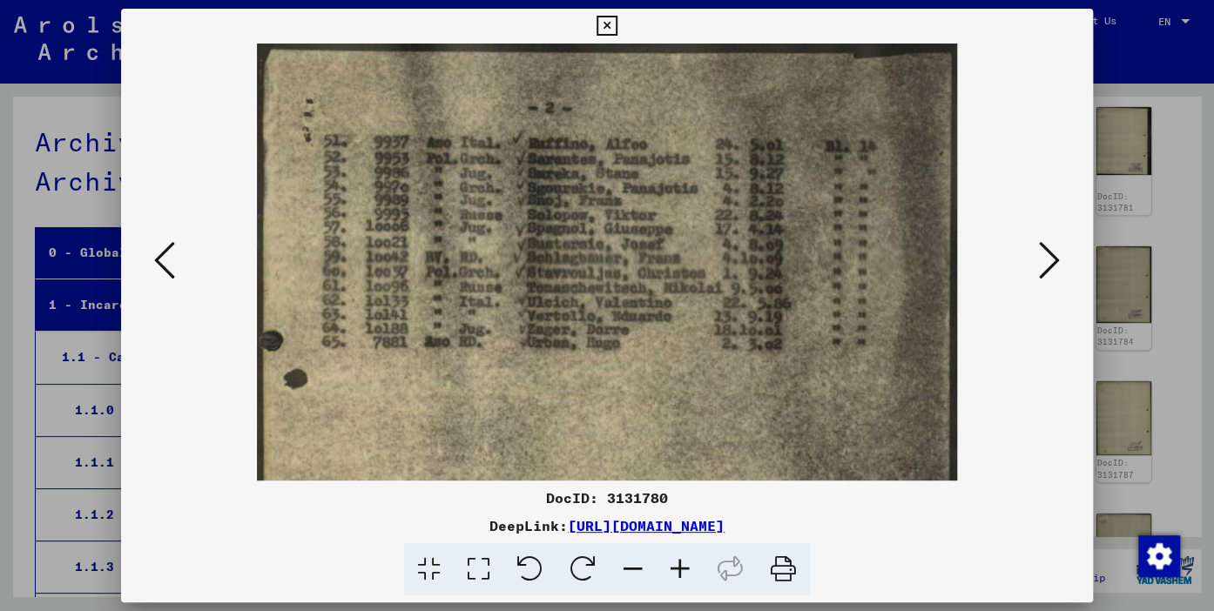
click at [683, 566] on icon at bounding box center [680, 570] width 47 height 53
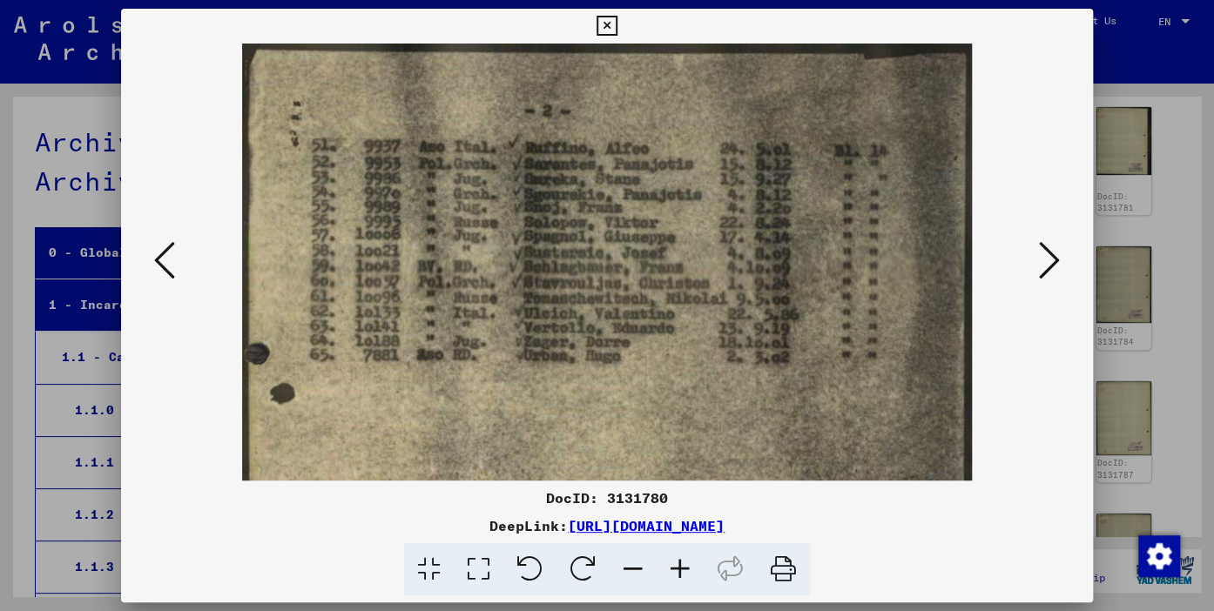
click at [683, 566] on icon at bounding box center [680, 570] width 47 height 53
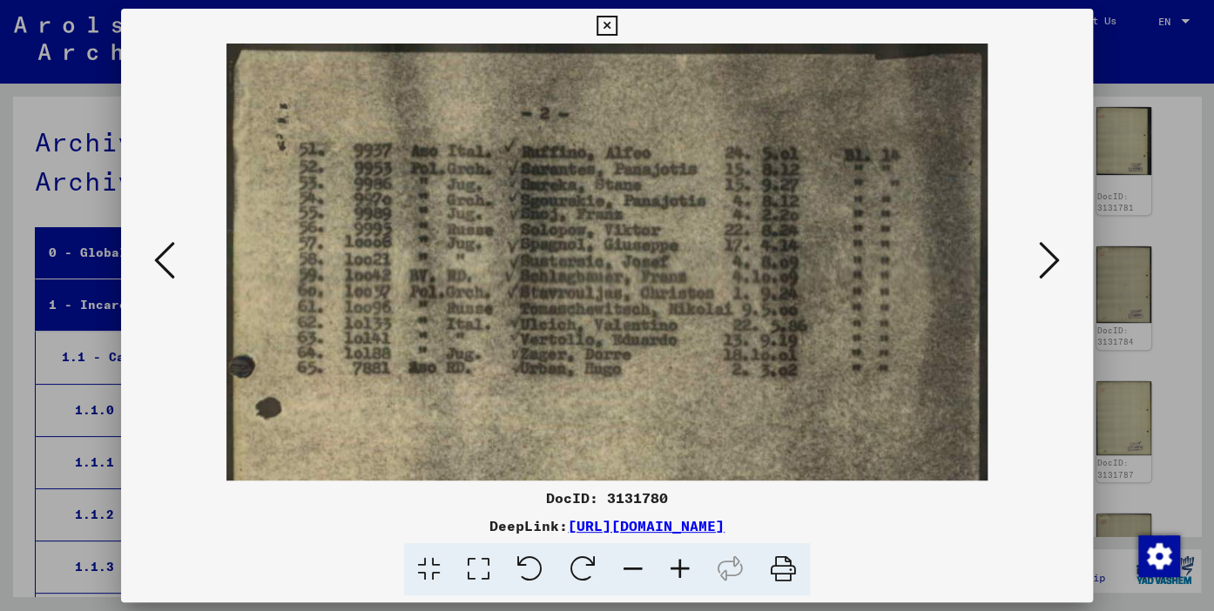
click at [683, 566] on icon at bounding box center [680, 570] width 47 height 53
